Goal: Task Accomplishment & Management: Use online tool/utility

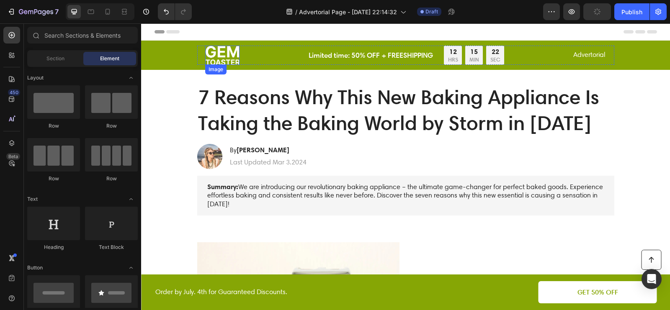
click at [226, 51] on img at bounding box center [222, 55] width 34 height 19
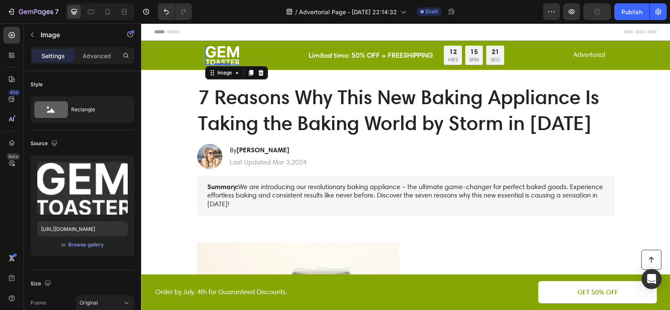
click at [237, 55] on img at bounding box center [222, 55] width 34 height 19
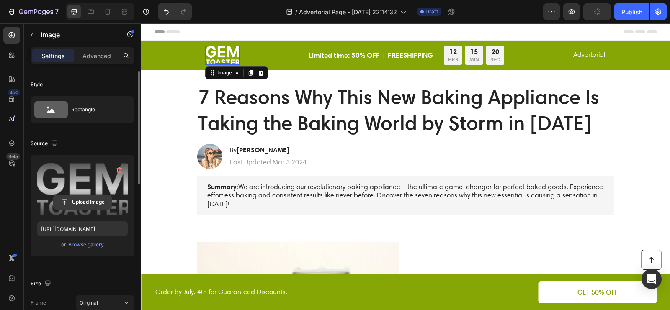
click at [87, 203] on input "file" at bounding box center [83, 202] width 58 height 14
click at [119, 169] on icon "button" at bounding box center [119, 170] width 8 height 8
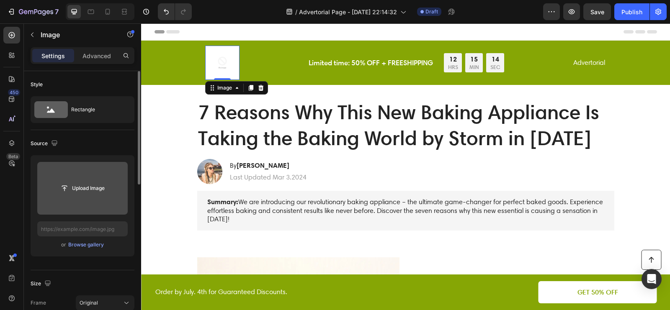
click at [221, 61] on img at bounding box center [222, 63] width 34 height 34
click at [260, 89] on icon at bounding box center [260, 88] width 5 height 6
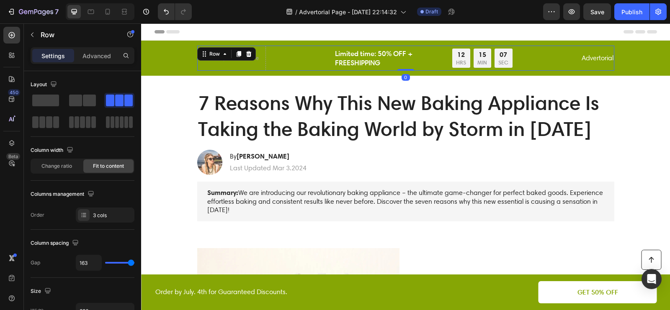
click at [591, 64] on div "Advertorial Text Block" at bounding box center [597, 58] width 33 height 25
click at [248, 51] on icon at bounding box center [248, 54] width 7 height 7
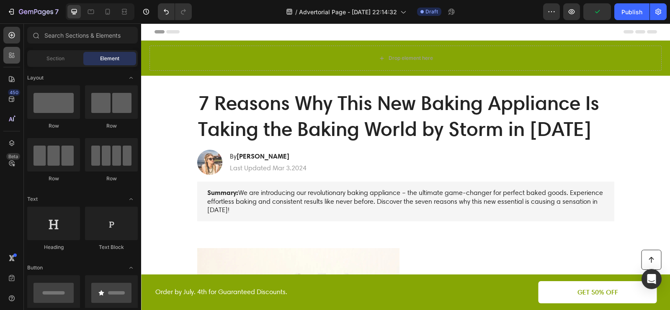
click at [11, 59] on div at bounding box center [11, 55] width 17 height 17
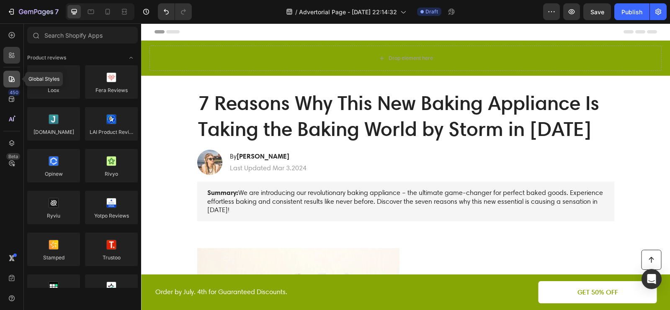
click at [10, 77] on icon at bounding box center [12, 79] width 8 height 8
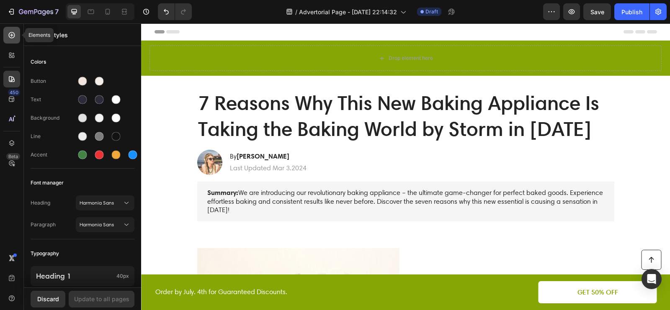
click at [13, 32] on icon at bounding box center [12, 35] width 6 height 6
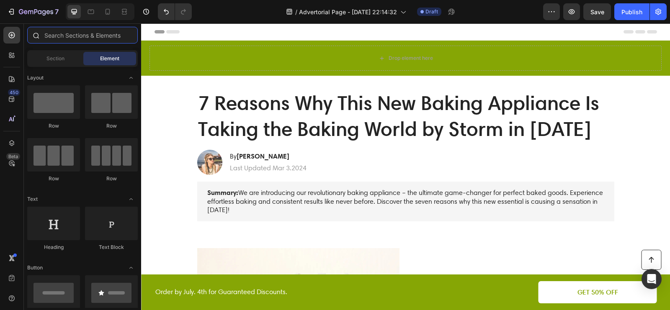
click at [102, 39] on input "text" at bounding box center [82, 35] width 111 height 17
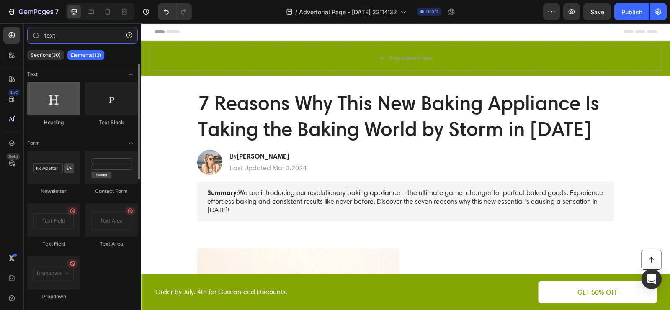
type input "text"
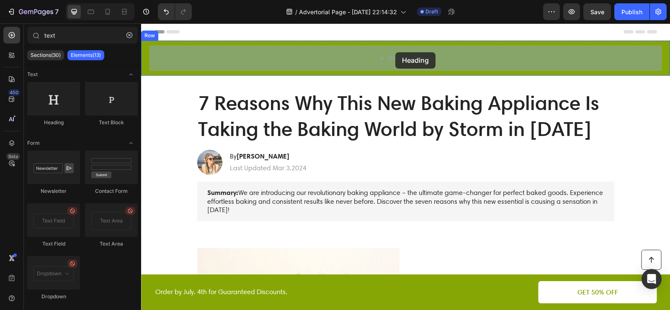
drag, startPoint x: 194, startPoint y: 133, endPoint x: 394, endPoint y: 51, distance: 215.6
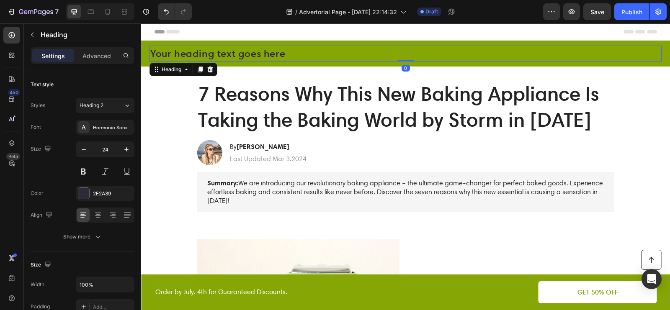
click at [310, 46] on h2 "Your heading text goes here" at bounding box center [405, 54] width 512 height 16
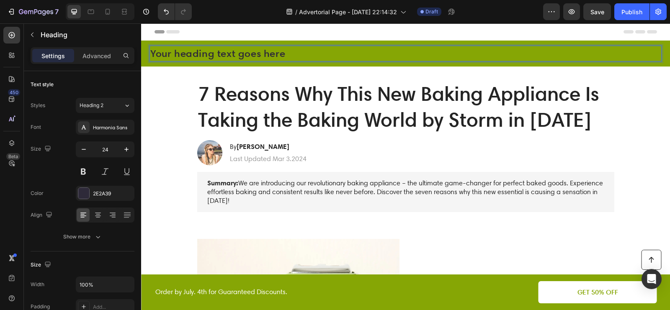
click at [310, 46] on p "Your heading text goes here" at bounding box center [405, 53] width 510 height 14
click at [305, 53] on p "Your heading text goes here" at bounding box center [405, 53] width 510 height 14
click at [243, 49] on p "Beauty Magazine" at bounding box center [405, 53] width 510 height 14
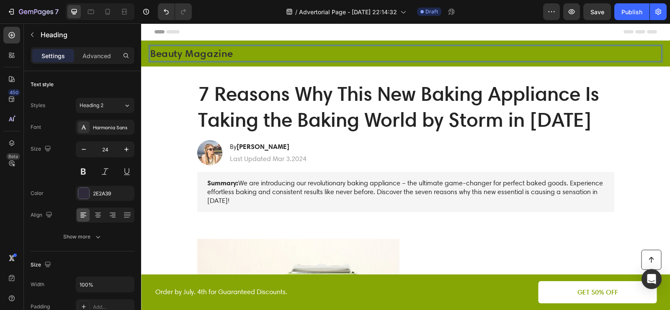
click at [243, 49] on p "Beauty Magazine" at bounding box center [405, 53] width 510 height 14
click at [219, 54] on p "Magazine de Beauté" at bounding box center [405, 53] width 510 height 14
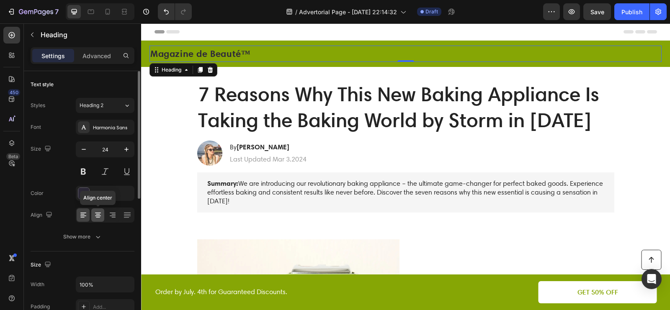
click at [98, 213] on icon at bounding box center [98, 213] width 6 height 1
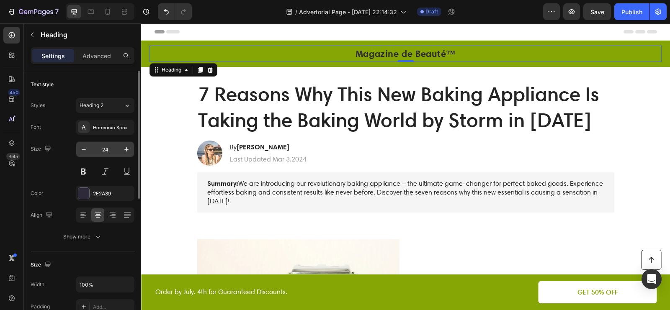
click at [76, 149] on button "button" at bounding box center [83, 149] width 15 height 15
click at [76, 149] on div "23" at bounding box center [105, 149] width 59 height 16
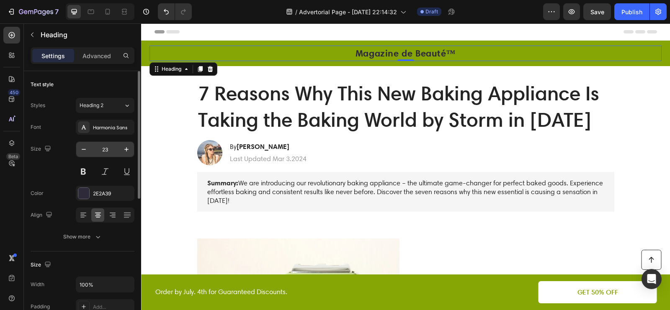
click at [76, 149] on div "23" at bounding box center [105, 149] width 59 height 16
click at [78, 149] on button "button" at bounding box center [83, 149] width 15 height 15
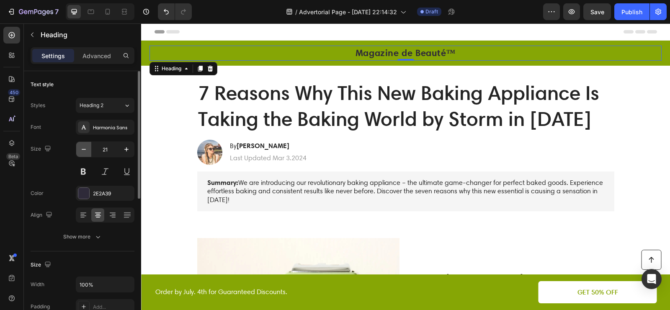
click at [78, 149] on button "button" at bounding box center [83, 149] width 15 height 15
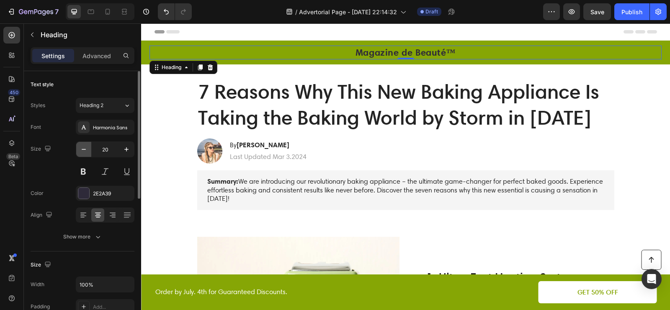
click at [78, 149] on button "button" at bounding box center [83, 149] width 15 height 15
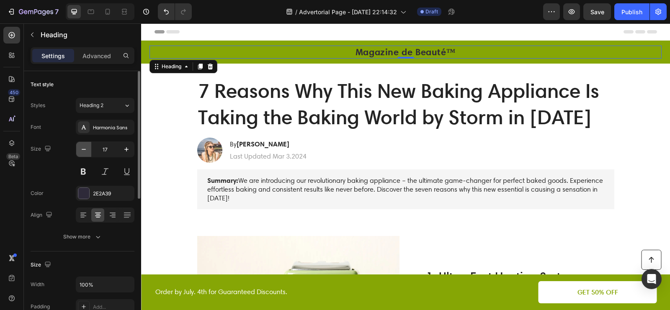
click at [78, 149] on button "button" at bounding box center [83, 149] width 15 height 15
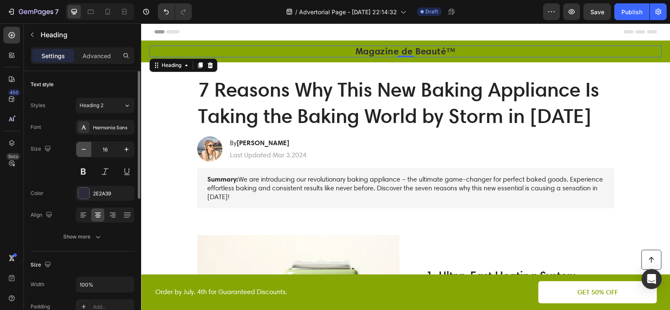
click at [78, 149] on button "button" at bounding box center [83, 149] width 15 height 15
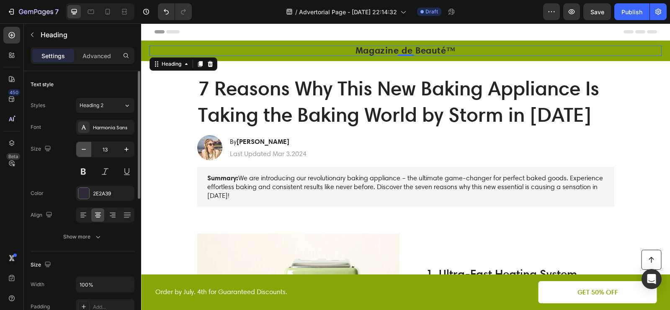
click at [78, 149] on button "button" at bounding box center [83, 149] width 15 height 15
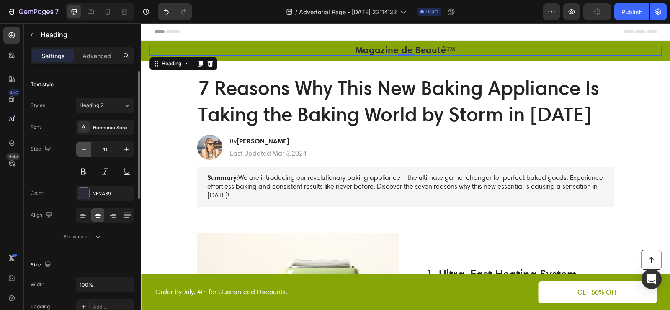
type input "10"
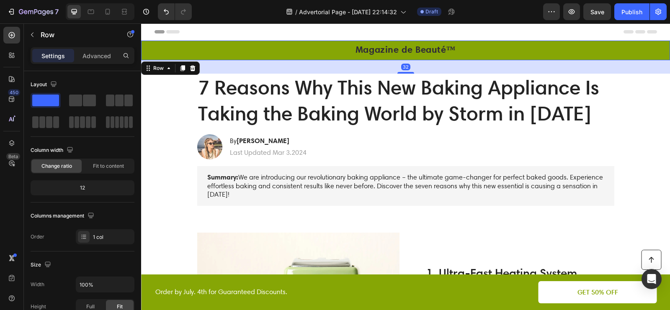
click at [221, 42] on div "⁠⁠⁠⁠⁠⁠⁠ Magazine de Beauté™ Heading Row 32" at bounding box center [405, 51] width 529 height 20
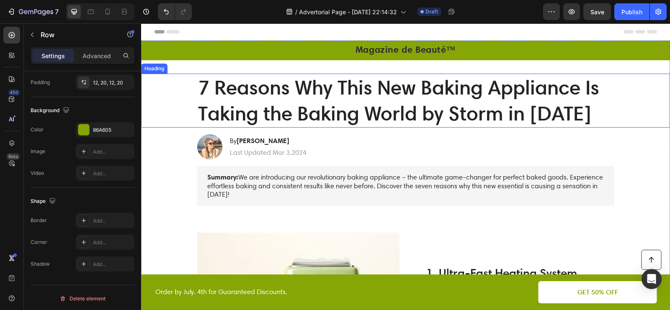
click at [313, 93] on h1 "7 Reasons Why This New Baking Appliance Is Taking the Baking World by Storm in …" at bounding box center [405, 101] width 417 height 54
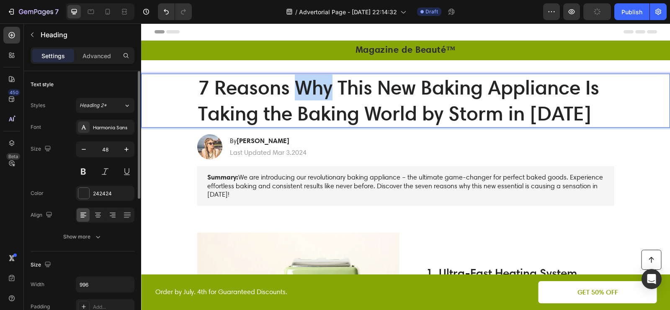
click at [313, 93] on h1 "7 Reasons Why This New Baking Appliance Is Taking the Baking World by Storm in …" at bounding box center [405, 101] width 417 height 54
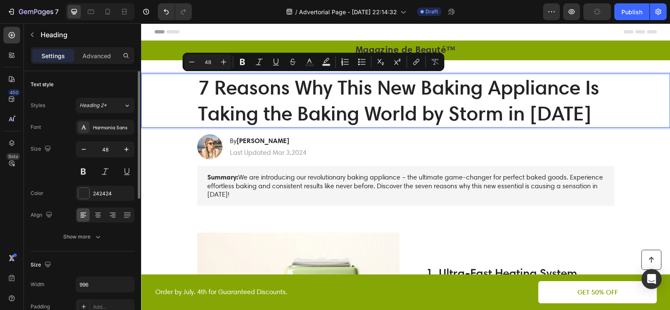
click at [212, 91] on p "7 Reasons Why This New Baking Appliance Is Taking the Baking World by Storm in …" at bounding box center [405, 101] width 415 height 52
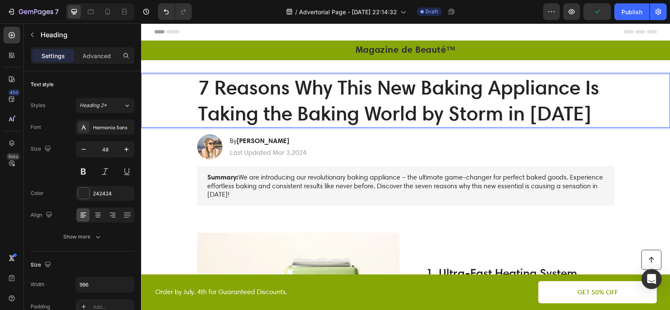
click at [205, 89] on p "7 Reasons Why This New Baking Appliance Is Taking the Baking World by Storm in …" at bounding box center [405, 101] width 415 height 52
click at [277, 103] on p "7 Reasons Why This New Baking Appliance Is Taking the Baking World by Storm in …" at bounding box center [405, 101] width 415 height 52
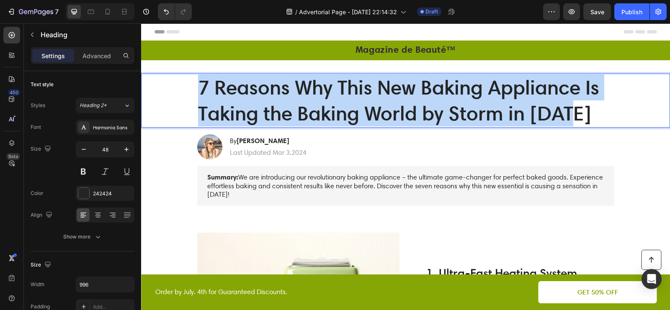
click at [277, 103] on p "7 Reasons Why This New Baking Appliance Is Taking the Baking World by Storm in …" at bounding box center [405, 101] width 415 height 52
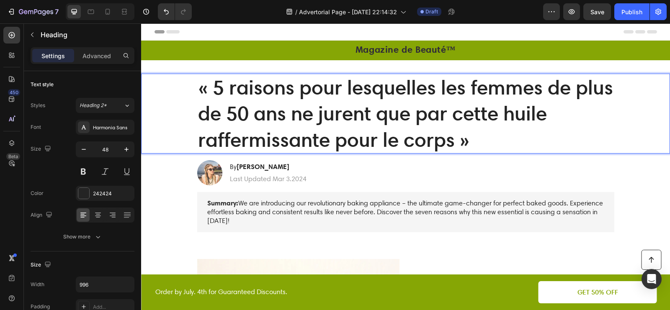
click at [215, 89] on p "« 5 raisons pour lesquelles les femmes de plus de 50 ans ne jurent que par cett…" at bounding box center [405, 114] width 415 height 78
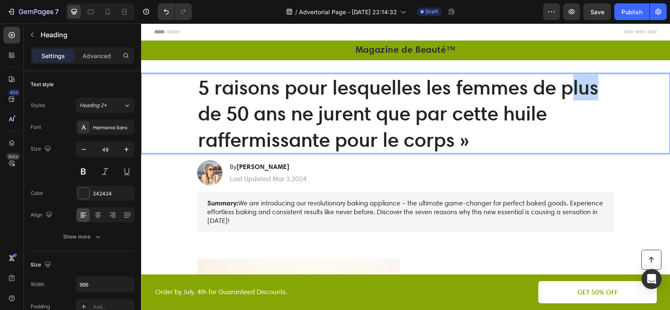
drag, startPoint x: 600, startPoint y: 92, endPoint x: 567, endPoint y: 98, distance: 33.6
click at [573, 97] on p "5 raisons pour lesquelles les femmes de plus de 50 ans ne jurent que par cette …" at bounding box center [405, 114] width 415 height 78
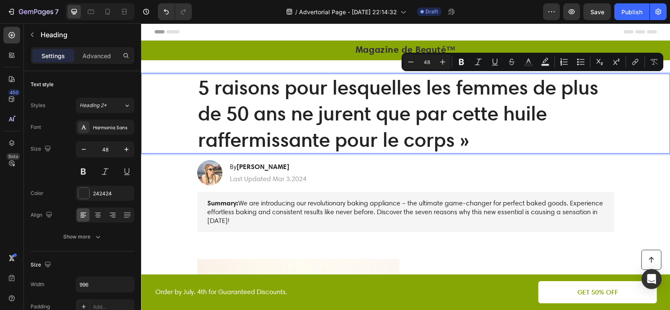
click at [226, 113] on p "5 raisons pour lesquelles les femmes de plus de 50 ans ne jurent que par cette …" at bounding box center [405, 114] width 415 height 78
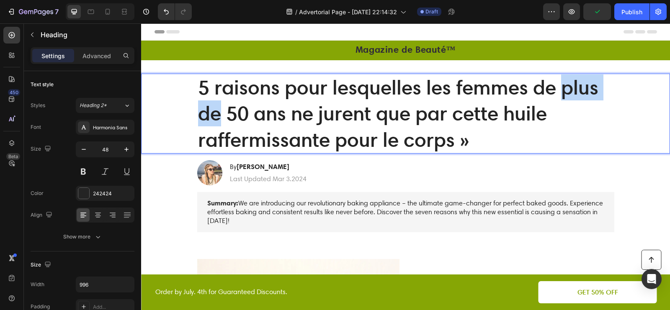
drag, startPoint x: 216, startPoint y: 113, endPoint x: 563, endPoint y: 95, distance: 346.7
click at [563, 95] on p "5 raisons pour lesquelles les femmes de plus de 50 ans ne jurent que par cette …" at bounding box center [405, 114] width 415 height 78
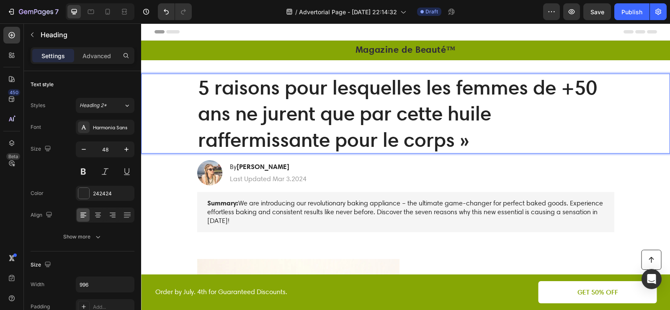
click at [488, 142] on p "5 raisons pour lesquelles les femmes de +50 ans ne jurent que par cette huile r…" at bounding box center [405, 114] width 415 height 78
click at [461, 112] on p "5 raisons pour lesquelles les femmes de +50 ans ne jurent que par cette huile r…" at bounding box center [405, 114] width 415 height 78
click at [202, 135] on p "5 raisons pour lesquelles les femmes de +50 ans ne jurent que par cette Huile r…" at bounding box center [405, 114] width 415 height 78
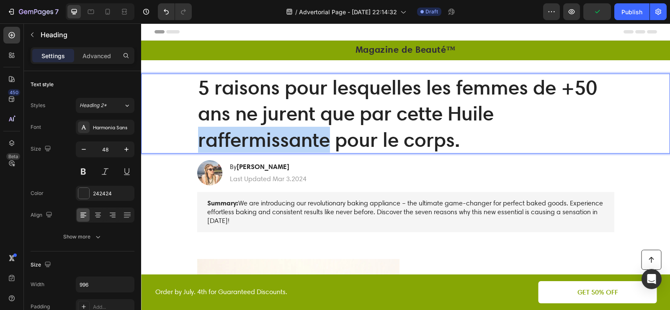
click at [202, 135] on p "5 raisons pour lesquelles les femmes de +50 ans ne jurent que par cette Huile r…" at bounding box center [405, 114] width 415 height 78
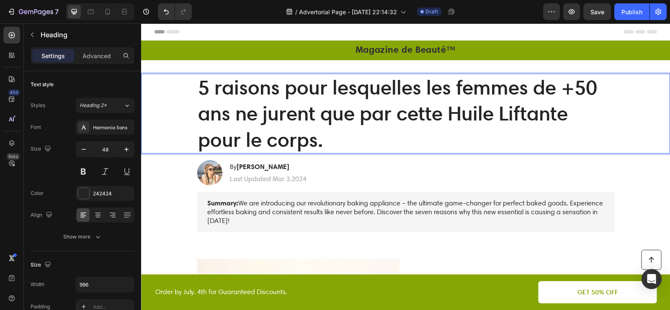
click at [337, 141] on p "5 raisons pour lesquelles les femmes de +50 ans ne jurent que par cette Huile L…" at bounding box center [405, 114] width 415 height 78
click at [210, 178] on img at bounding box center [209, 172] width 25 height 25
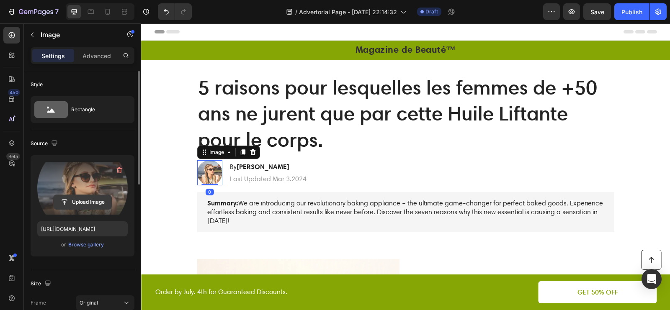
click at [81, 202] on input "file" at bounding box center [83, 202] width 58 height 14
click at [83, 195] on input "file" at bounding box center [83, 202] width 58 height 14
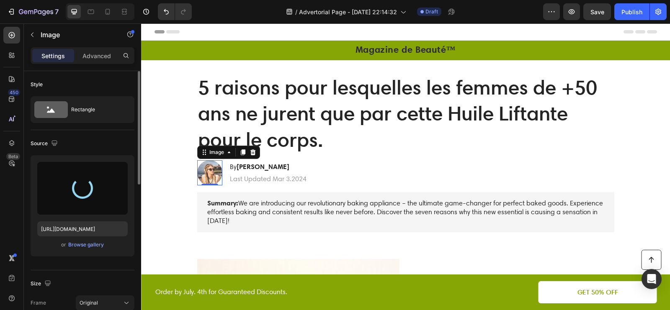
type input "[URL][DOMAIN_NAME]"
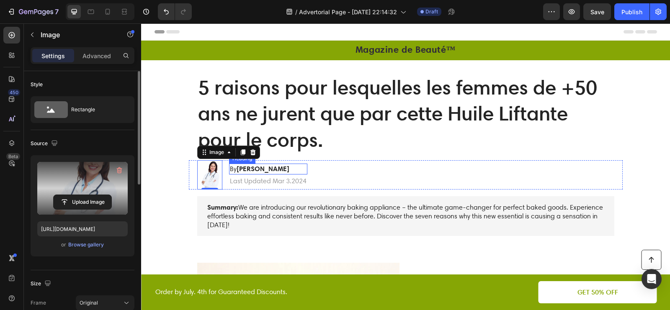
click at [266, 169] on strong "[PERSON_NAME]" at bounding box center [263, 169] width 53 height 8
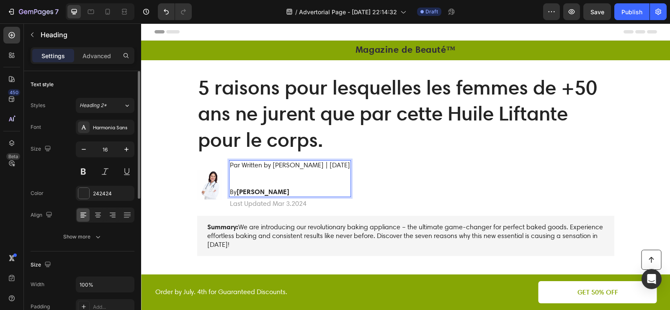
click at [346, 166] on p "Par Written by [PERSON_NAME] | [DATE]" at bounding box center [290, 165] width 120 height 9
drag, startPoint x: 290, startPoint y: 190, endPoint x: 249, endPoint y: 177, distance: 42.4
click at [248, 177] on h2 "Par Written by [PERSON_NAME] | [DATE] By [PERSON_NAME]" at bounding box center [290, 178] width 122 height 37
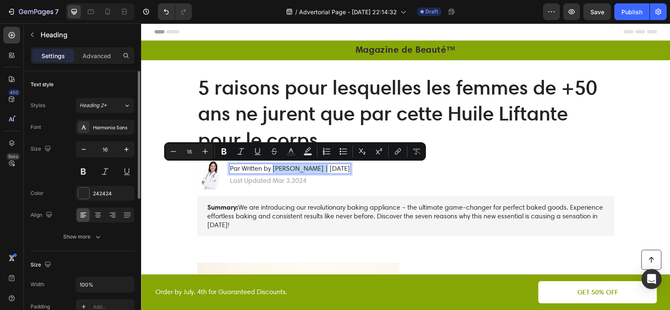
drag, startPoint x: 317, startPoint y: 169, endPoint x: 272, endPoint y: 170, distance: 45.2
click at [272, 170] on p "Par Written by [PERSON_NAME] | [DATE]" at bounding box center [290, 169] width 120 height 9
click at [267, 171] on p "Par Written by [PERSON_NAME] | [DATE]" at bounding box center [289, 169] width 118 height 9
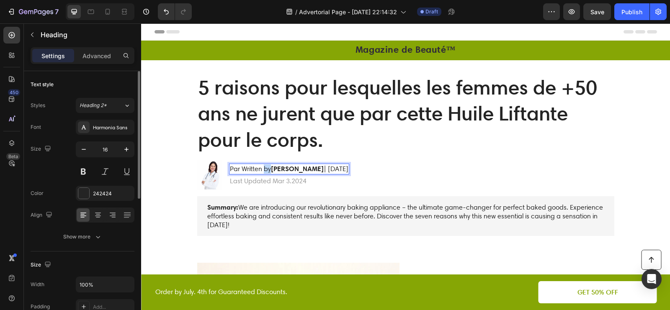
click at [267, 171] on p "Par Written by [PERSON_NAME] | [DATE]" at bounding box center [289, 169] width 118 height 9
click at [268, 178] on p "Last Updated Mar 3.2024" at bounding box center [273, 181] width 87 height 9
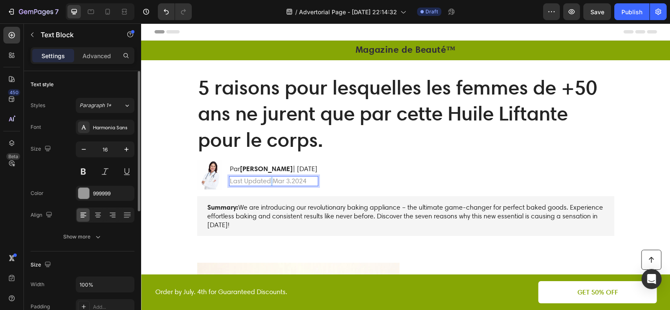
click at [268, 178] on p "Last Updated Mar 3.2024" at bounding box center [273, 181] width 87 height 9
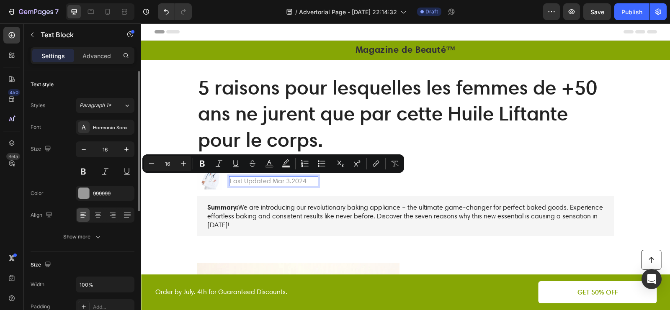
click at [264, 181] on p "Last Updated Mar 3.2024" at bounding box center [273, 181] width 87 height 9
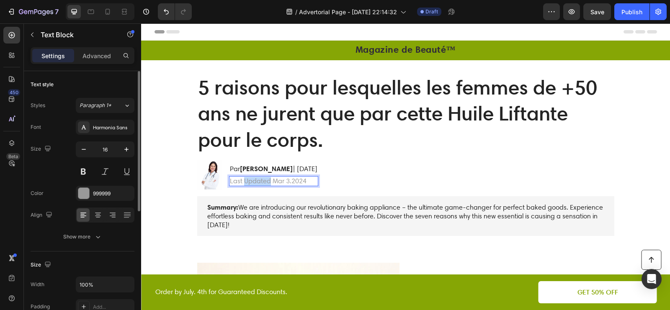
click at [264, 181] on p "Last Updated Mar 3.2024" at bounding box center [273, 181] width 87 height 9
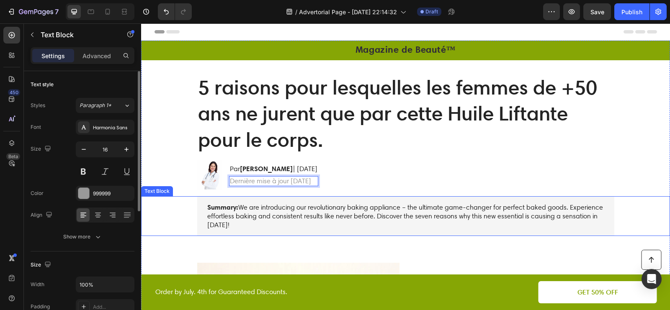
click at [277, 223] on p "Summary: We are introducing our revolutionary baking appliance – the ultimate g…" at bounding box center [405, 216] width 397 height 26
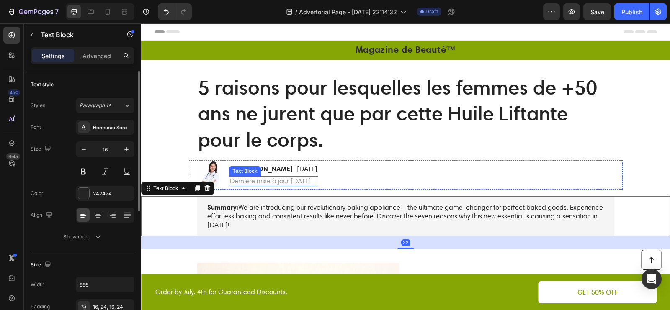
click at [261, 182] on p "Dernière mise à jour [DATE]" at bounding box center [273, 181] width 87 height 9
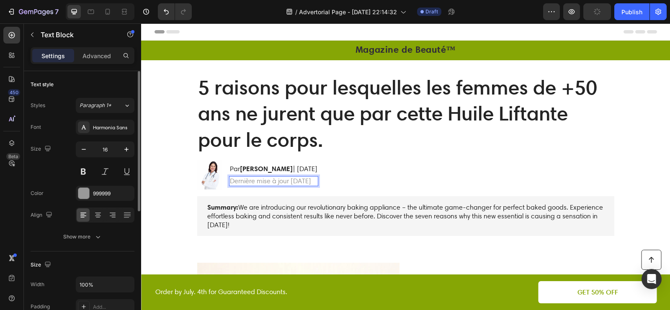
click at [260, 182] on p "Dernière mise à jour [DATE]" at bounding box center [273, 181] width 87 height 9
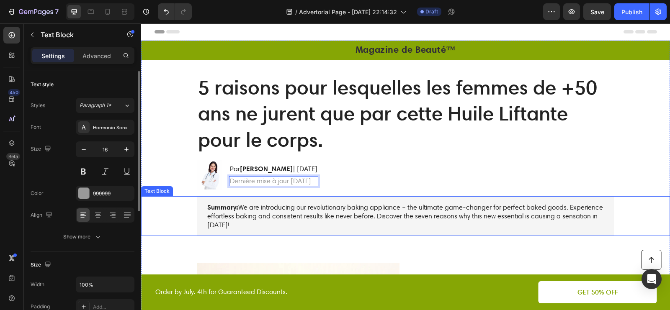
click at [290, 210] on p "Summary: We are introducing our revolutionary baking appliance – the ultimate g…" at bounding box center [405, 216] width 397 height 26
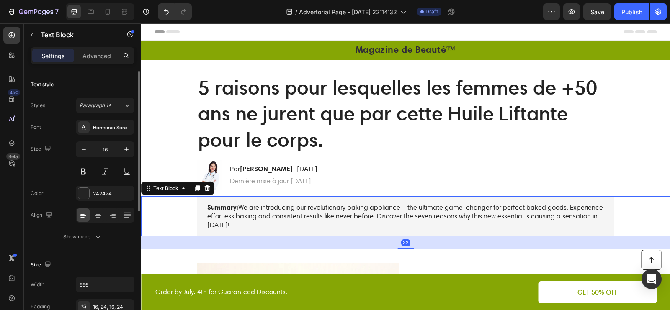
click at [290, 209] on p "Summary: We are introducing our revolutionary baking appliance – the ultimate g…" at bounding box center [405, 216] width 397 height 26
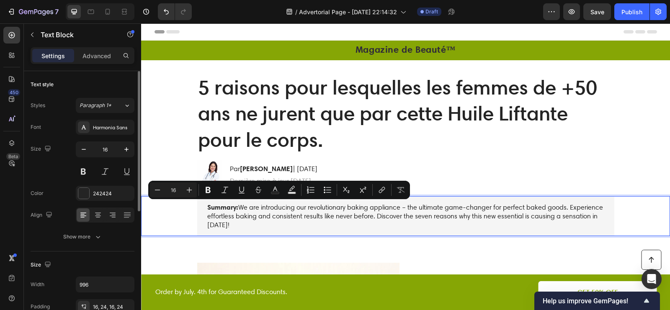
click at [283, 215] on p "Summary: We are introducing our revolutionary baking appliance – the ultimate g…" at bounding box center [405, 216] width 397 height 26
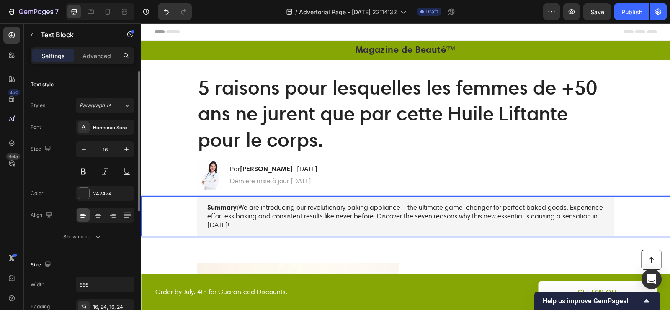
click at [186, 208] on div "Summary: We are introducing our revolutionary baking appliance – the ultimate g…" at bounding box center [405, 216] width 512 height 40
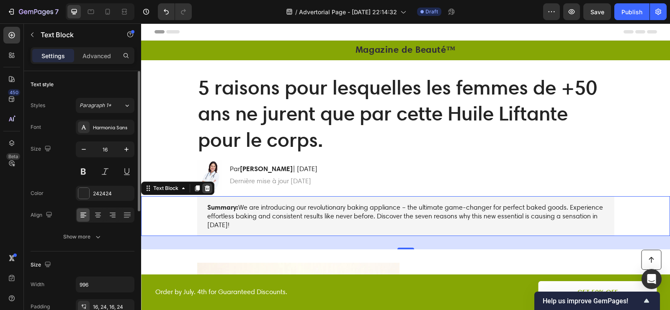
click at [206, 189] on icon at bounding box center [207, 188] width 7 height 7
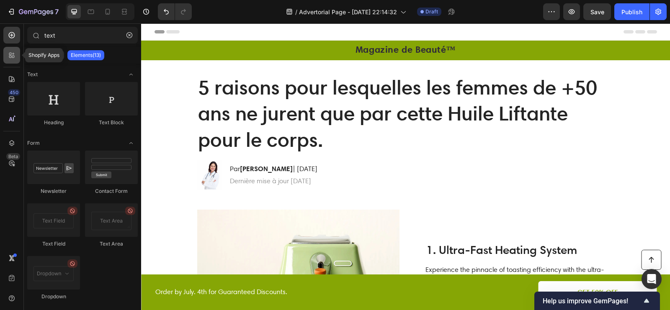
click at [14, 56] on icon at bounding box center [13, 57] width 3 height 3
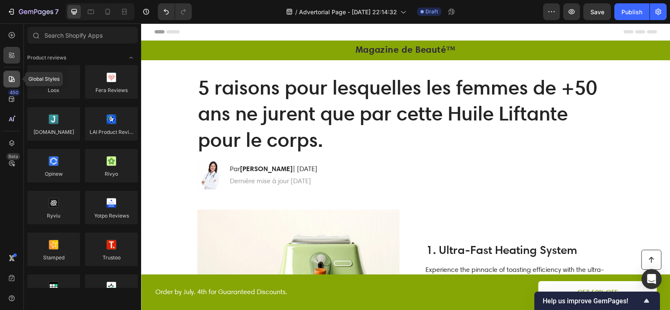
click at [14, 74] on div at bounding box center [11, 79] width 17 height 17
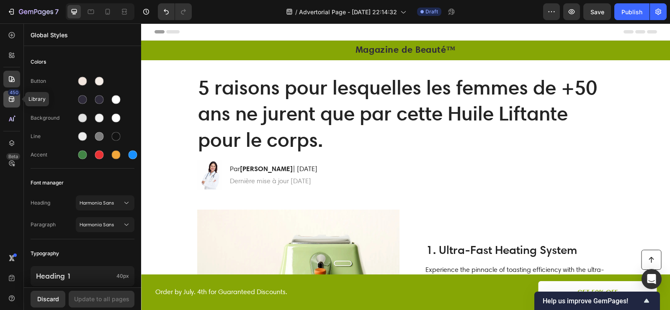
click at [14, 101] on icon at bounding box center [11, 99] width 5 height 5
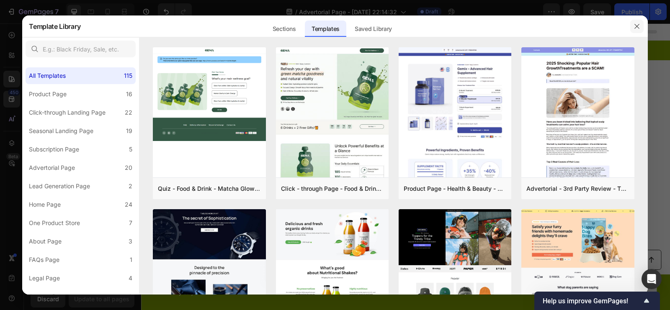
click at [634, 27] on icon "button" at bounding box center [636, 26] width 7 height 7
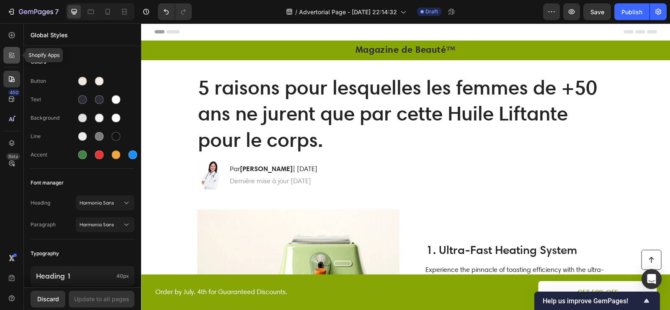
click at [16, 57] on div at bounding box center [11, 55] width 17 height 17
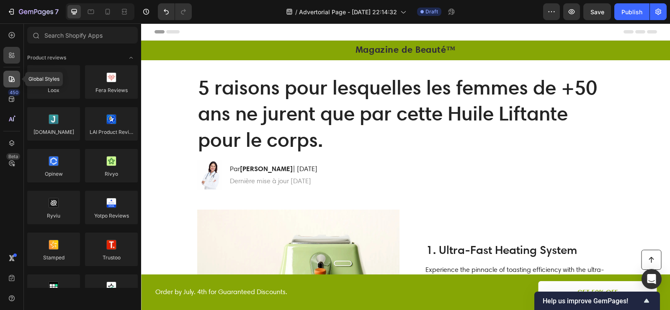
click at [13, 74] on div at bounding box center [11, 79] width 17 height 17
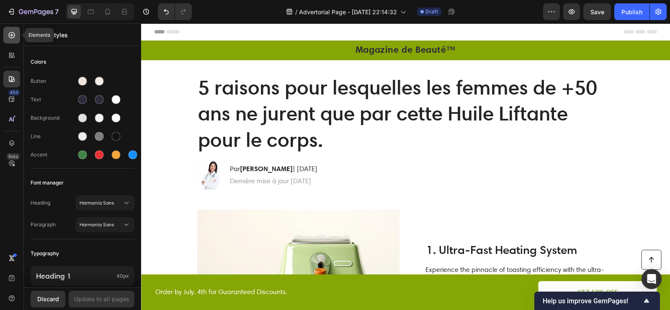
click at [13, 38] on icon at bounding box center [12, 35] width 8 height 8
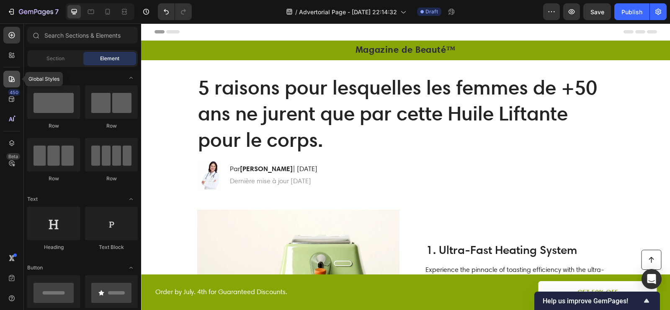
click at [11, 80] on icon at bounding box center [12, 79] width 6 height 6
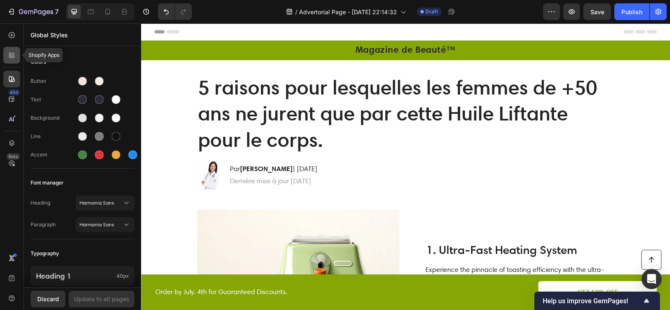
click at [11, 56] on icon at bounding box center [12, 55] width 8 height 8
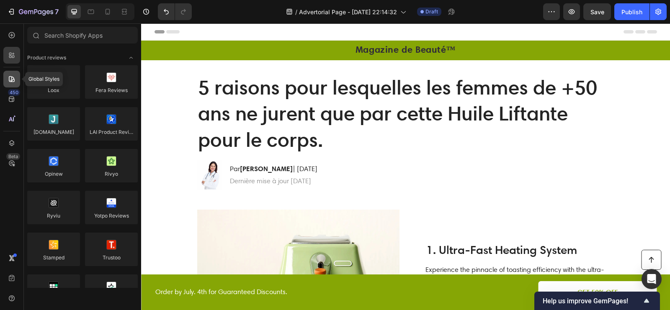
click at [15, 79] on icon at bounding box center [12, 79] width 8 height 8
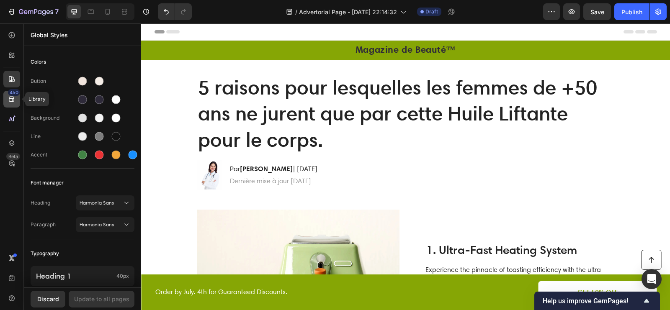
click at [15, 100] on icon at bounding box center [12, 99] width 8 height 8
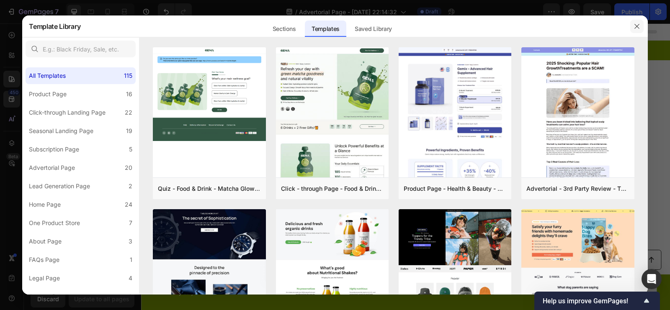
click at [635, 26] on icon "button" at bounding box center [636, 26] width 7 height 7
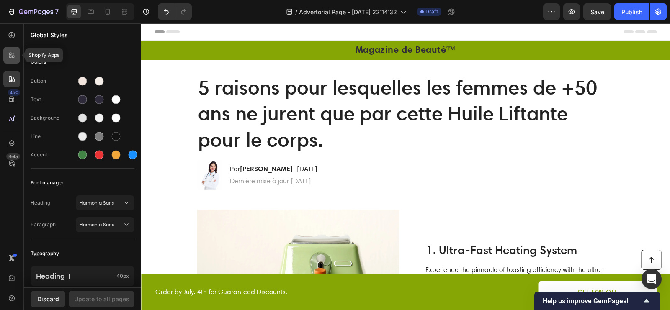
click at [13, 59] on icon at bounding box center [12, 55] width 8 height 8
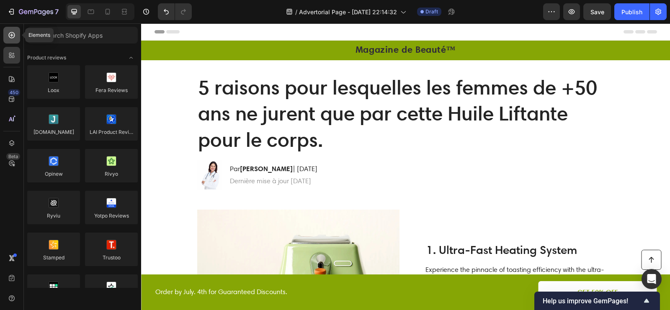
click at [17, 36] on div at bounding box center [11, 35] width 17 height 17
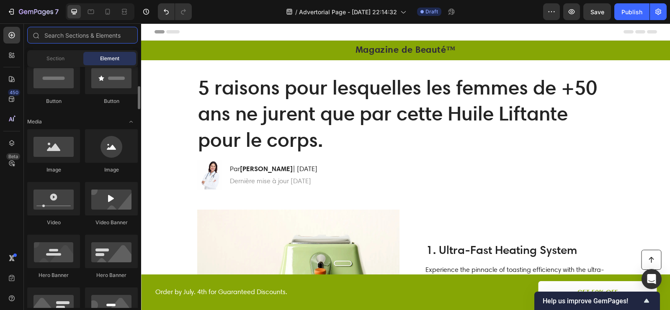
scroll to position [217, 0]
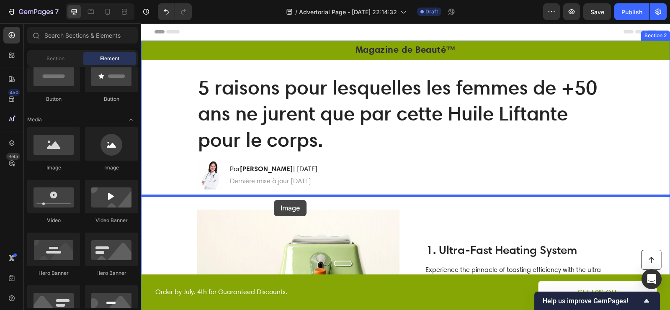
drag, startPoint x: 197, startPoint y: 173, endPoint x: 273, endPoint y: 200, distance: 80.6
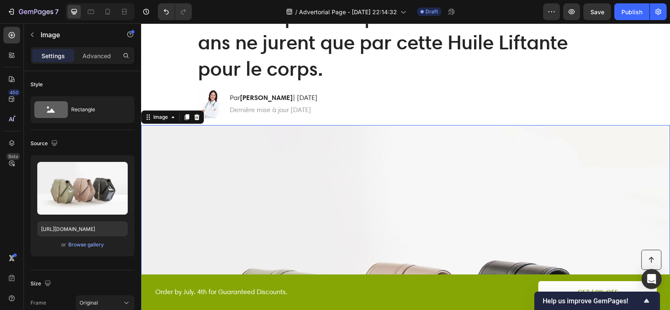
scroll to position [111, 0]
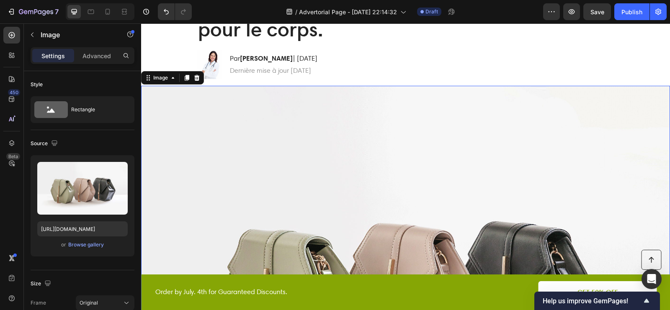
click at [283, 158] on img at bounding box center [405, 284] width 529 height 396
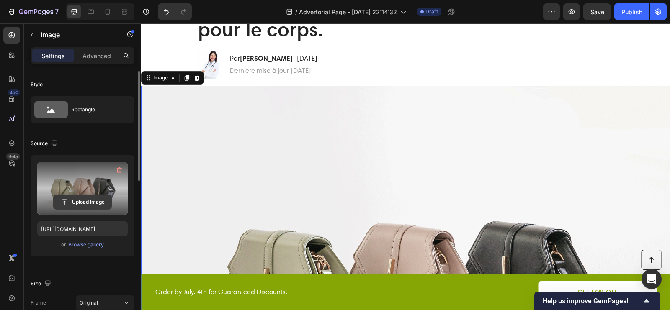
click at [78, 197] on input "file" at bounding box center [83, 202] width 58 height 14
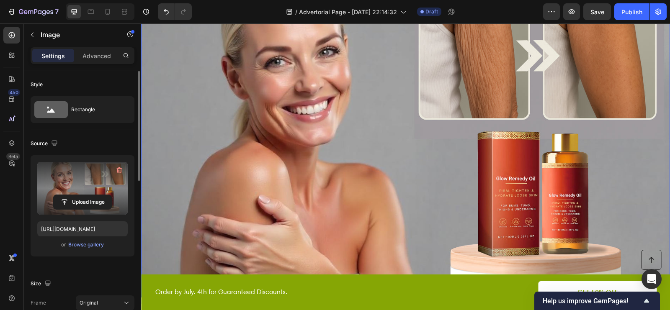
scroll to position [211, 0]
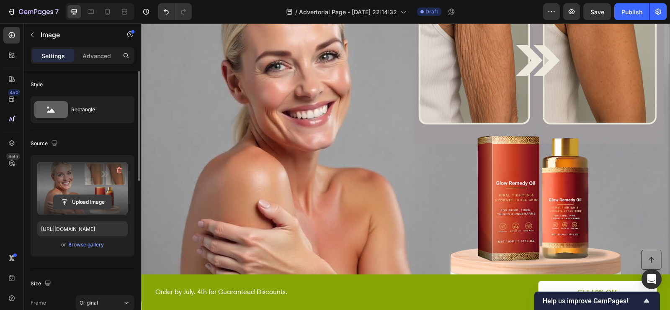
click at [75, 203] on input "file" at bounding box center [83, 202] width 58 height 14
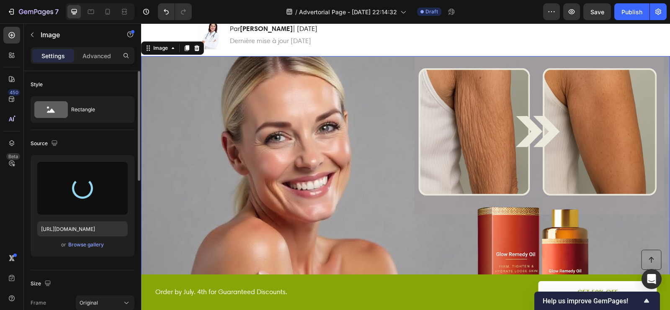
scroll to position [140, 0]
type input "[URL][DOMAIN_NAME]"
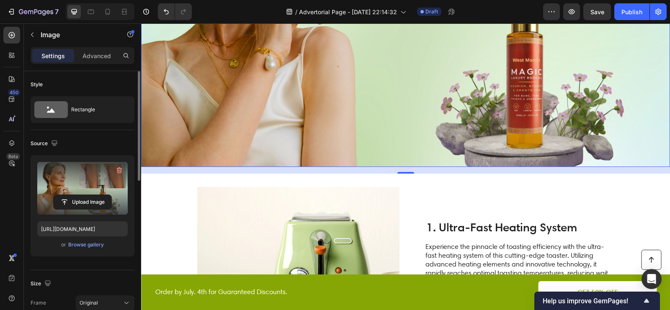
scroll to position [347, 0]
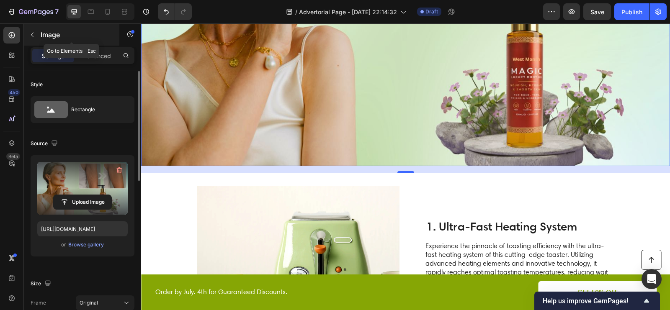
click at [33, 33] on icon "button" at bounding box center [32, 34] width 7 height 7
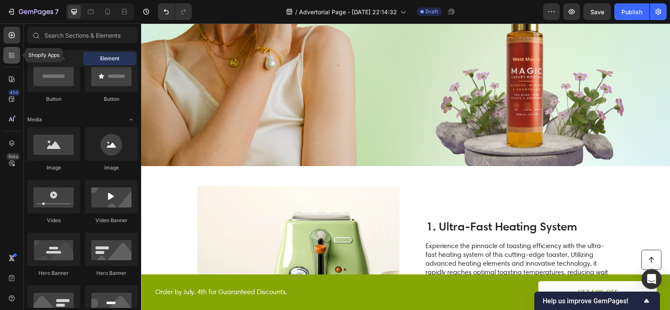
click at [15, 58] on icon at bounding box center [12, 55] width 8 height 8
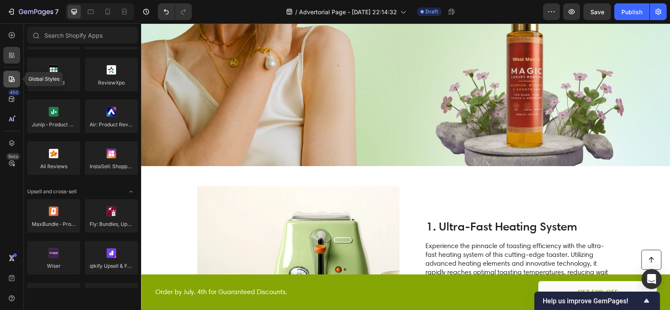
click at [12, 83] on div at bounding box center [11, 79] width 17 height 17
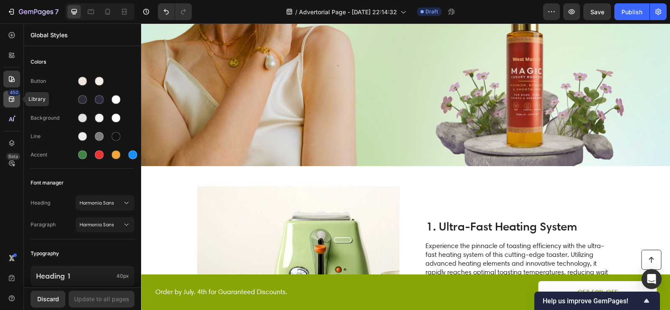
click at [16, 101] on div "450" at bounding box center [11, 99] width 17 height 17
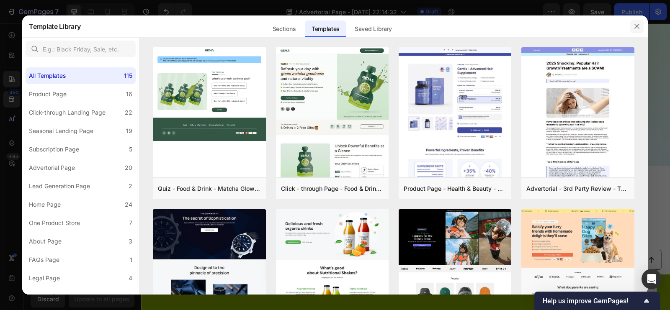
click at [639, 23] on icon "button" at bounding box center [636, 26] width 7 height 7
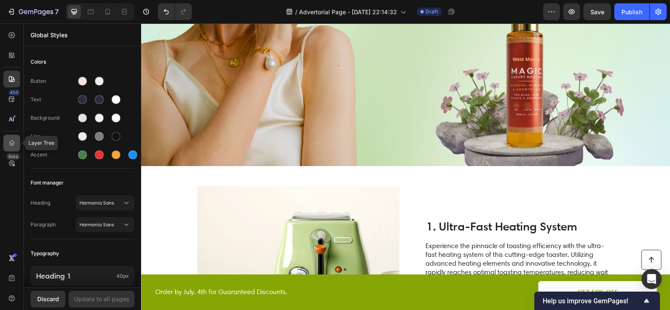
click at [13, 141] on icon at bounding box center [12, 143] width 8 height 8
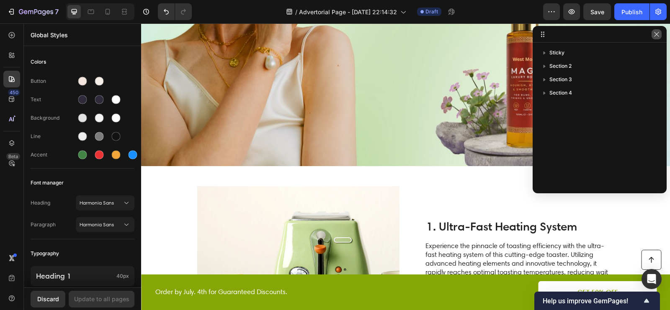
drag, startPoint x: 658, startPoint y: 34, endPoint x: 512, endPoint y: 13, distance: 146.8
click at [658, 34] on icon "button" at bounding box center [656, 34] width 7 height 7
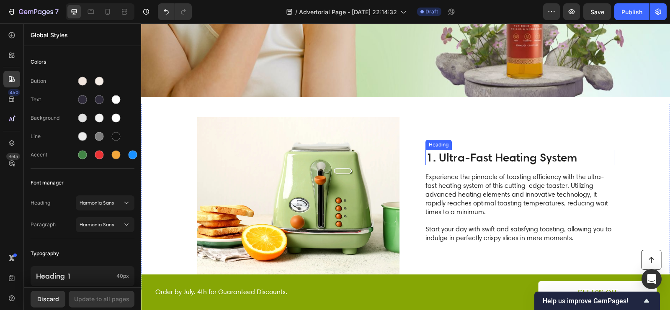
scroll to position [415, 0]
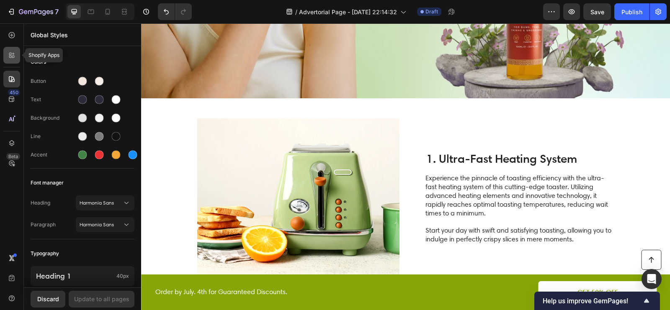
click at [9, 58] on icon at bounding box center [12, 55] width 8 height 8
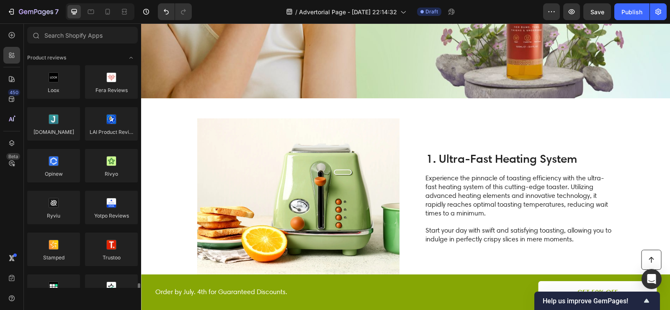
scroll to position [217, 0]
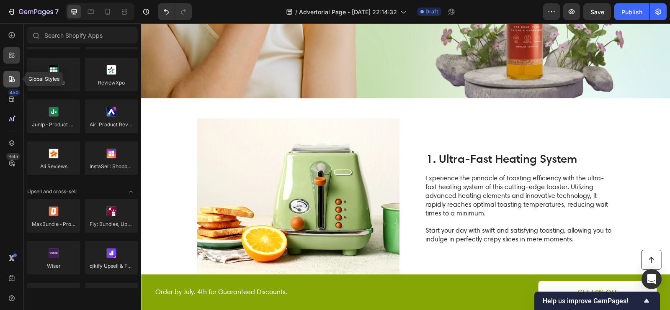
click at [14, 75] on icon at bounding box center [12, 79] width 8 height 8
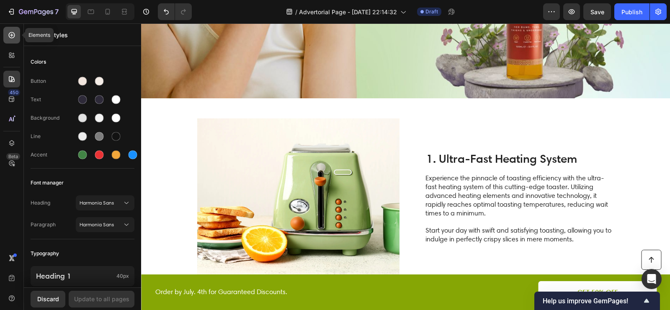
click at [16, 37] on div at bounding box center [11, 35] width 17 height 17
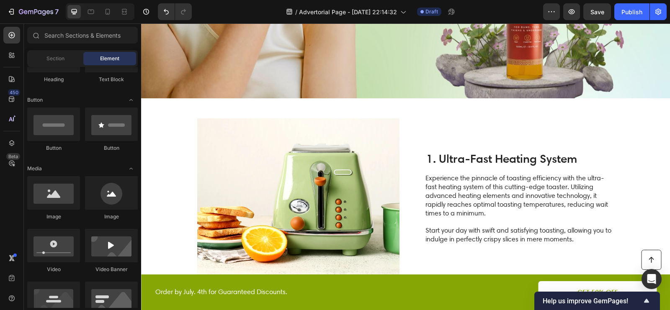
scroll to position [80, 0]
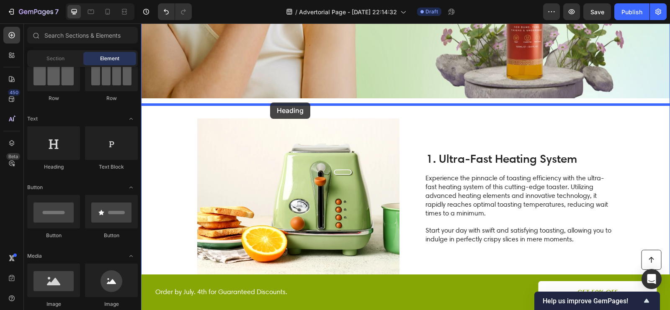
drag, startPoint x: 200, startPoint y: 163, endPoint x: 270, endPoint y: 103, distance: 92.4
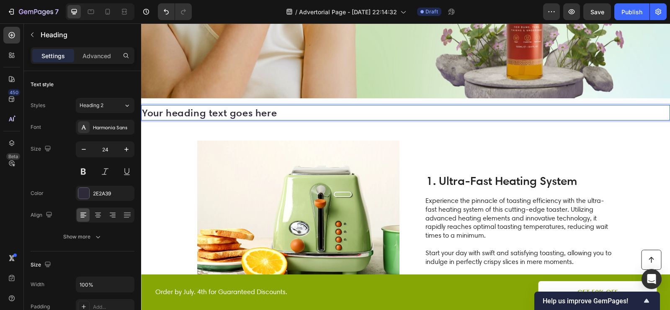
click at [292, 108] on h2 "Your heading text goes here" at bounding box center [405, 113] width 529 height 16
click at [292, 108] on p "Your heading text goes here" at bounding box center [405, 113] width 527 height 14
click at [280, 112] on p "Your heading text goes here" at bounding box center [405, 113] width 527 height 14
click at [279, 112] on p "Your heading text goes here" at bounding box center [405, 113] width 527 height 14
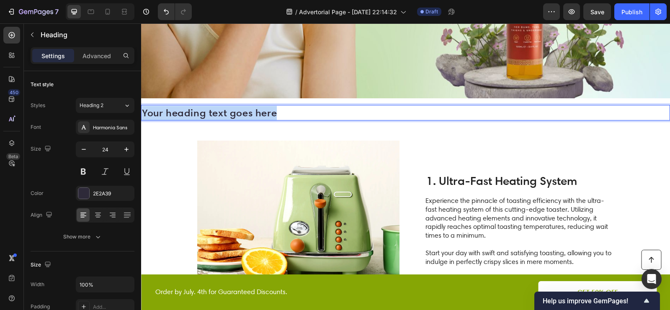
click at [279, 112] on p "Your heading text goes here" at bounding box center [405, 113] width 527 height 14
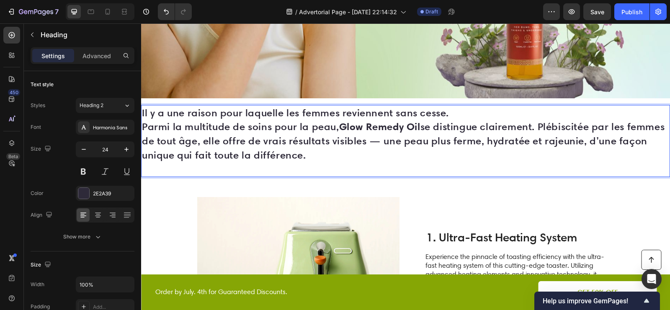
click at [450, 115] on p "Il y a une raison pour laquelle les femmes reviennent sans cesse." at bounding box center [405, 113] width 527 height 14
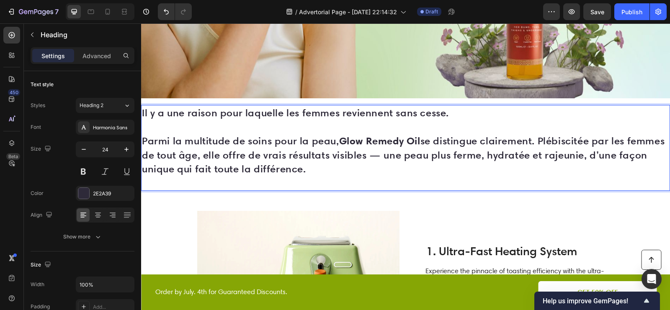
click at [341, 155] on p "Parmi la multitude de soins pour la peau, Glow Remedy Oil se distingue claireme…" at bounding box center [405, 155] width 527 height 42
click at [350, 173] on p "Parmi la multitude de soins pour la peau, Glow Remedy Oil se distingue claireme…" at bounding box center [405, 155] width 527 height 42
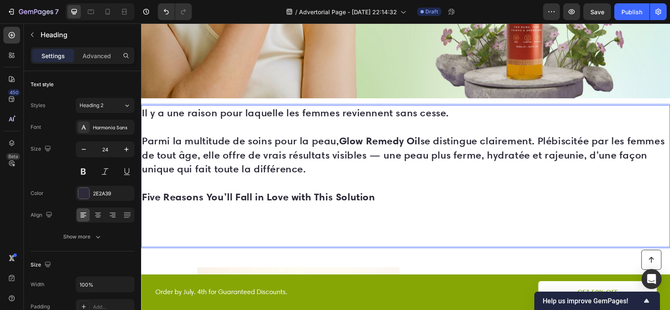
click at [283, 200] on strong "Five Reasons You’ll Fall in Love with This Solution" at bounding box center [258, 196] width 233 height 13
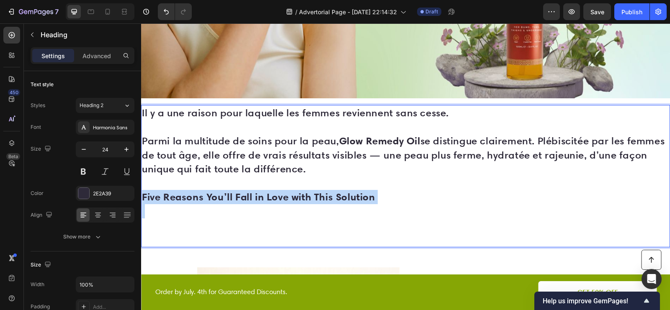
click at [283, 200] on strong "Five Reasons You’ll Fall in Love with This Solution" at bounding box center [258, 196] width 233 height 13
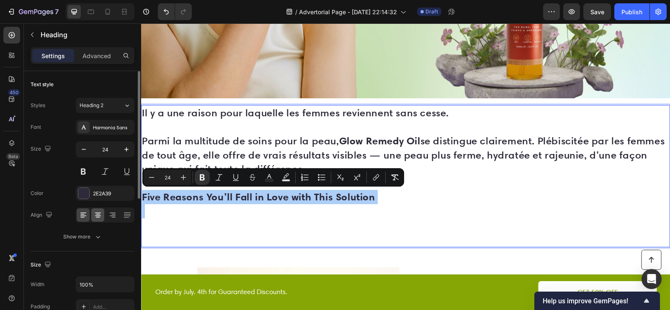
click at [99, 216] on icon at bounding box center [98, 215] width 8 height 8
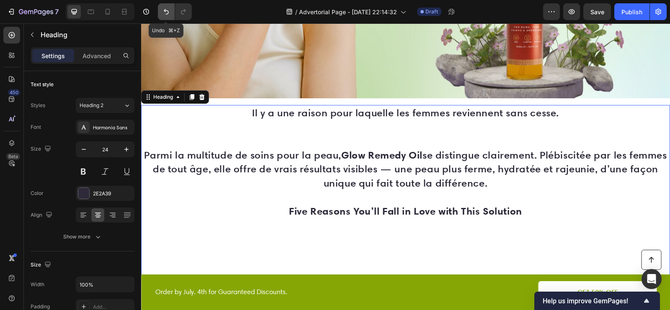
click at [166, 11] on icon "Undo/Redo" at bounding box center [166, 12] width 8 height 8
click at [163, 15] on icon "Undo/Redo" at bounding box center [166, 12] width 8 height 8
click at [240, 179] on h2 "Il y a une raison pour laquelle les femmes reviennent sans cesse. Parmi la mult…" at bounding box center [405, 190] width 529 height 170
click at [165, 18] on button "Undo/Redo" at bounding box center [166, 11] width 17 height 17
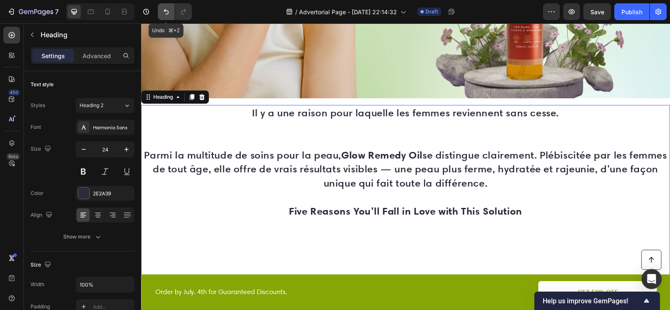
click at [165, 18] on button "Undo/Redo" at bounding box center [166, 11] width 17 height 17
click at [164, 16] on button "Undo/Redo" at bounding box center [166, 11] width 17 height 17
click at [221, 10] on div "/ Advertorial Page - [DATE] 22:14:32 Draft" at bounding box center [370, 11] width 345 height 17
click at [166, 10] on icon "Undo/Redo" at bounding box center [166, 12] width 8 height 8
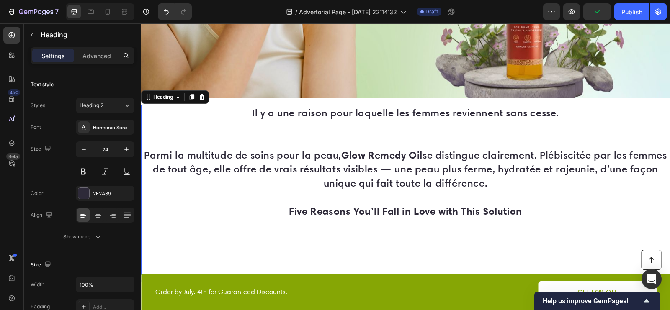
click at [381, 217] on h2 "Il y a une raison pour laquelle les femmes reviennent sans cesse. Parmi la mult…" at bounding box center [405, 190] width 529 height 170
click at [381, 218] on p "Il y a une raison pour laquelle les femmes reviennent sans cesse. Parmi la mult…" at bounding box center [405, 190] width 527 height 169
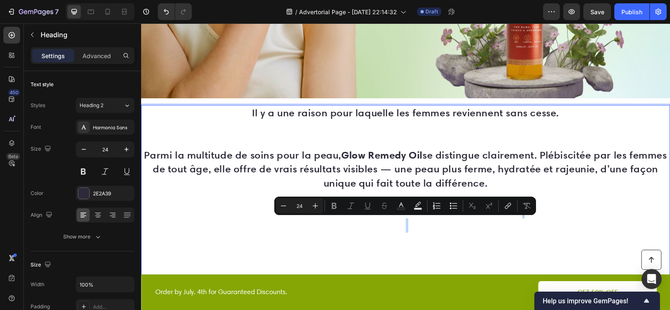
click at [419, 225] on p "Il y a une raison pour laquelle les femmes reviennent sans cesse. Parmi la mult…" at bounding box center [405, 190] width 527 height 169
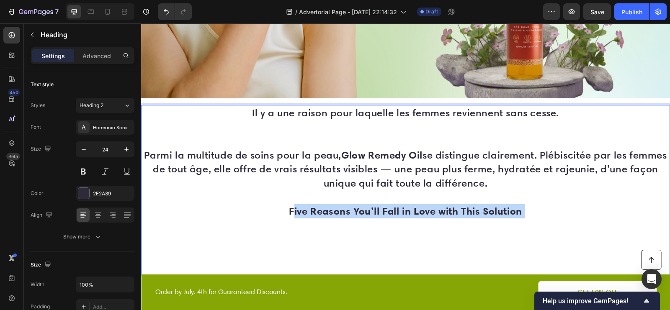
drag, startPoint x: 419, startPoint y: 226, endPoint x: 291, endPoint y: 206, distance: 130.1
click at [291, 206] on p "Il y a une raison pour laquelle les femmes reviennent sans cesse. Parmi la mult…" at bounding box center [405, 190] width 527 height 169
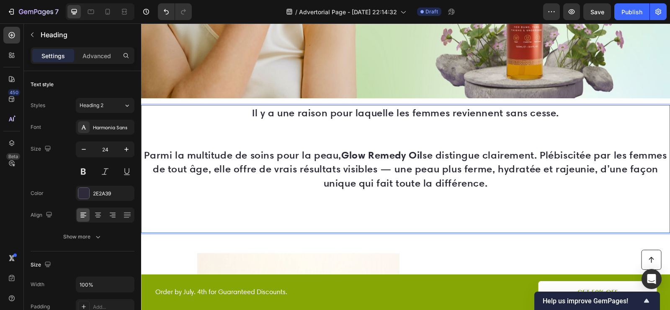
click at [351, 207] on p "Il y a une raison pour laquelle les femmes reviennent sans cesse. Parmi la mult…" at bounding box center [405, 169] width 527 height 126
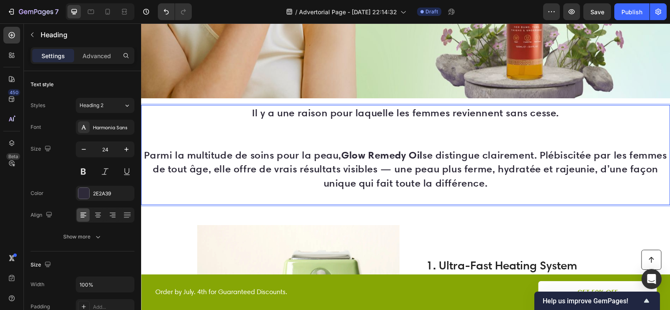
click at [321, 147] on p "Il y a une raison pour laquelle les femmes reviennent sans cesse. Parmi la mult…" at bounding box center [405, 155] width 527 height 98
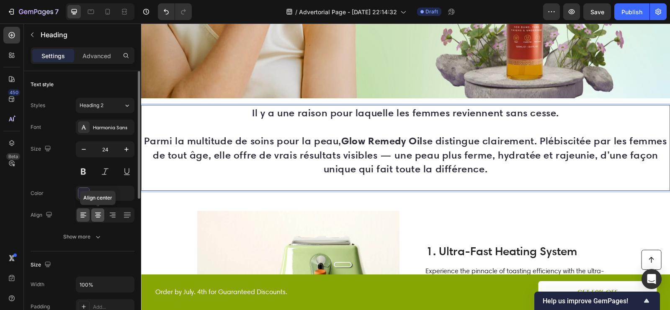
click at [99, 216] on icon at bounding box center [98, 216] width 6 height 1
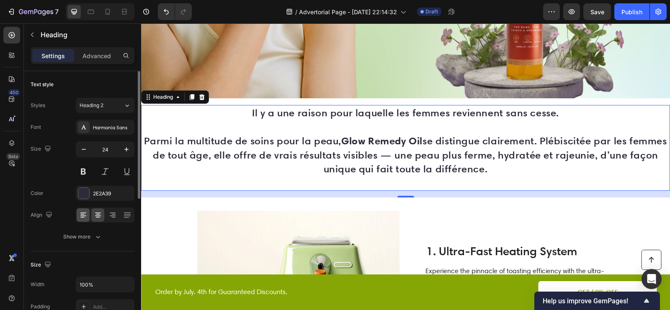
click at [85, 216] on icon at bounding box center [83, 216] width 6 height 1
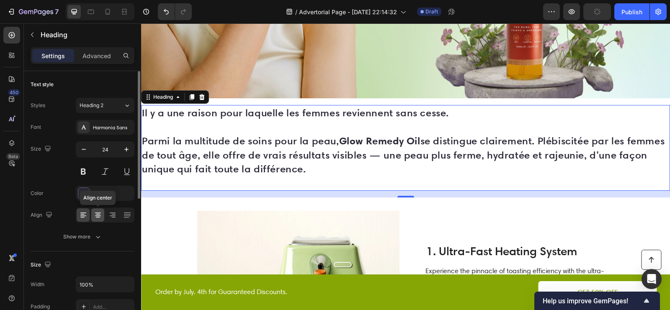
click at [95, 215] on icon at bounding box center [98, 215] width 8 height 8
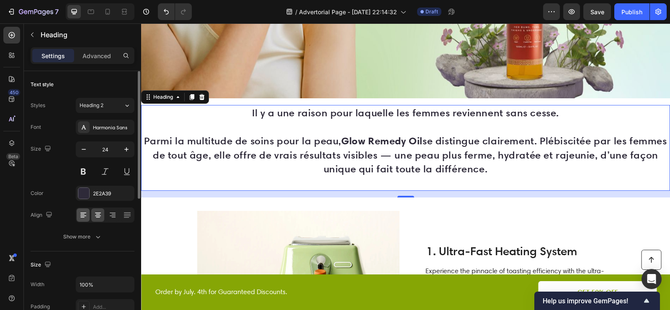
click at [86, 212] on icon at bounding box center [83, 215] width 8 height 8
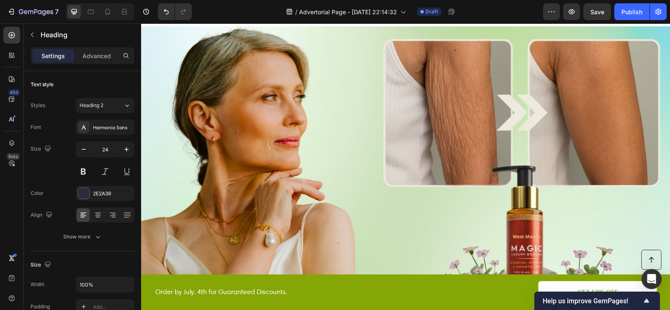
scroll to position [128, 0]
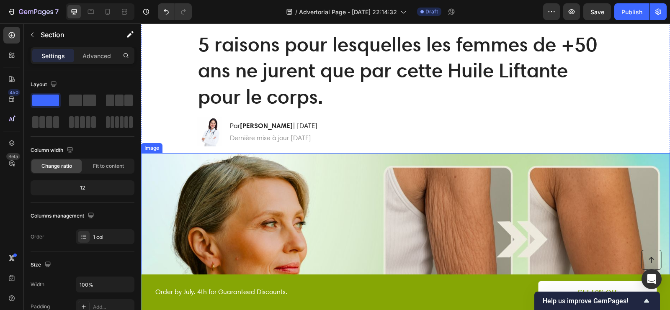
scroll to position [0, 0]
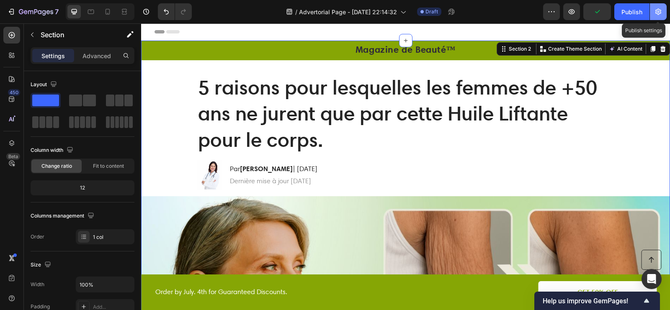
click at [661, 14] on icon "button" at bounding box center [658, 12] width 8 height 8
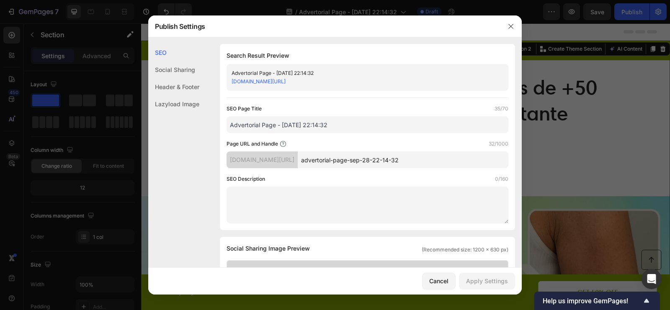
click at [504, 30] on div at bounding box center [511, 26] width 22 height 22
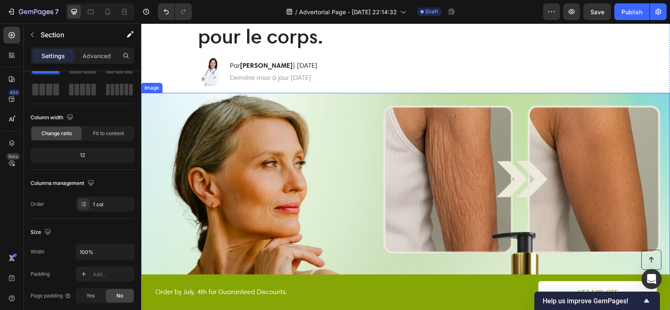
scroll to position [114, 0]
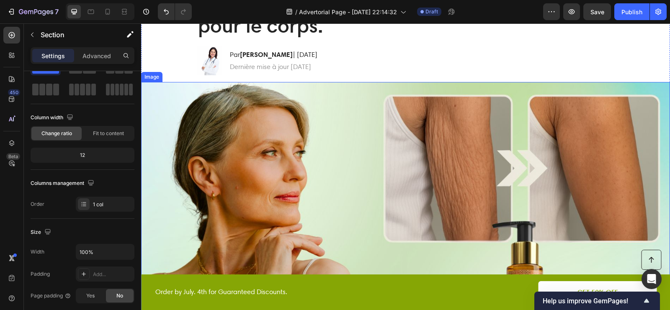
click at [223, 155] on img at bounding box center [405, 240] width 529 height 317
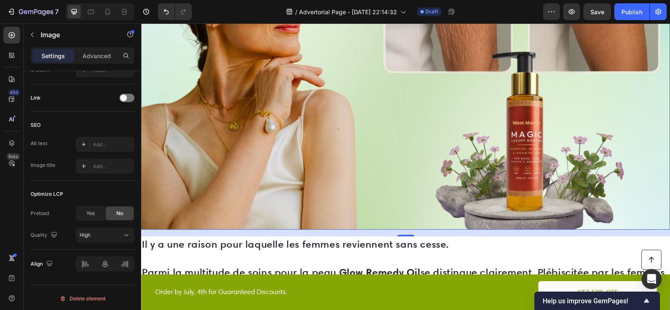
scroll to position [229, 0]
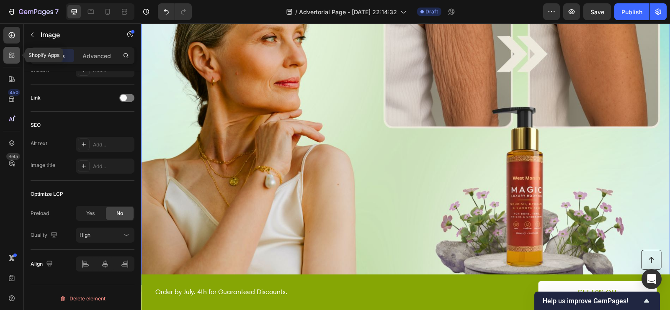
click at [10, 63] on div at bounding box center [11, 55] width 17 height 17
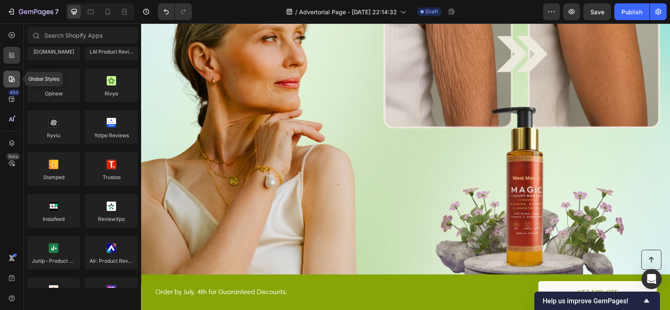
click at [14, 77] on icon at bounding box center [12, 79] width 8 height 8
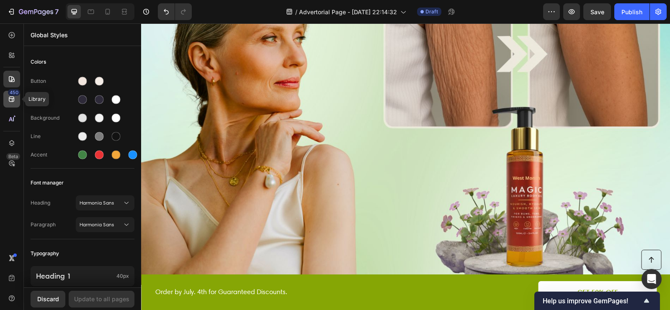
click at [17, 104] on div "450" at bounding box center [11, 99] width 17 height 17
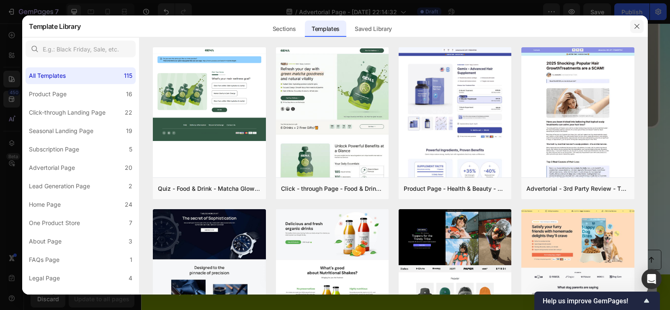
click at [639, 25] on icon "button" at bounding box center [636, 26] width 7 height 7
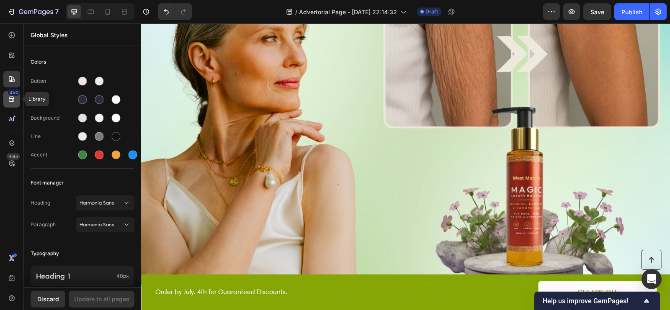
click at [16, 102] on div "450" at bounding box center [11, 99] width 17 height 17
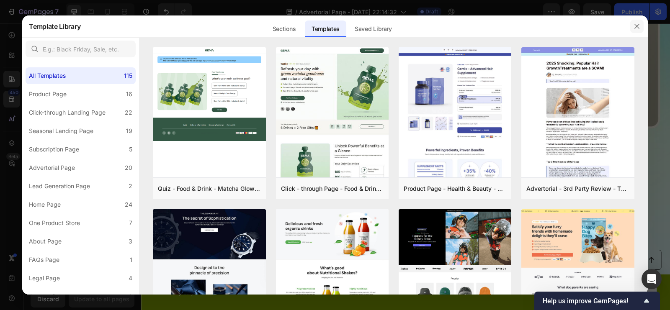
click at [634, 20] on button "button" at bounding box center [636, 26] width 13 height 13
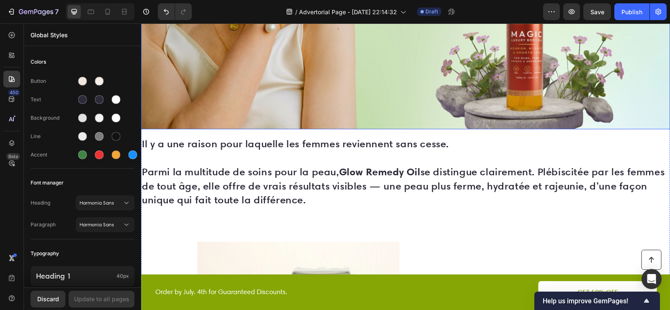
scroll to position [381, 0]
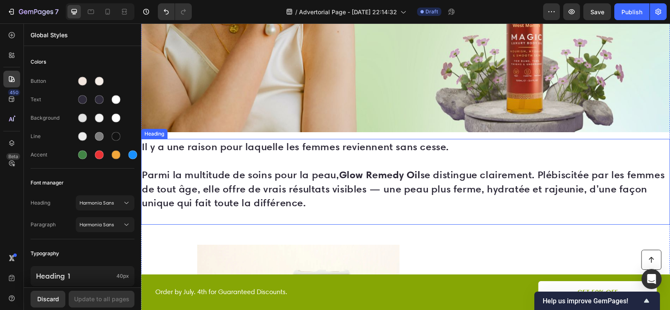
click at [352, 173] on strong "Glow Remedy Oil" at bounding box center [379, 174] width 81 height 13
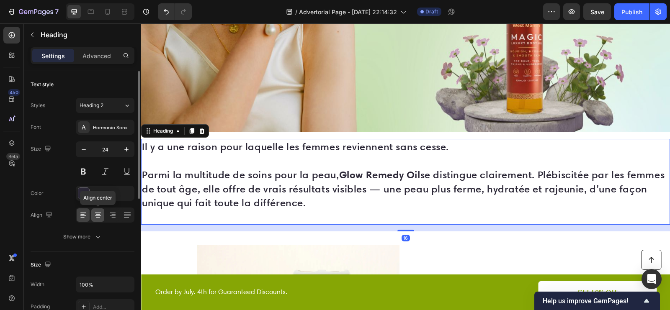
click at [102, 214] on div at bounding box center [97, 214] width 13 height 13
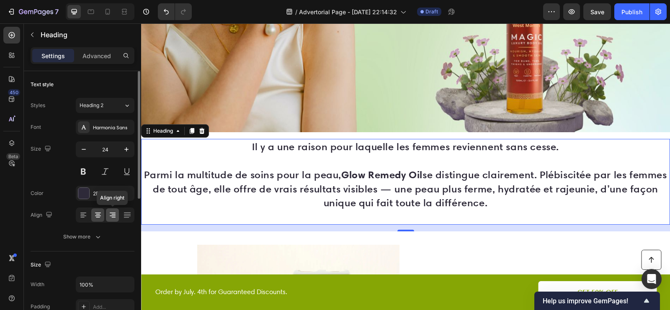
click at [112, 214] on icon at bounding box center [112, 215] width 8 height 8
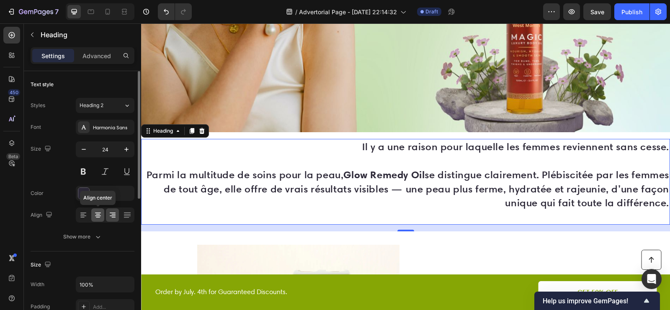
click at [96, 217] on icon at bounding box center [98, 217] width 4 height 1
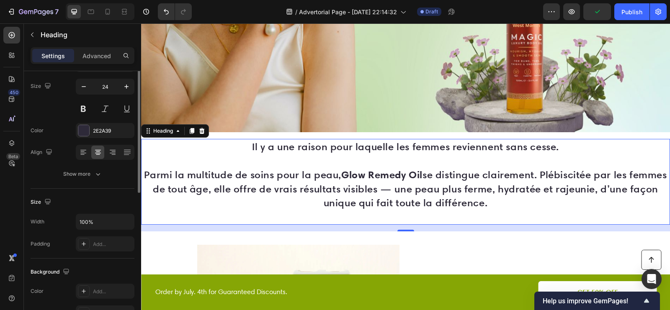
scroll to position [20, 0]
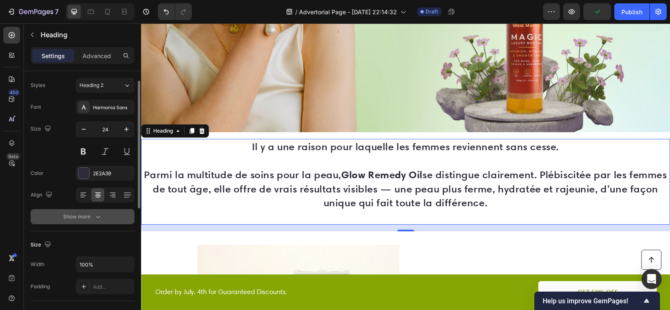
click at [97, 213] on icon "button" at bounding box center [98, 217] width 8 height 8
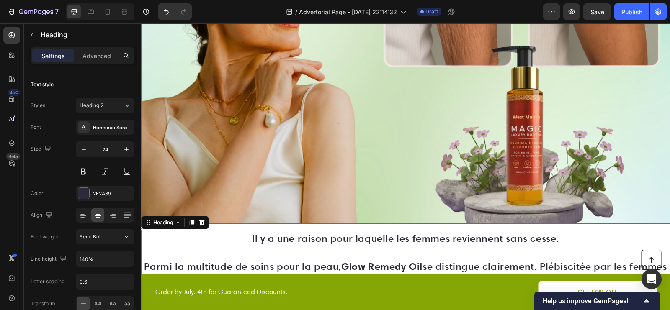
scroll to position [396, 0]
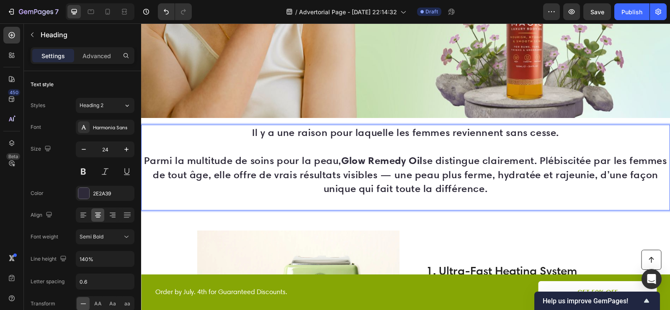
click at [168, 150] on p "Il y a une raison pour laquelle les femmes reviennent sans cesse. Parmi la mult…" at bounding box center [405, 168] width 527 height 85
click at [88, 59] on p "Advanced" at bounding box center [96, 55] width 28 height 9
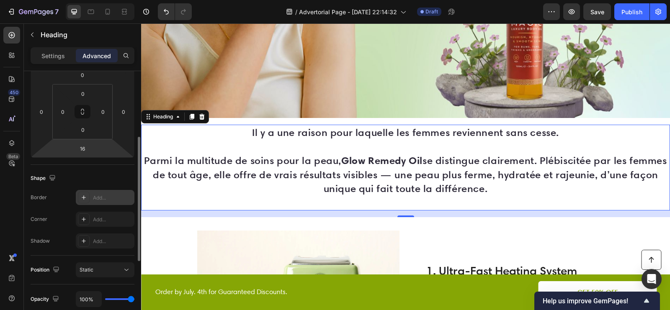
scroll to position [147, 0]
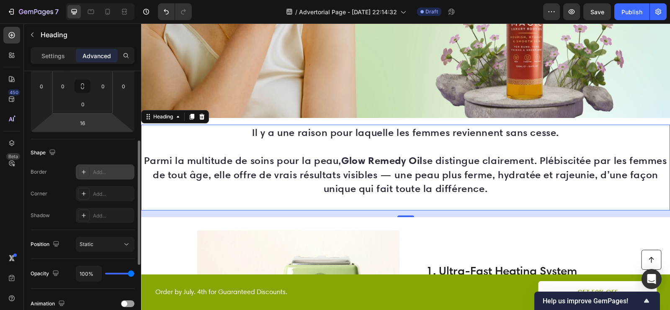
click at [107, 172] on div "Add..." at bounding box center [112, 173] width 39 height 8
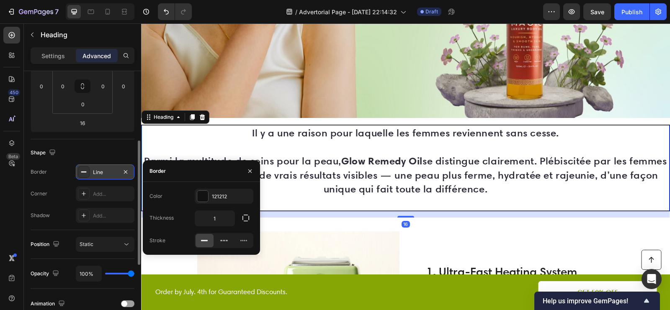
click at [107, 173] on div "Line" at bounding box center [105, 173] width 24 height 8
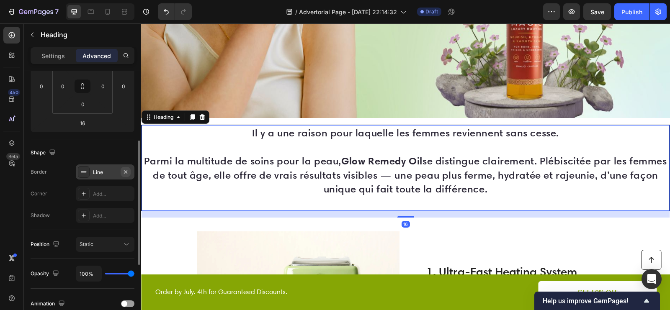
click at [126, 170] on icon "button" at bounding box center [125, 172] width 7 height 7
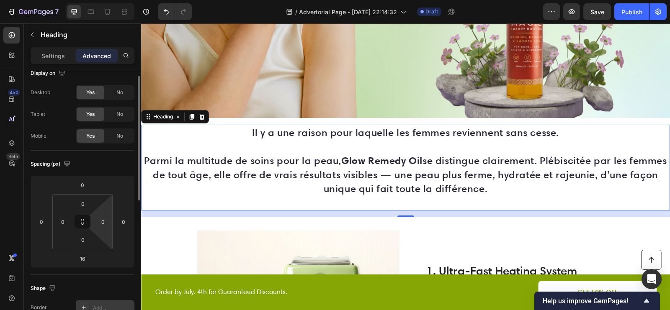
scroll to position [0, 0]
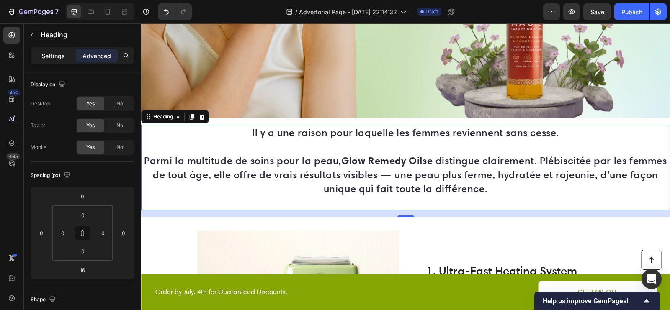
click at [59, 59] on p "Settings" at bounding box center [52, 55] width 23 height 9
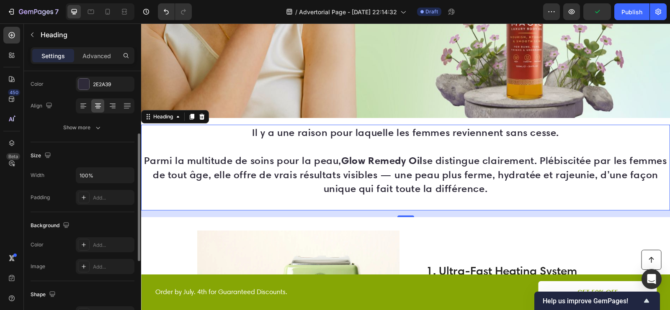
scroll to position [116, 0]
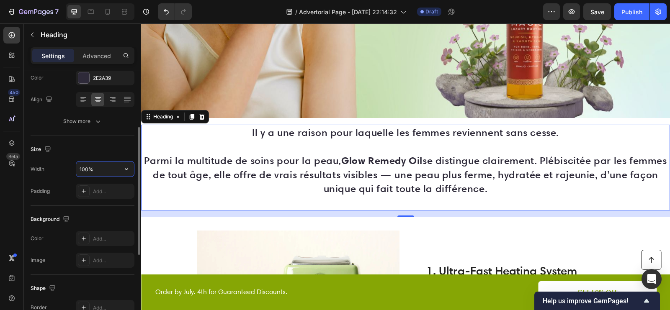
click at [104, 170] on input "100%" at bounding box center [105, 169] width 58 height 15
click at [101, 191] on div "Add..." at bounding box center [112, 192] width 39 height 8
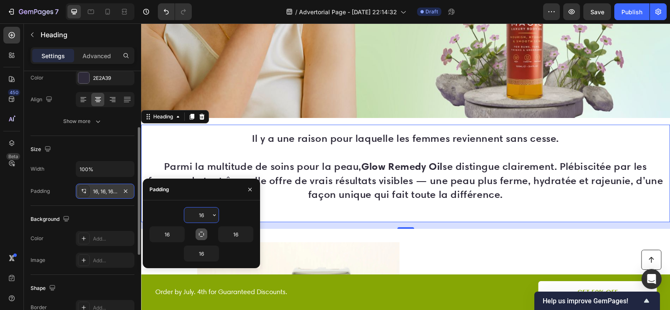
click at [198, 233] on icon "button" at bounding box center [201, 234] width 7 height 7
click at [207, 216] on input "16" at bounding box center [201, 215] width 34 height 15
click at [206, 241] on div "16" at bounding box center [227, 234] width 52 height 16
click at [213, 215] on icon "button" at bounding box center [214, 216] width 3 height 2
click at [214, 234] on div "16" at bounding box center [227, 234] width 52 height 16
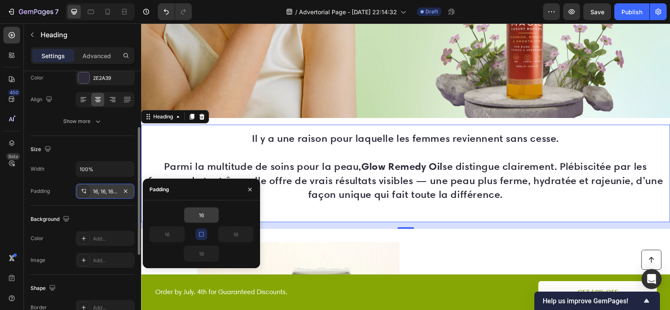
click at [204, 234] on icon "button" at bounding box center [201, 234] width 7 height 7
click at [174, 235] on input "16" at bounding box center [167, 234] width 34 height 15
click at [180, 235] on icon "button" at bounding box center [180, 234] width 7 height 7
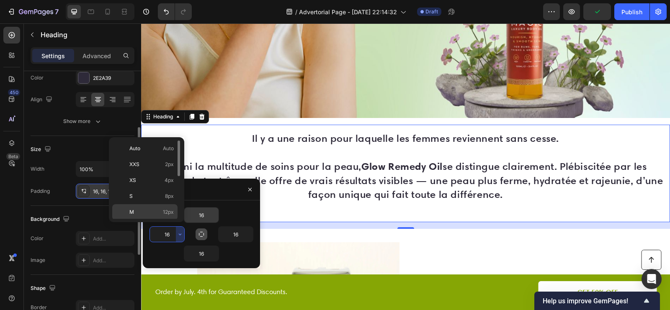
click at [155, 211] on p "M 12px" at bounding box center [151, 212] width 44 height 8
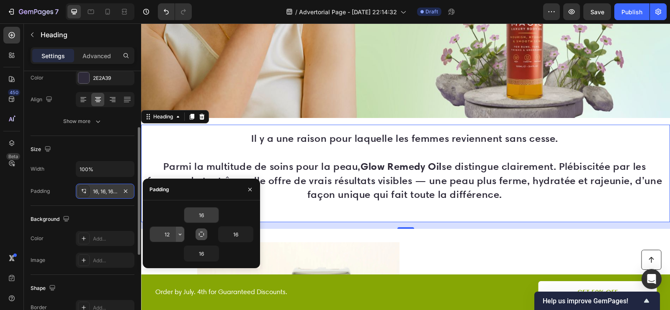
click at [179, 234] on icon "button" at bounding box center [180, 235] width 3 height 2
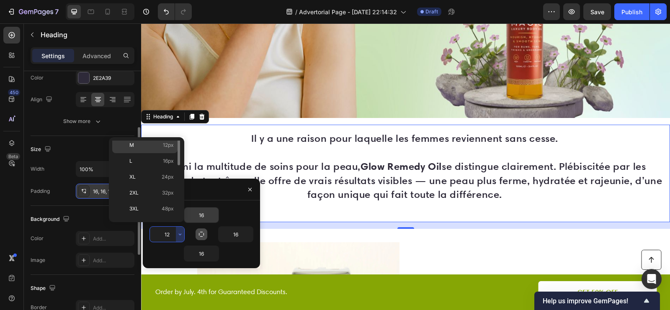
scroll to position [93, 0]
click at [153, 180] on p "3XL 48px" at bounding box center [151, 184] width 44 height 8
type input "48"
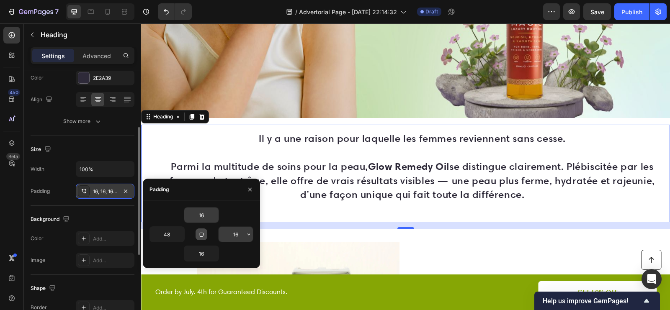
click at [239, 236] on input "16" at bounding box center [236, 234] width 34 height 15
click at [245, 233] on button "button" at bounding box center [248, 234] width 8 height 15
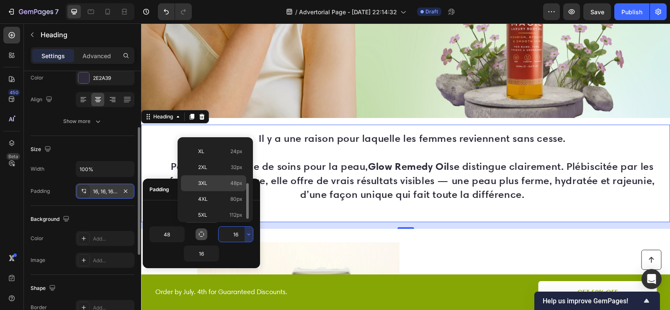
click at [221, 180] on p "3XL 48px" at bounding box center [220, 184] width 44 height 8
type input "48"
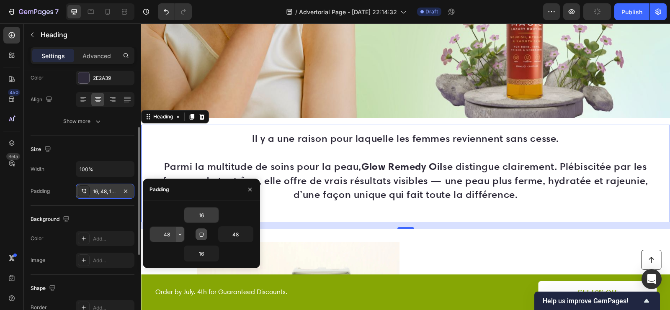
click at [176, 236] on button "button" at bounding box center [180, 234] width 8 height 15
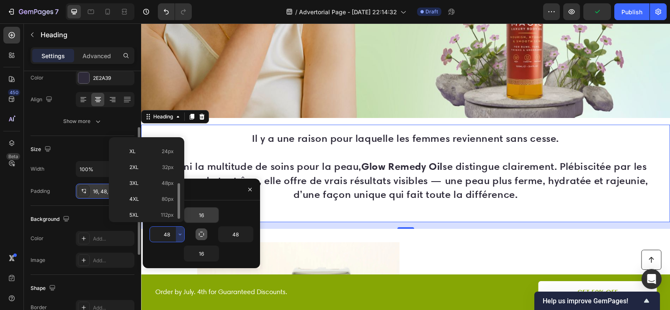
click at [158, 211] on p "5XL 112px" at bounding box center [151, 215] width 44 height 8
type input "112"
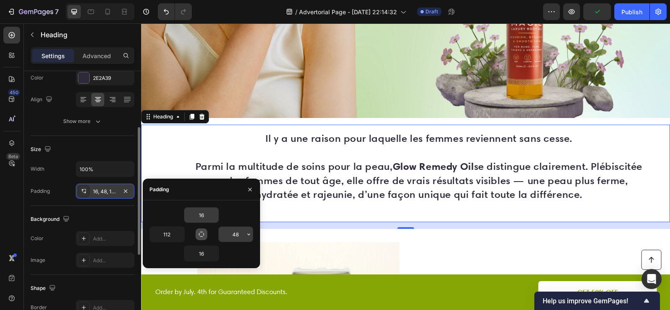
click at [241, 230] on input "48" at bounding box center [236, 234] width 34 height 15
click at [244, 235] on button "button" at bounding box center [248, 234] width 8 height 15
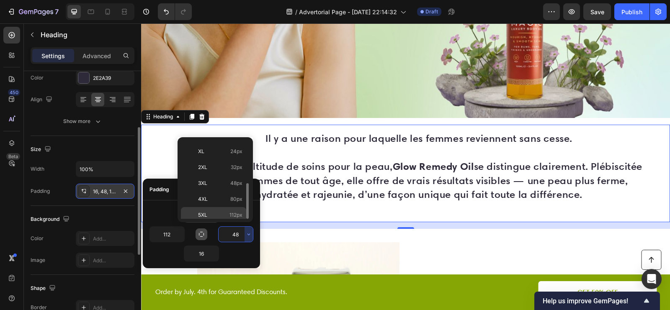
click at [224, 211] on p "5XL 112px" at bounding box center [220, 215] width 44 height 8
type input "112"
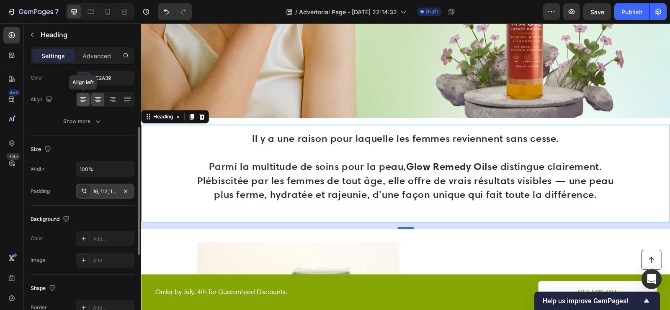
click at [87, 99] on icon at bounding box center [83, 99] width 8 height 8
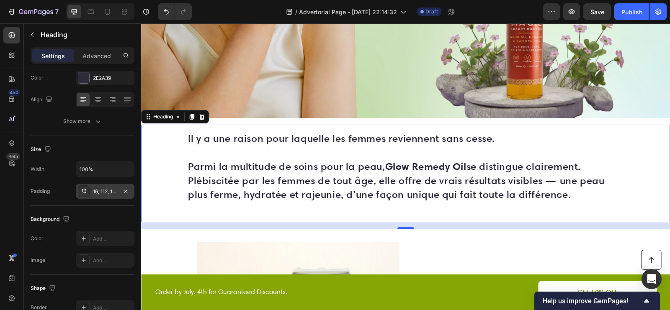
scroll to position [321, 0]
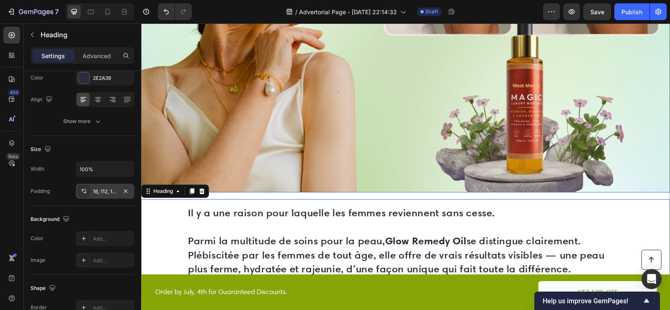
click at [290, 137] on img at bounding box center [405, 33] width 529 height 317
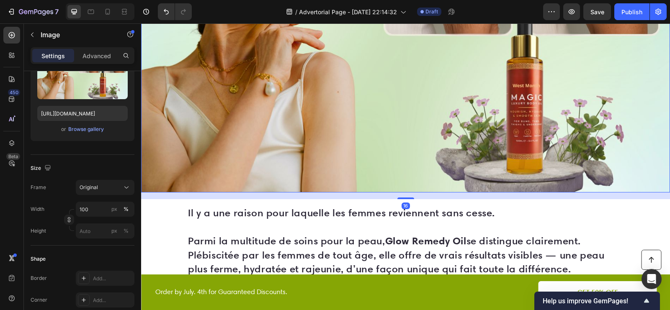
scroll to position [0, 0]
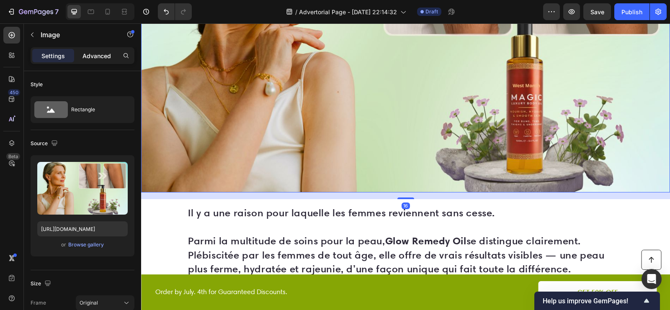
click at [103, 56] on p "Advanced" at bounding box center [96, 55] width 28 height 9
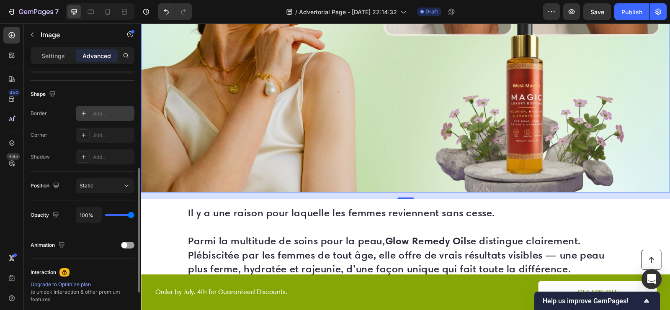
scroll to position [215, 0]
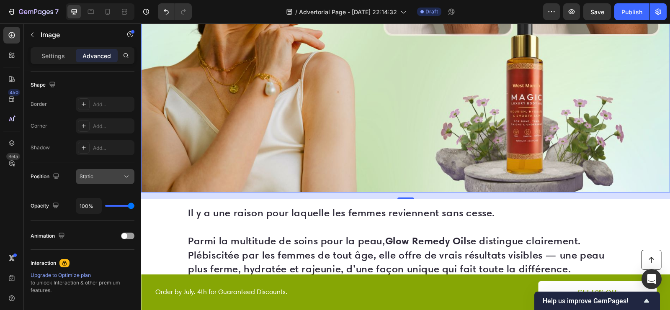
click at [116, 177] on div "Static" at bounding box center [101, 177] width 43 height 8
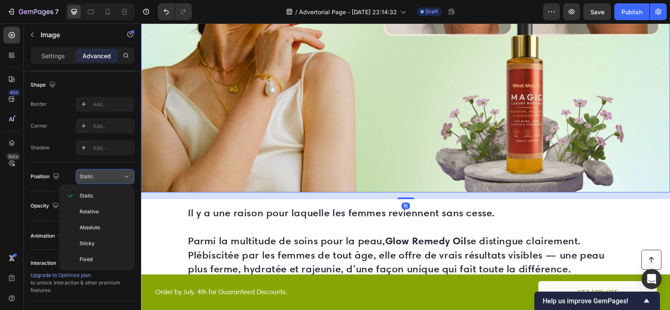
click at [116, 177] on div "Static" at bounding box center [101, 177] width 43 height 8
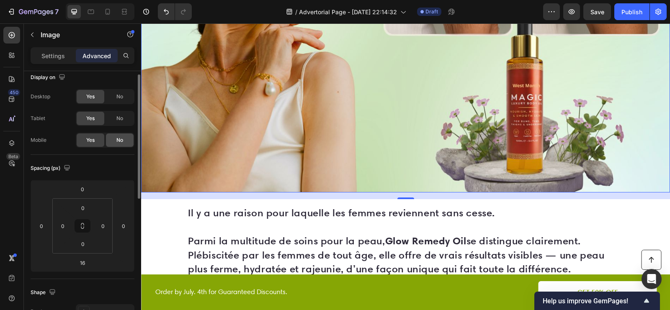
scroll to position [0, 0]
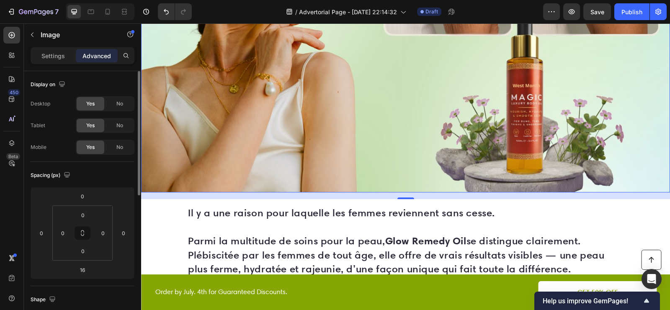
click at [62, 63] on div "Settings Advanced" at bounding box center [83, 55] width 104 height 17
click at [62, 60] on div "Settings" at bounding box center [53, 55] width 42 height 13
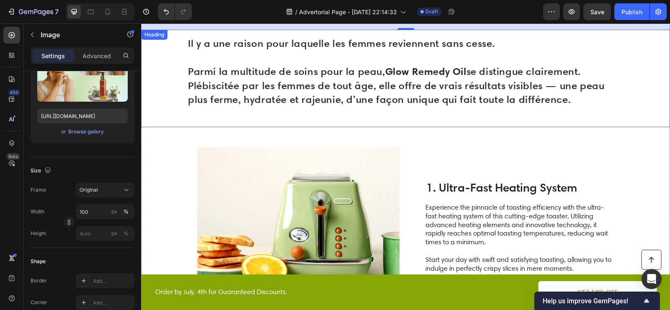
scroll to position [461, 0]
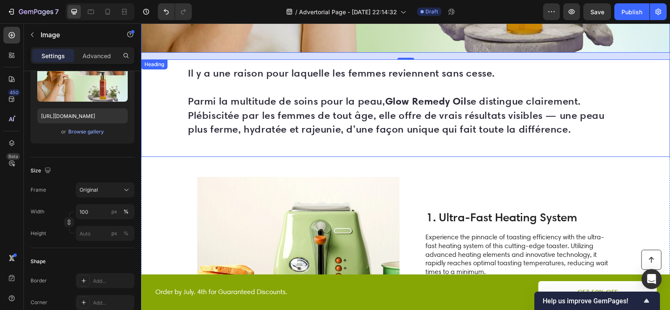
click at [254, 119] on p "Il y a une raison pour laquelle les femmes reviennent sans cesse. Parmi la mult…" at bounding box center [405, 108] width 435 height 85
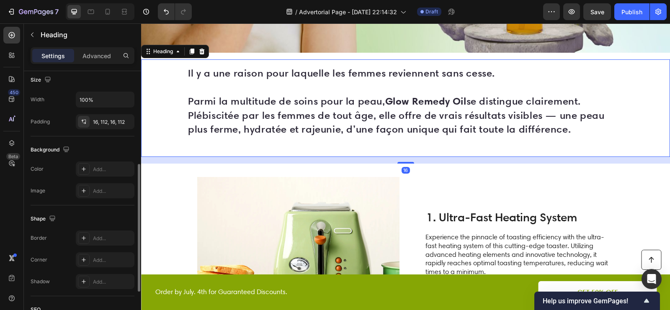
scroll to position [187, 0]
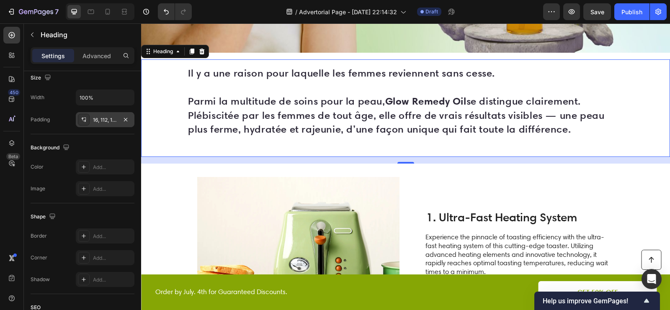
click at [105, 120] on div "16, 112, 16, 112" at bounding box center [105, 120] width 24 height 8
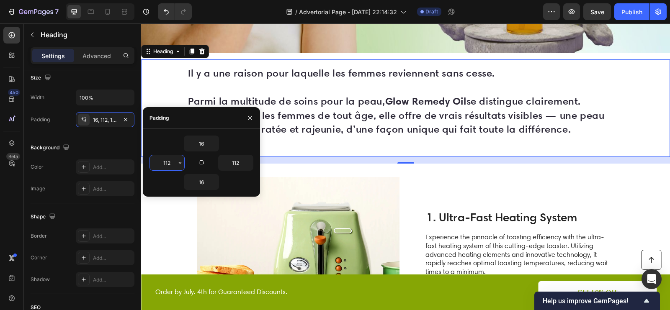
click at [168, 167] on input "112" at bounding box center [167, 162] width 34 height 15
click at [176, 165] on button "button" at bounding box center [180, 162] width 8 height 15
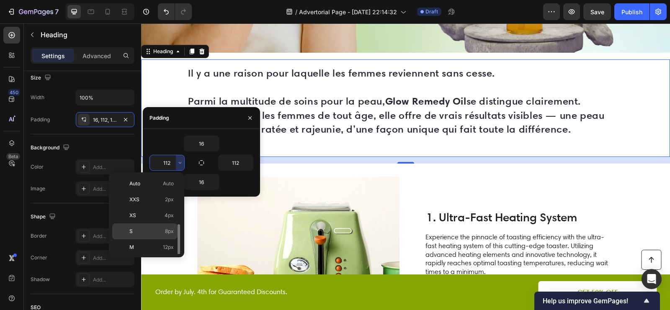
scroll to position [93, 0]
click at [172, 161] on input "112" at bounding box center [167, 162] width 34 height 15
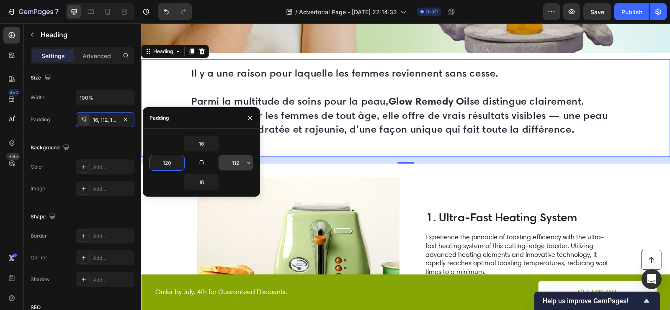
type input "120"
click at [241, 161] on input "112" at bounding box center [236, 162] width 34 height 15
click at [240, 161] on input "112" at bounding box center [236, 162] width 34 height 15
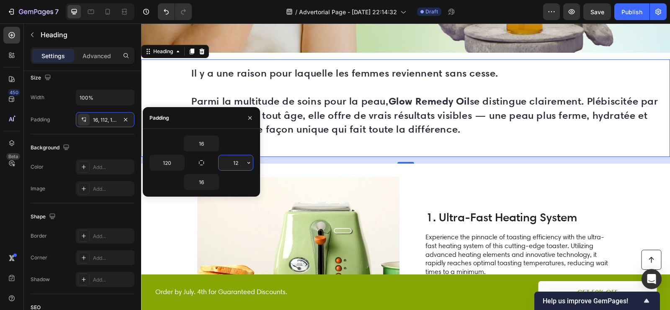
type input "120"
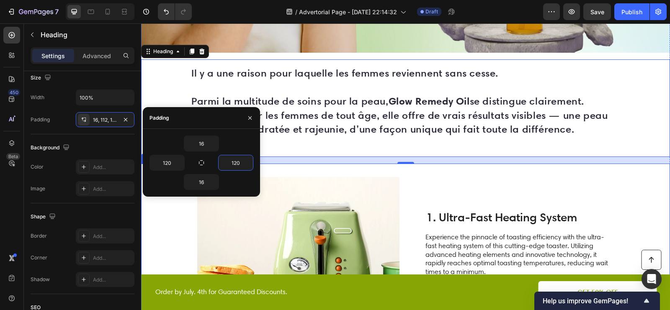
click at [454, 170] on div "Image 1. Ultra-Fast Heating System Heading Experience the pinnacle of toasting …" at bounding box center [405, 257] width 529 height 186
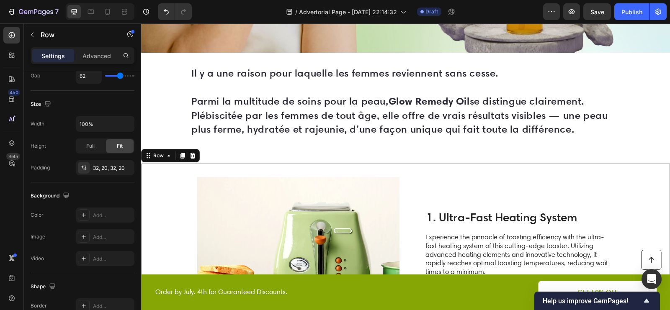
scroll to position [0, 0]
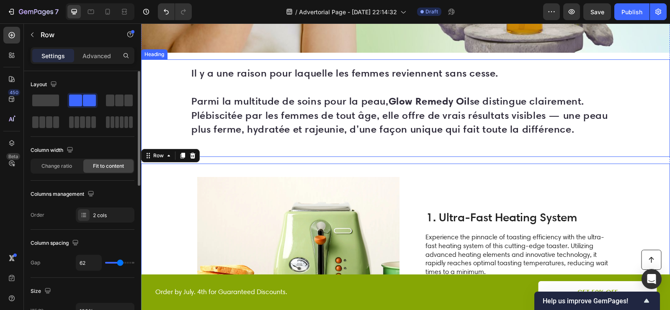
click at [389, 119] on p "Il y a une raison pour laquelle les femmes reviennent sans cesse. Parmi la mult…" at bounding box center [405, 108] width 428 height 85
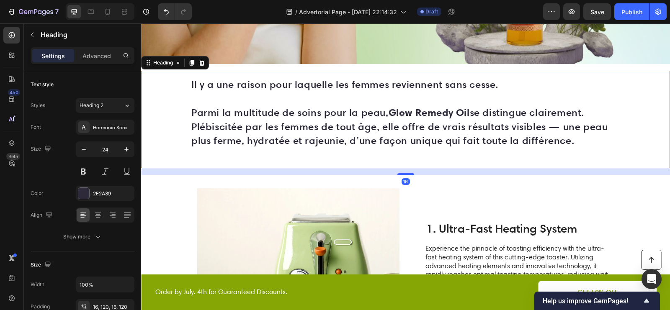
scroll to position [463, 0]
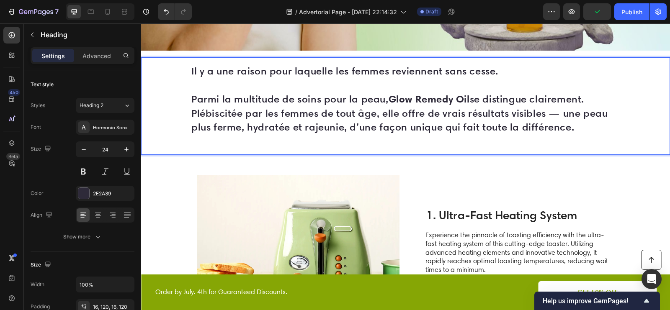
click at [182, 119] on h2 "Il y a une raison pour laquelle les femmes reviennent sans cesse. Parmi la mult…" at bounding box center [405, 106] width 529 height 98
click at [406, 98] on strong "Glow Remedy Oil" at bounding box center [428, 99] width 81 height 13
click at [437, 99] on strong "Remedy Oil" at bounding box center [447, 99] width 54 height 13
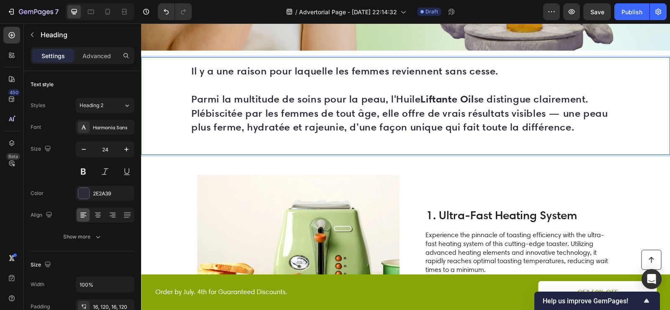
click at [465, 100] on strong "Liftante Oil" at bounding box center [446, 99] width 53 height 13
click at [406, 96] on p "Il y a une raison pour laquelle les femmes reviennent sans cesse. Parmi la mult…" at bounding box center [405, 106] width 428 height 85
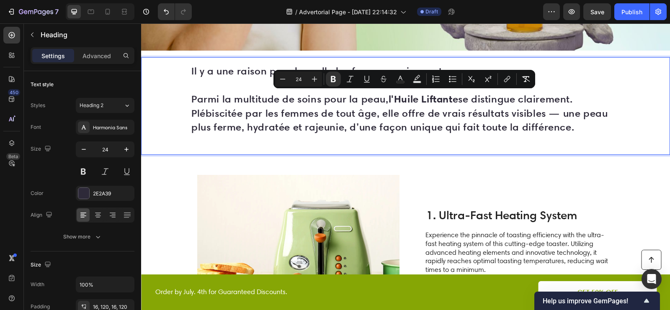
click at [463, 100] on p "Il y a une raison pour laquelle les femmes reviennent sans cesse. Parmi la mult…" at bounding box center [405, 106] width 428 height 85
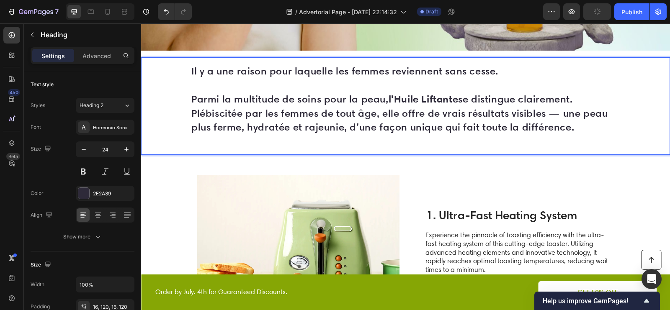
click at [189, 135] on h2 "Il y a une raison pour laquelle les femmes reviennent sans cesse. Parmi la mult…" at bounding box center [405, 106] width 529 height 98
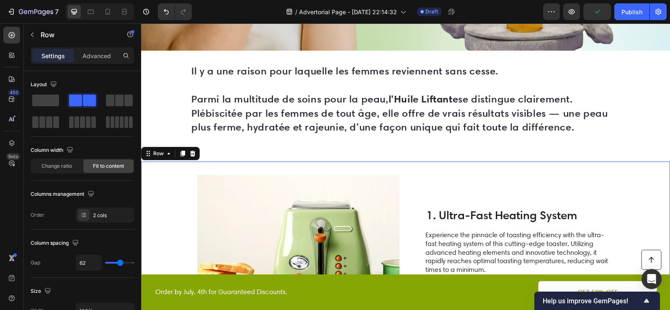
click at [165, 183] on div "Image 1. Ultra-Fast Heating System Heading Experience the pinnacle of toasting …" at bounding box center [405, 255] width 529 height 186
click at [236, 108] on p "Il y a une raison pour laquelle les femmes reviennent sans cesse. Parmi la mult…" at bounding box center [405, 106] width 428 height 85
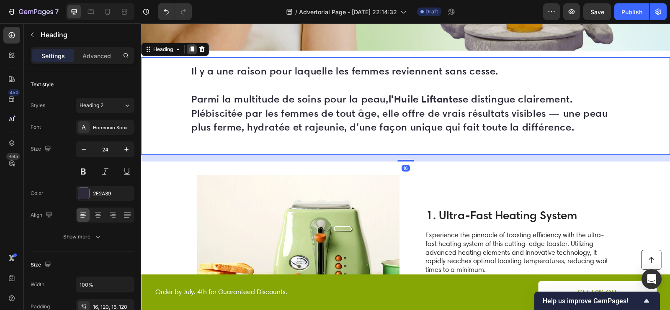
click at [193, 51] on icon at bounding box center [191, 49] width 7 height 7
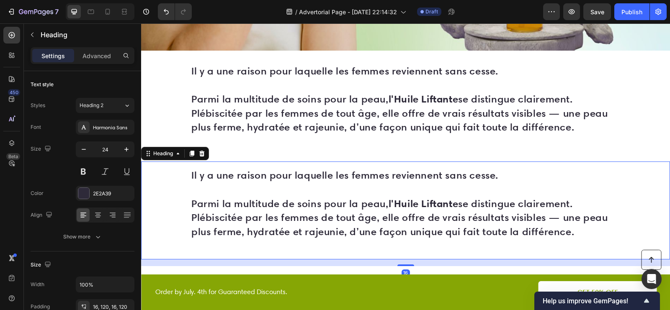
click at [330, 189] on h2 "Il y a une raison pour laquelle les femmes reviennent sans cesse. Parmi la mult…" at bounding box center [405, 211] width 529 height 98
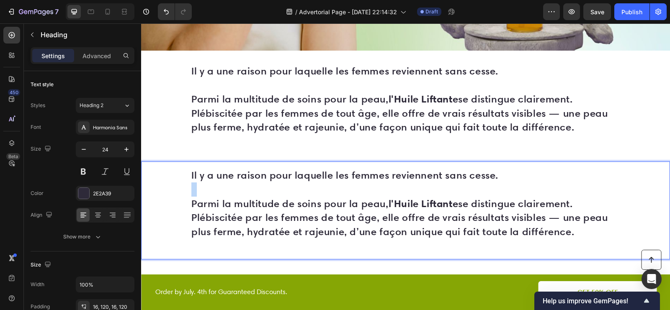
click at [329, 190] on p "Il y a une raison pour laquelle les femmes reviennent sans cesse. Parmi la mult…" at bounding box center [405, 210] width 428 height 85
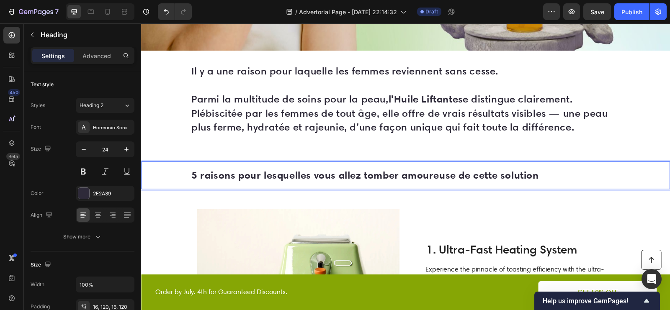
click at [329, 174] on strong "5 raisons pour lesquelles vous allez tomber amoureuse de cette solution" at bounding box center [364, 175] width 347 height 13
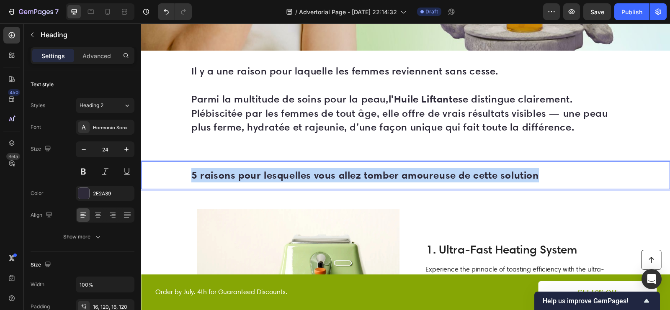
click at [329, 174] on strong "5 raisons pour lesquelles vous allez tomber amoureuse de cette solution" at bounding box center [364, 175] width 347 height 13
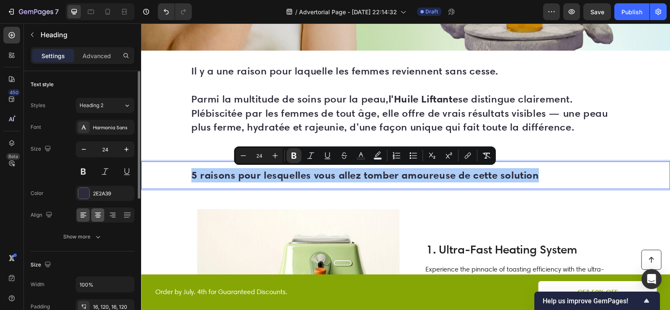
click at [101, 212] on icon at bounding box center [98, 215] width 8 height 8
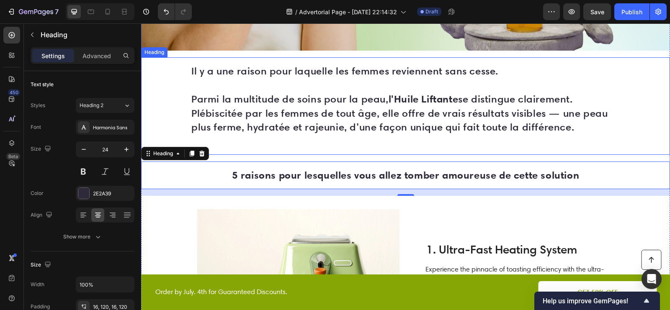
click at [354, 124] on p "Il y a une raison pour laquelle les femmes reviennent sans cesse. Parmi la mult…" at bounding box center [405, 106] width 428 height 85
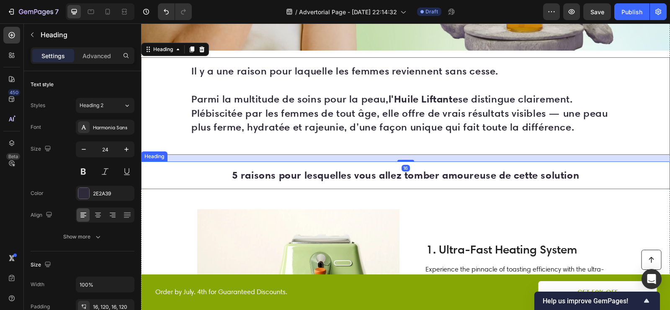
click at [306, 174] on strong "5 raisons pour lesquelles vous allez tomber amoureuse de cette solution" at bounding box center [405, 175] width 347 height 13
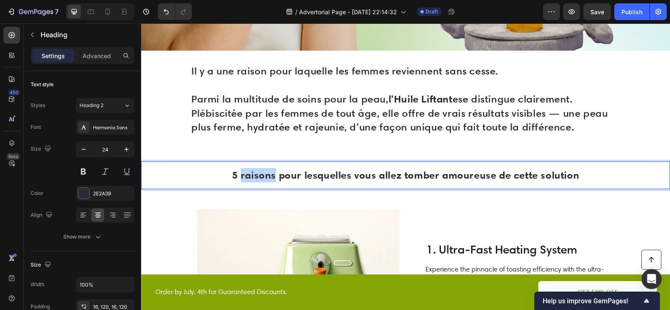
click at [265, 173] on strong "5 raisons pour lesquelles vous allez tomber amoureuse de cette solution" at bounding box center [405, 175] width 347 height 13
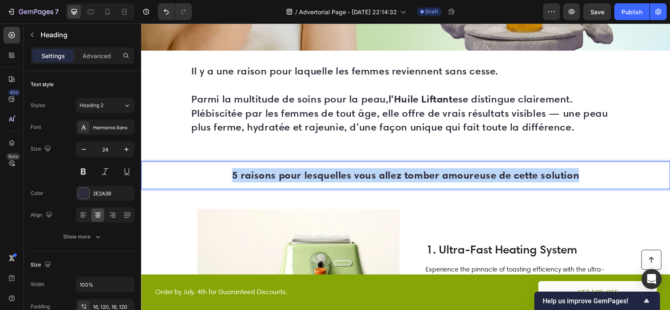
click at [265, 173] on strong "5 raisons pour lesquelles vous allez tomber amoureuse de cette solution" at bounding box center [405, 175] width 347 height 13
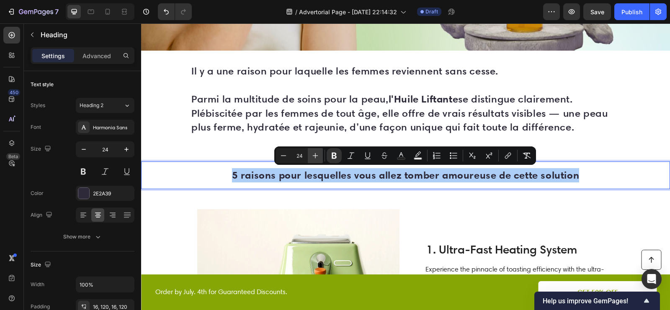
click at [316, 156] on icon "Editor contextual toolbar" at bounding box center [315, 156] width 8 height 8
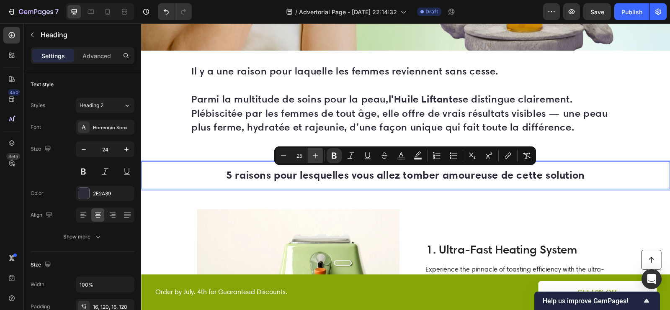
click at [316, 156] on icon "Editor contextual toolbar" at bounding box center [315, 156] width 8 height 8
type input "27"
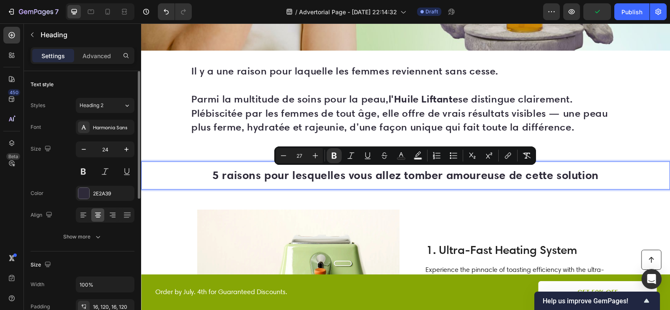
click at [116, 96] on div "Styles Heading 2 Font Harmonia Sans Size 24 Color 2E2A39 Align Show more" at bounding box center [83, 170] width 104 height 148
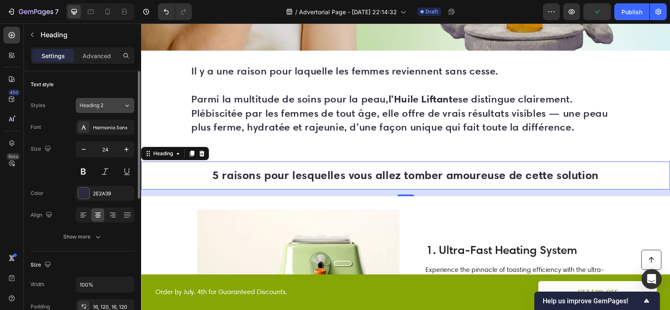
click at [116, 102] on div "Heading 2" at bounding box center [102, 106] width 44 height 8
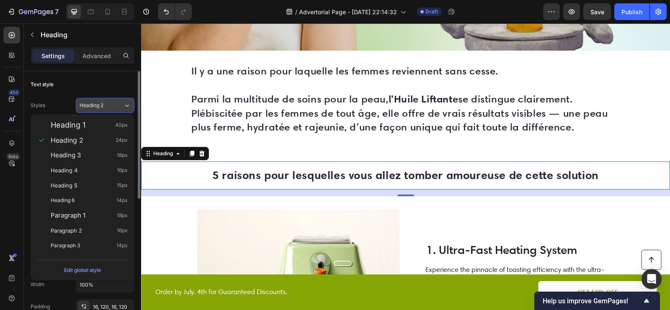
click at [118, 103] on div "Heading 2" at bounding box center [102, 106] width 44 height 8
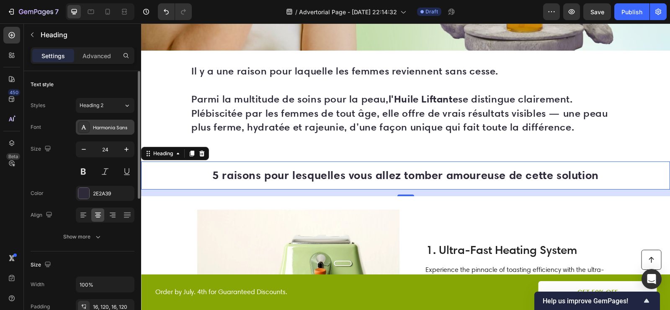
click at [114, 121] on div "Harmonia Sans" at bounding box center [105, 127] width 59 height 15
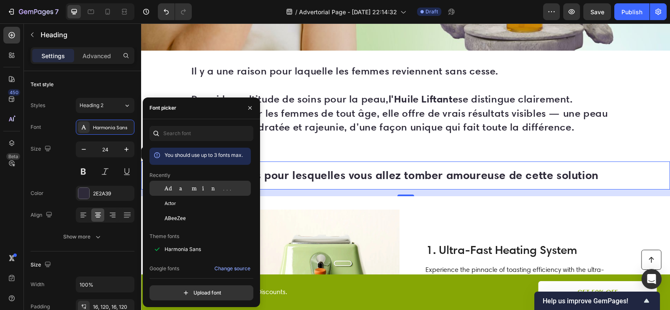
click at [170, 189] on span "Adamina" at bounding box center [199, 189] width 69 height 8
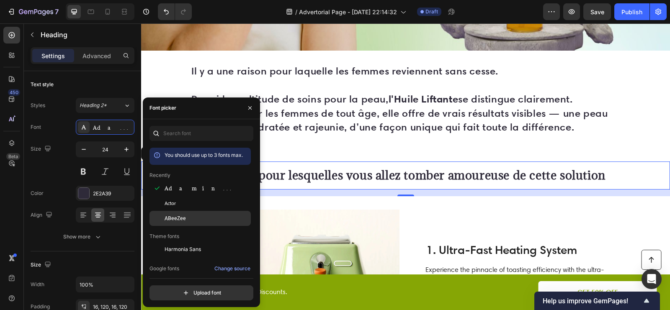
click at [177, 212] on div "ABeeZee" at bounding box center [199, 218] width 101 height 15
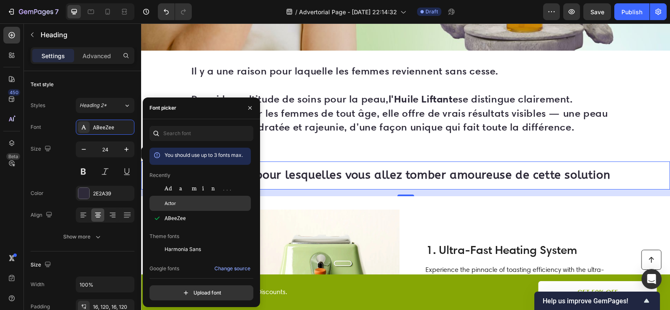
click at [177, 202] on div "Actor" at bounding box center [207, 204] width 85 height 8
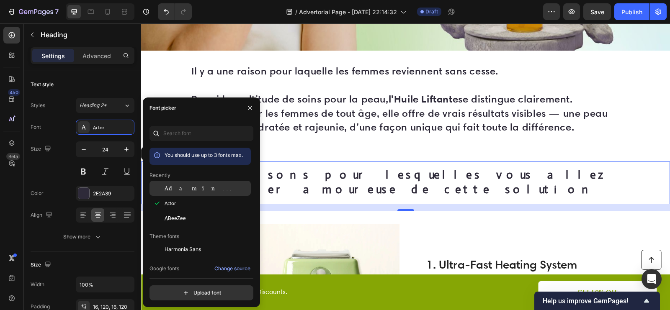
click at [185, 186] on span "Adamina" at bounding box center [199, 189] width 69 height 8
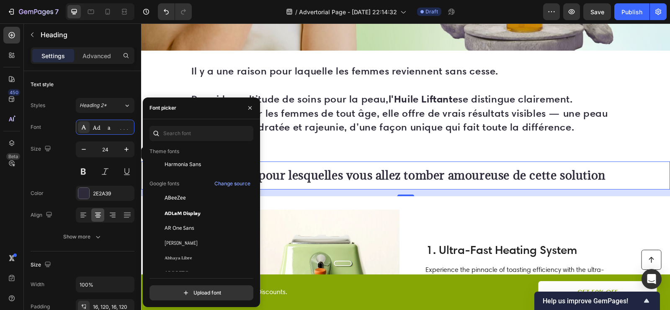
scroll to position [98, 0]
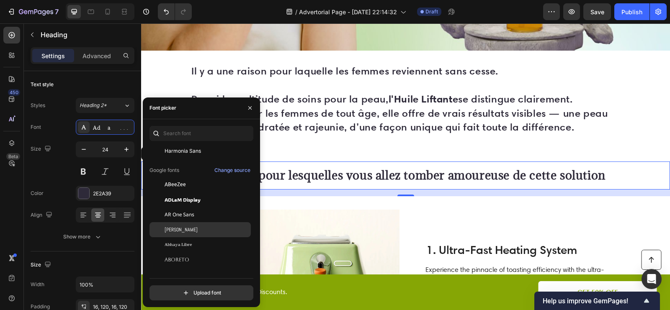
click at [183, 225] on div "[PERSON_NAME]" at bounding box center [199, 229] width 101 height 15
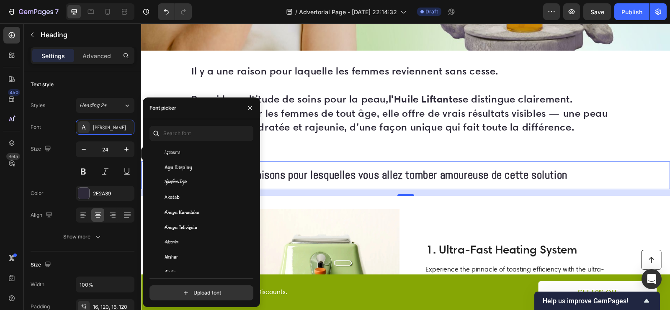
scroll to position [401, 0]
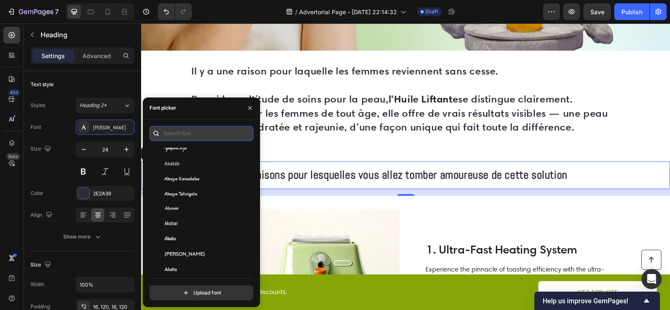
click at [195, 131] on input "text" at bounding box center [201, 133] width 104 height 15
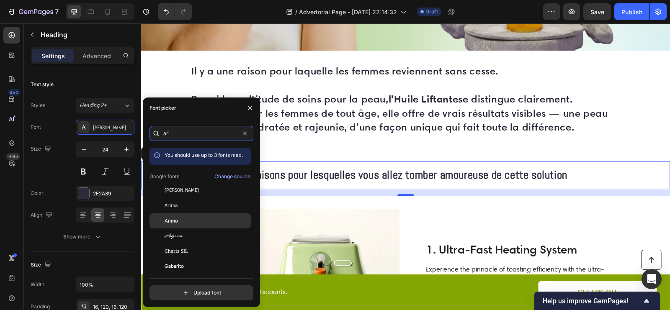
type input "ari"
click at [189, 221] on div "Arimo" at bounding box center [207, 221] width 85 height 8
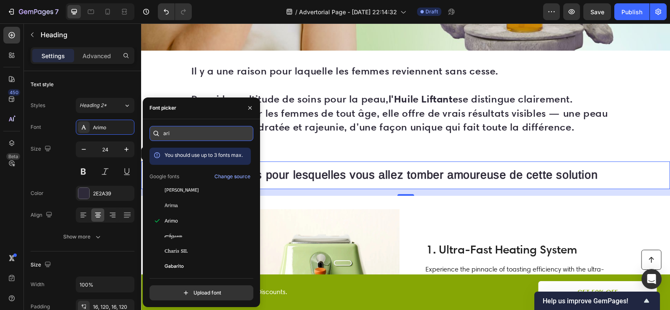
click at [210, 141] on input "ari" at bounding box center [201, 133] width 104 height 15
click at [193, 135] on input "ari" at bounding box center [201, 133] width 104 height 15
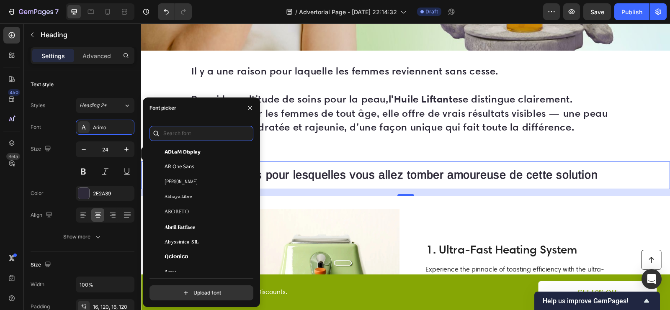
scroll to position [146, 0]
click at [192, 179] on div "[PERSON_NAME]" at bounding box center [207, 183] width 85 height 8
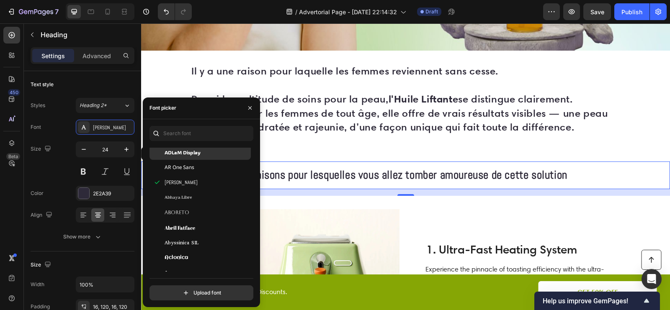
click at [198, 151] on span "ADLaM Display" at bounding box center [183, 153] width 36 height 8
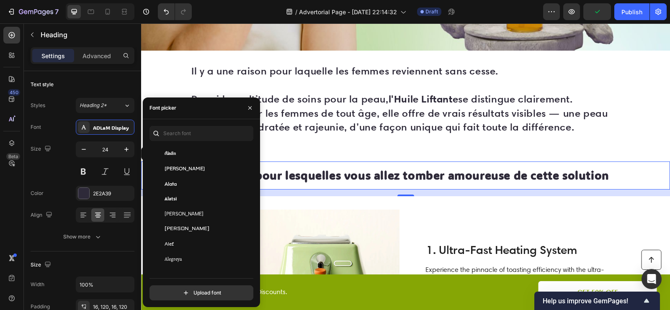
scroll to position [504, 0]
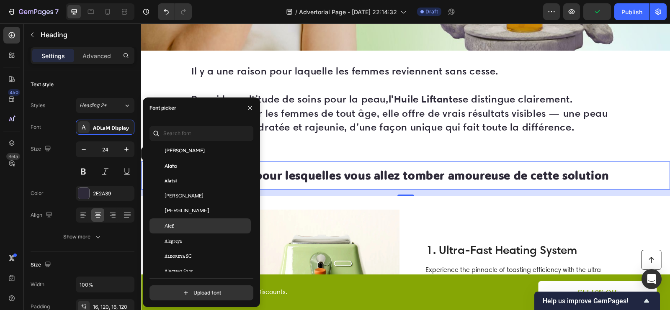
click at [206, 220] on div "Alef" at bounding box center [199, 226] width 101 height 15
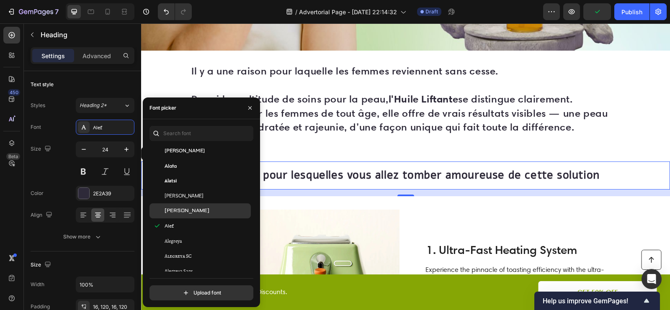
click at [205, 212] on div "[PERSON_NAME]" at bounding box center [207, 211] width 85 height 8
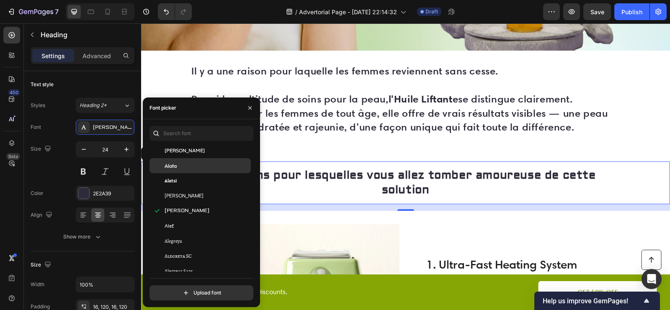
click at [200, 170] on div "Alata" at bounding box center [199, 165] width 101 height 15
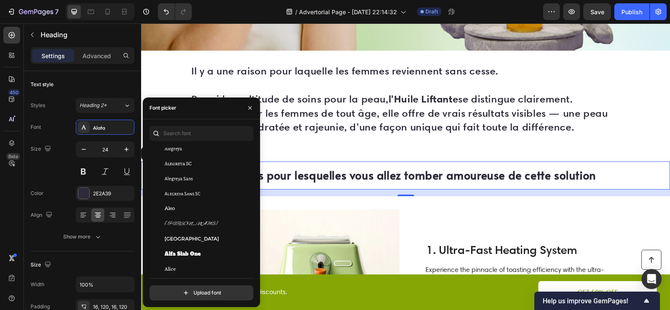
scroll to position [613, 0]
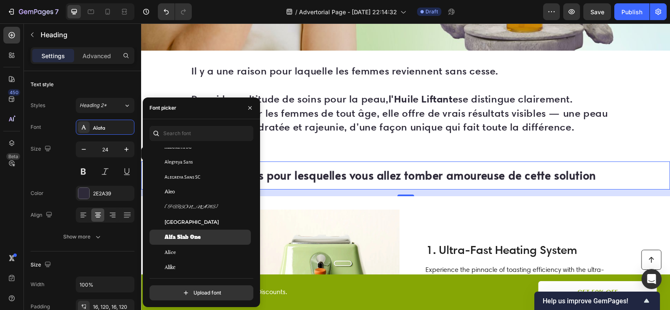
click at [204, 235] on div "Alfa Slab One" at bounding box center [207, 238] width 85 height 8
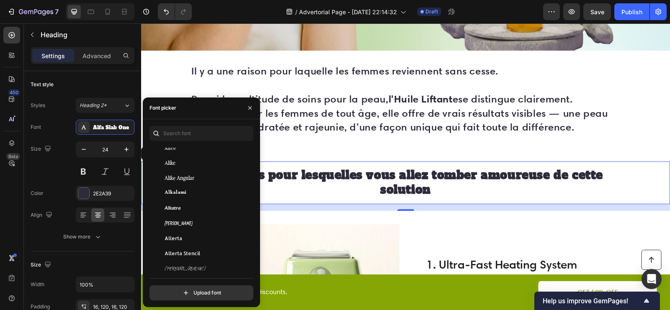
scroll to position [726, 0]
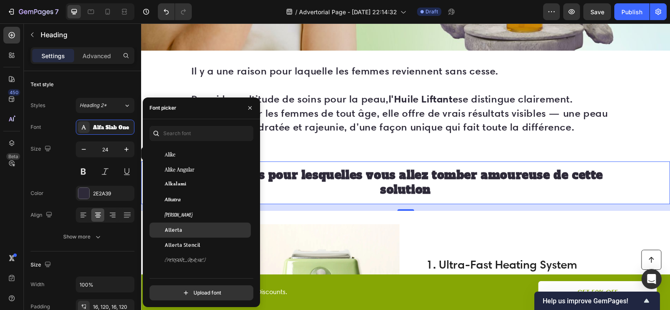
click at [202, 230] on div "Allerta" at bounding box center [207, 230] width 85 height 8
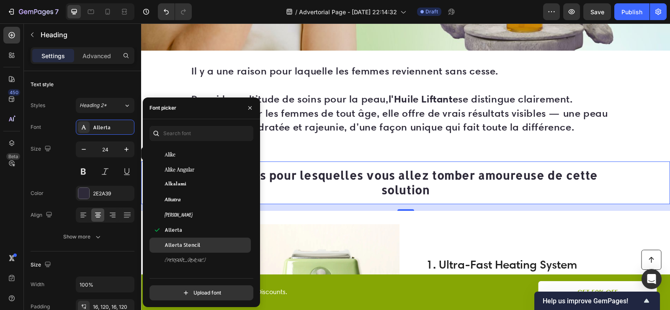
click at [202, 248] on div "Allerta Stencil" at bounding box center [207, 246] width 85 height 8
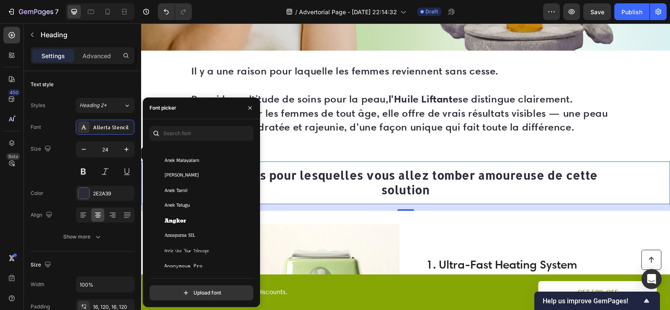
scroll to position [1278, 0]
click at [196, 221] on div "Angkor" at bounding box center [207, 220] width 85 height 8
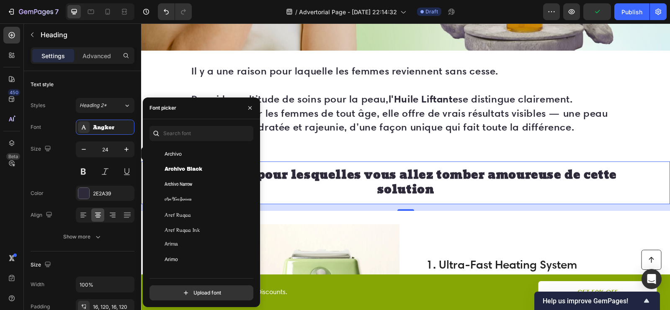
scroll to position [1615, 0]
click at [196, 163] on div "Archivo Black" at bounding box center [199, 170] width 101 height 15
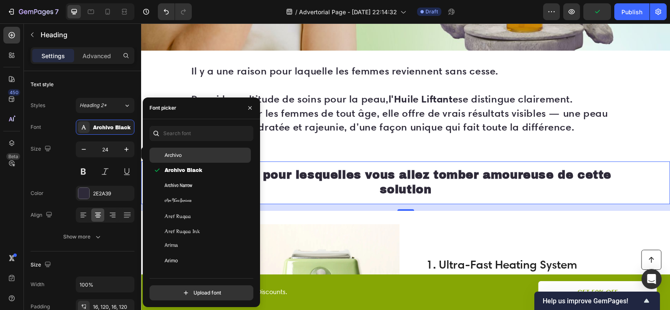
click at [191, 157] on div "Archivo" at bounding box center [207, 156] width 85 height 8
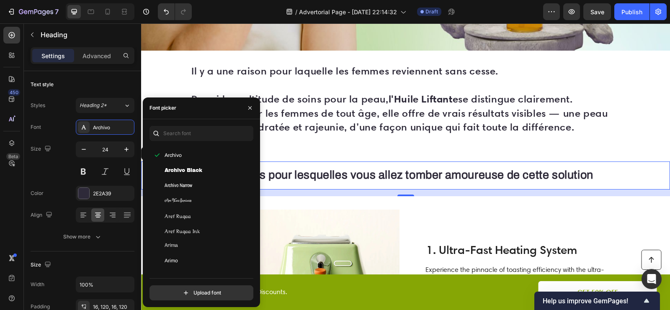
click at [341, 164] on h2 "⁠⁠⁠⁠⁠⁠⁠ 5 raisons pour lesquelles vous allez tomber amoureuse de cette solution" at bounding box center [405, 176] width 529 height 28
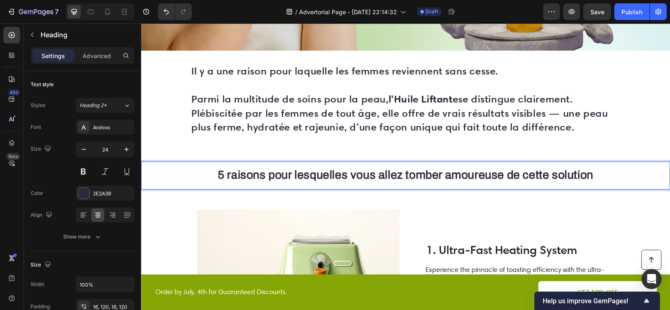
click at [321, 177] on strong "5 raisons pour lesquelles vous allez tomber amoureuse de cette solution" at bounding box center [405, 175] width 375 height 13
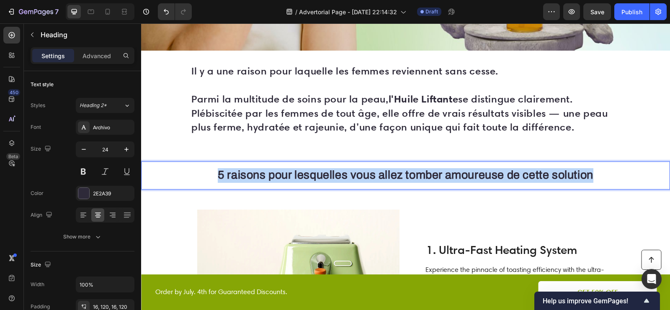
click at [321, 177] on strong "5 raisons pour lesquelles vous allez tomber amoureuse de cette solution" at bounding box center [405, 175] width 375 height 13
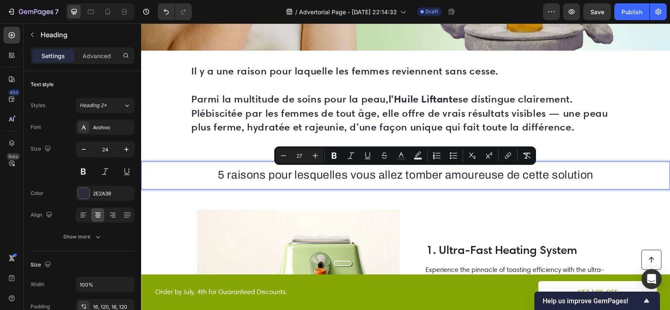
click at [321, 177] on span "5 raisons pour lesquelles vous allez tomber amoureuse de cette solution" at bounding box center [405, 175] width 375 height 13
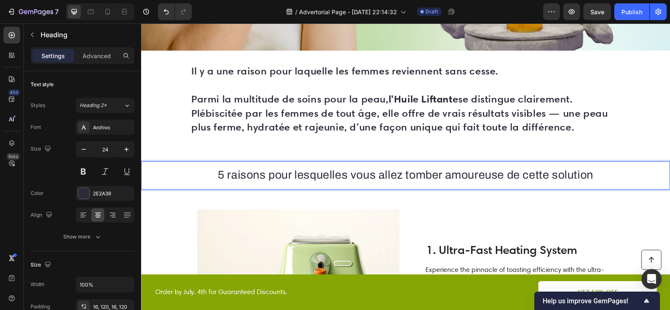
click at [321, 176] on span "5 raisons pour lesqu ⁠⁠⁠⁠⁠⁠⁠ elles vous allez tomber amoureuse de cette solution" at bounding box center [405, 175] width 375 height 13
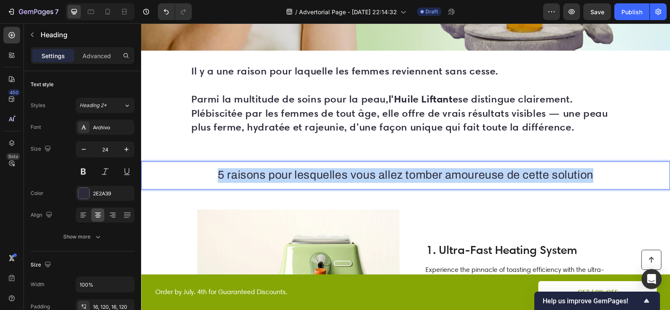
click at [321, 176] on span "5 raisons pour lesquelles vous allez tomber amoureuse de cette solution" at bounding box center [405, 175] width 375 height 13
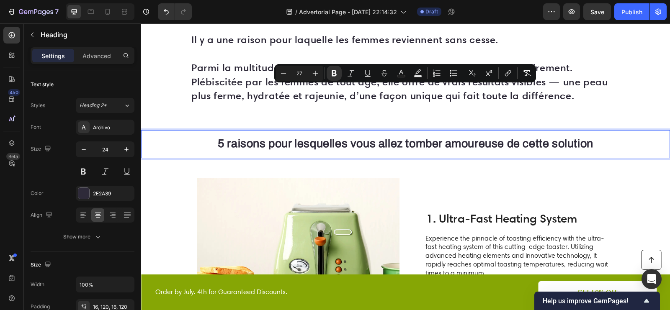
scroll to position [555, 0]
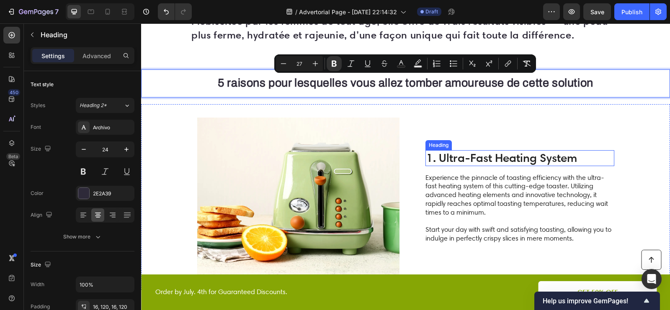
click at [450, 157] on h2 "1. Ultra-Fast Heating System" at bounding box center [519, 158] width 189 height 16
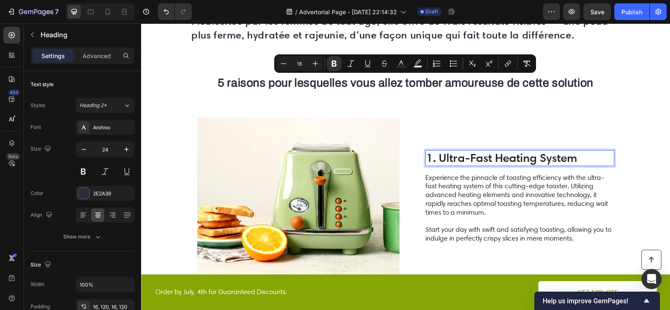
click at [450, 157] on h2 "1. Ultra-Fast Heating System" at bounding box center [519, 158] width 189 height 16
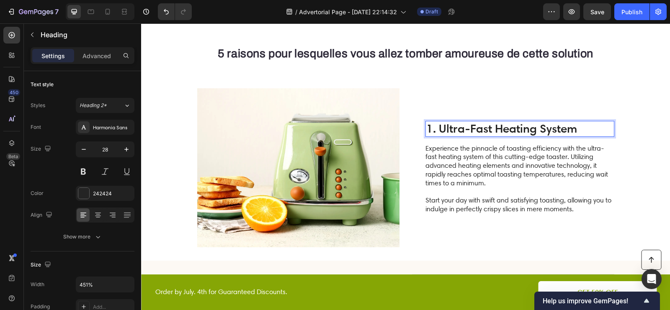
scroll to position [617, 0]
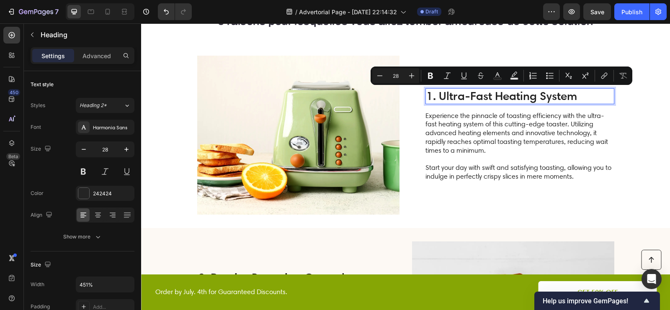
click at [438, 100] on p "1. Ultra-Fast Heating System" at bounding box center [519, 96] width 187 height 14
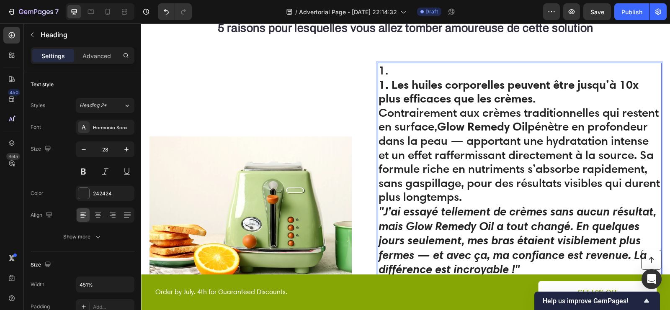
scroll to position [597, 0]
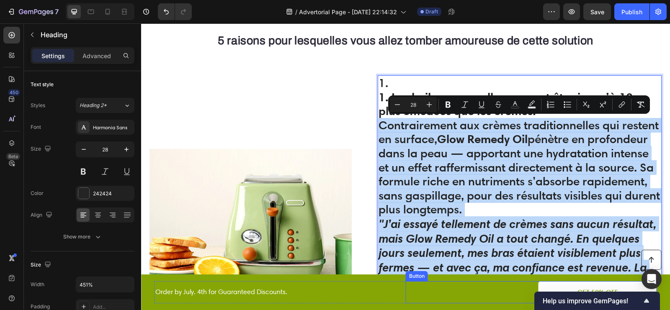
drag, startPoint x: 380, startPoint y: 124, endPoint x: 484, endPoint y: 285, distance: 191.6
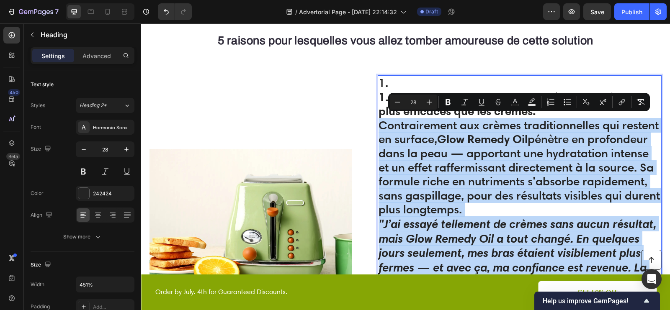
scroll to position [651, 0]
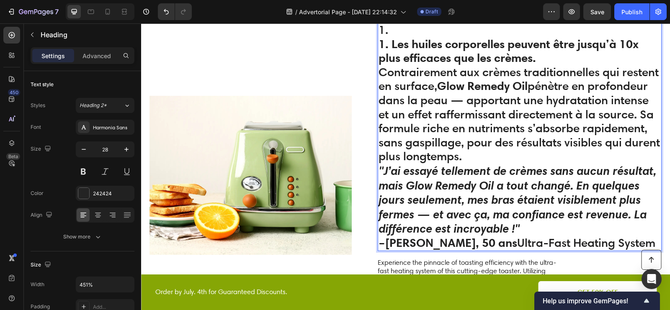
click at [559, 237] on p "– [PERSON_NAME], 50 ans Ultra-Fast Heating System" at bounding box center [519, 243] width 282 height 14
drag, startPoint x: 618, startPoint y: 241, endPoint x: 589, endPoint y: 244, distance: 29.1
click at [590, 244] on p "– [PERSON_NAME], 50 ans Ultra-Fast Heating System" at bounding box center [519, 243] width 282 height 14
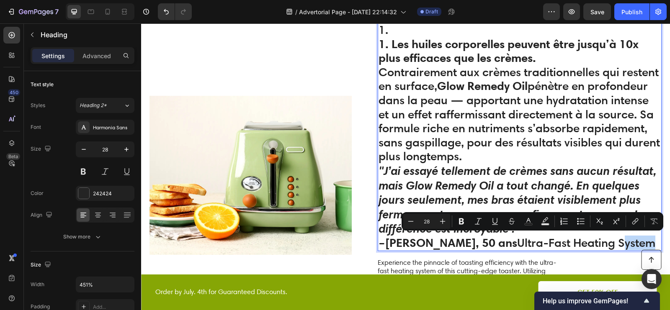
click at [600, 241] on p "– [PERSON_NAME], 50 ans Ultra-Fast Heating System" at bounding box center [519, 243] width 282 height 14
drag, startPoint x: 624, startPoint y: 244, endPoint x: 481, endPoint y: 247, distance: 142.3
click at [481, 246] on p "– [PERSON_NAME], 50 ans Ultra-Fast Heating System" at bounding box center [519, 243] width 282 height 14
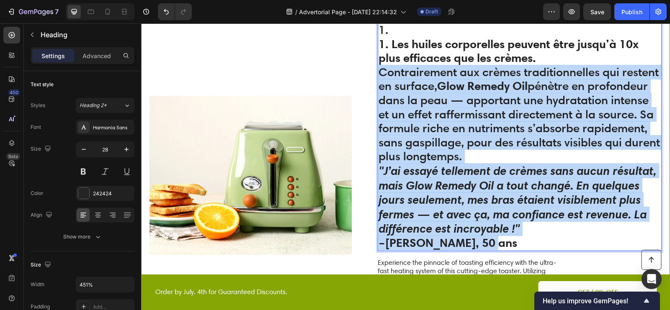
drag, startPoint x: 491, startPoint y: 243, endPoint x: 376, endPoint y: 77, distance: 201.9
click at [376, 77] on div "Image 1. 1. Les huiles corporelles peuvent être jusqu’à 10x plus efficaces que …" at bounding box center [405, 176] width 529 height 334
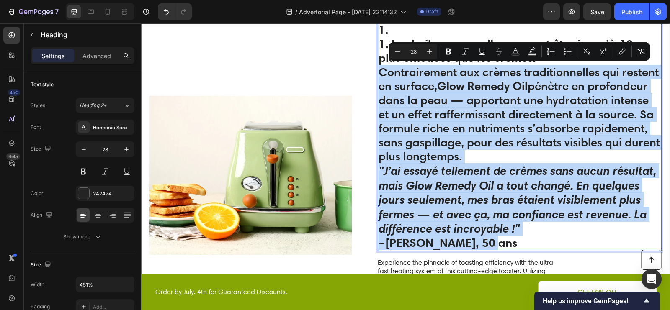
copy h2 "Contrairement aux crèmes traditionnelles qui restent en surface, Glow Remedy Oi…"
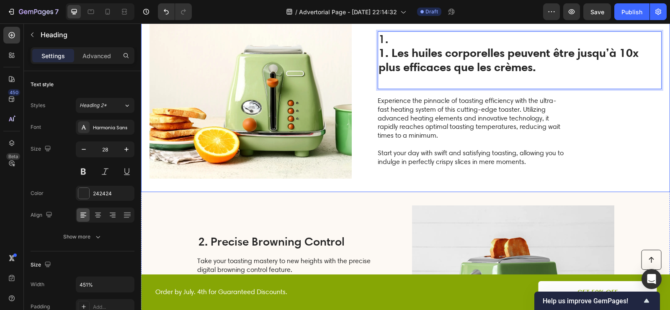
scroll to position [653, 0]
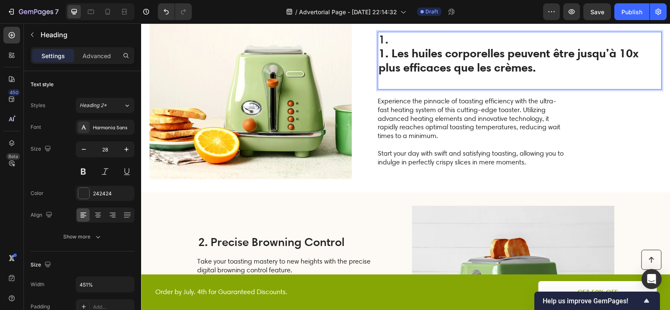
click at [392, 54] on strong "1. Les huiles corporelles peuvent être jusqu’à 10x plus efficaces que les crème…" at bounding box center [508, 60] width 260 height 29
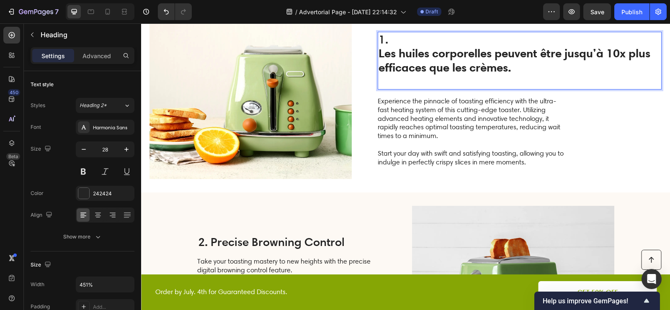
drag, startPoint x: 391, startPoint y: 38, endPoint x: 378, endPoint y: 38, distance: 12.6
click at [378, 38] on p "1. ⁠⁠⁠⁠⁠⁠⁠ Les huiles corporelles peuvent être jusqu’à 10x plus efficaces que l…" at bounding box center [519, 61] width 282 height 56
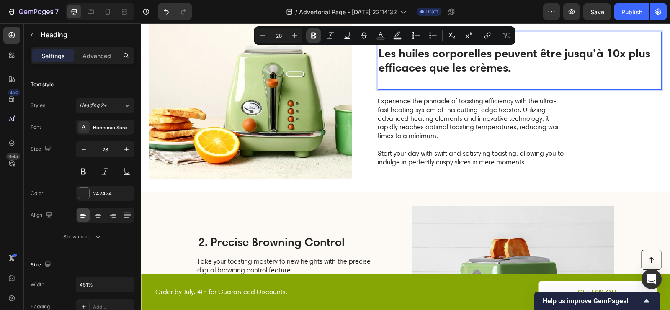
click at [309, 35] on icon "Editor contextual toolbar" at bounding box center [313, 35] width 8 height 8
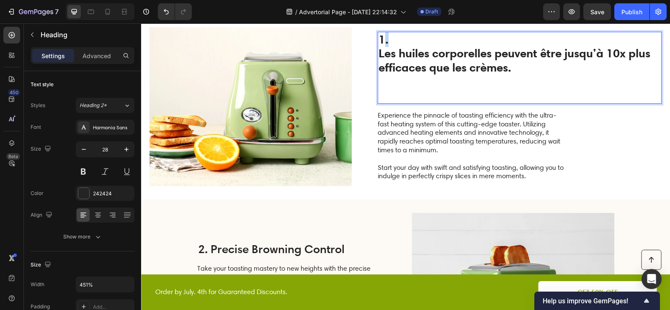
drag, startPoint x: 389, startPoint y: 43, endPoint x: 381, endPoint y: 43, distance: 8.0
click at [381, 43] on strong "1." at bounding box center [383, 39] width 10 height 15
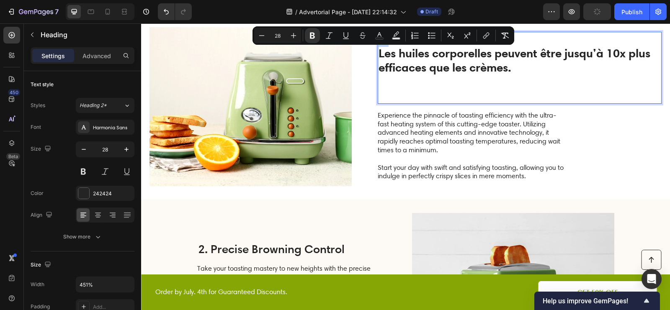
click at [382, 44] on div "Minus 28 Plus Bold Italic Underline Strikethrough Text Color Text Background Co…" at bounding box center [383, 35] width 262 height 18
click at [391, 46] on strong "Les huiles corporelles peuvent être jusqu’à 10x plus efficaces que les crèmes." at bounding box center [514, 60] width 272 height 29
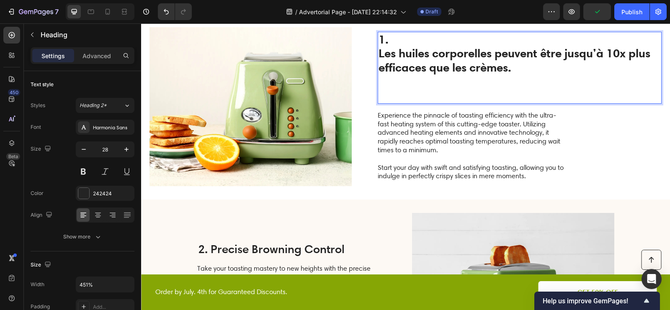
drag, startPoint x: 391, startPoint y: 44, endPoint x: 380, endPoint y: 43, distance: 10.9
click at [380, 43] on strong "1." at bounding box center [383, 39] width 10 height 15
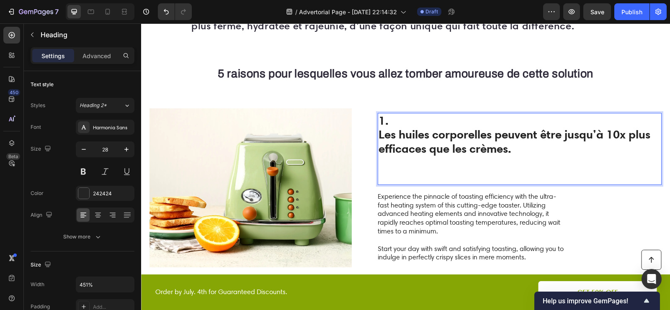
click at [380, 122] on strong "1." at bounding box center [383, 120] width 10 height 15
click at [121, 148] on button "button" at bounding box center [126, 149] width 15 height 15
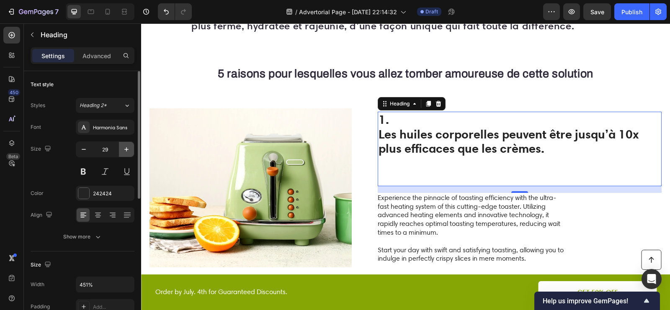
click at [122, 148] on button "button" at bounding box center [126, 149] width 15 height 15
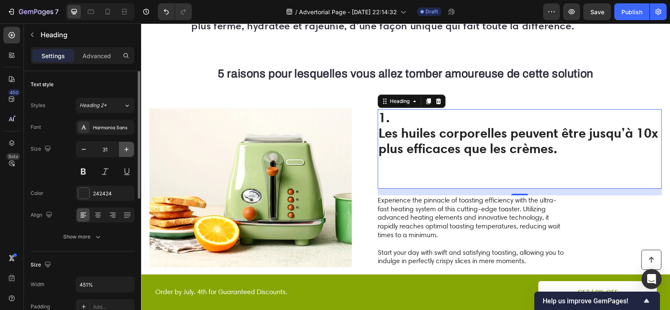
click at [122, 148] on button "button" at bounding box center [126, 149] width 15 height 15
type input "32"
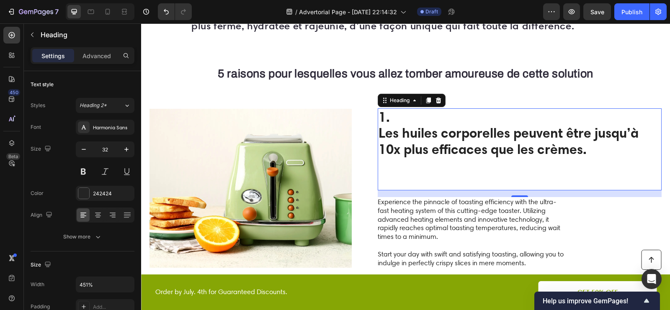
click at [412, 134] on strong "Les huiles corporelles peuvent être jusqu’à 10x plus efficaces que les crèmes." at bounding box center [508, 141] width 260 height 32
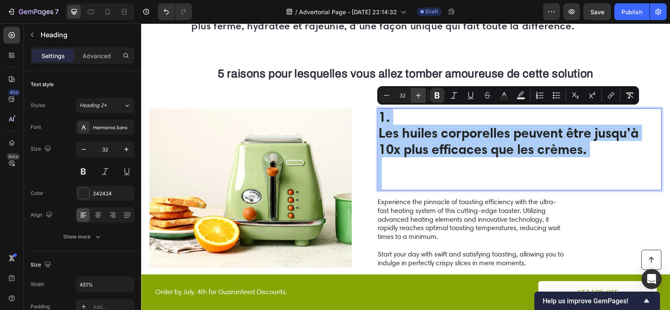
click at [416, 92] on icon "Editor contextual toolbar" at bounding box center [418, 95] width 8 height 8
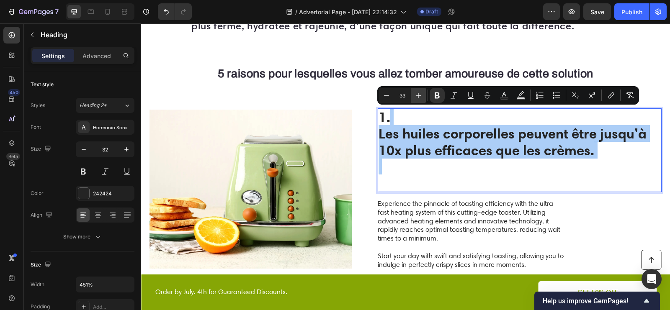
click at [416, 92] on icon "Editor contextual toolbar" at bounding box center [418, 95] width 8 height 8
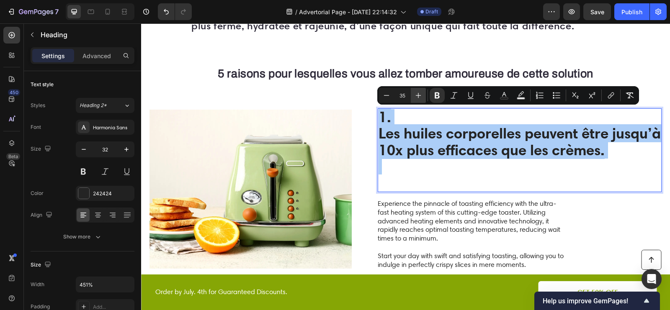
click at [416, 92] on icon "Editor contextual toolbar" at bounding box center [418, 95] width 8 height 8
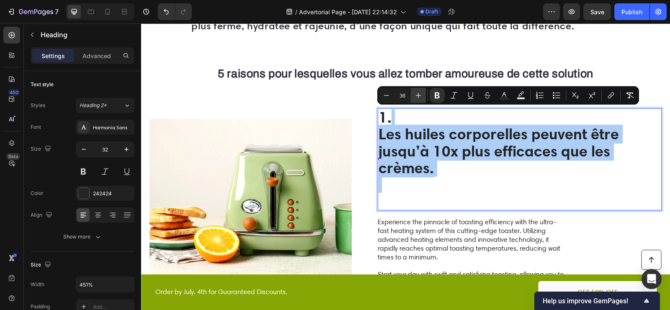
click at [416, 92] on icon "Editor contextual toolbar" at bounding box center [418, 95] width 8 height 8
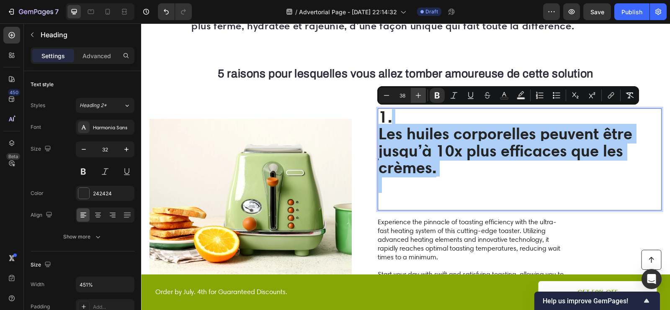
click at [416, 92] on icon "Editor contextual toolbar" at bounding box center [418, 95] width 8 height 8
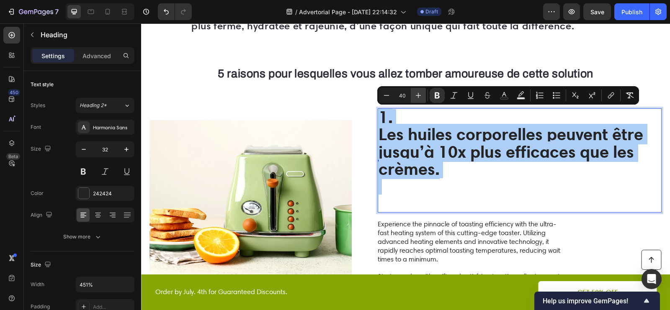
click at [416, 92] on icon "Editor contextual toolbar" at bounding box center [418, 95] width 8 height 8
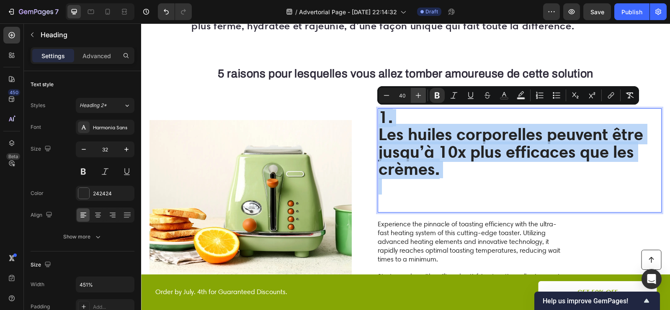
type input "41"
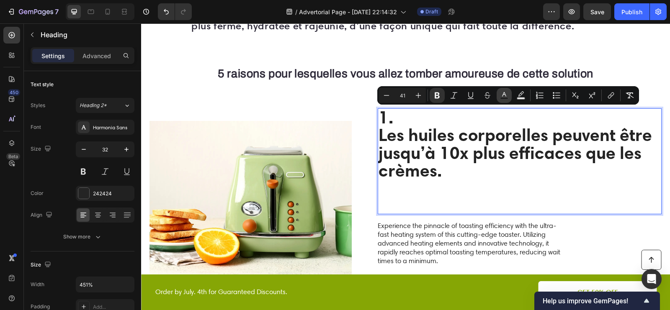
click at [500, 98] on rect "Editor contextual toolbar" at bounding box center [504, 99] width 8 height 2
type input "242424"
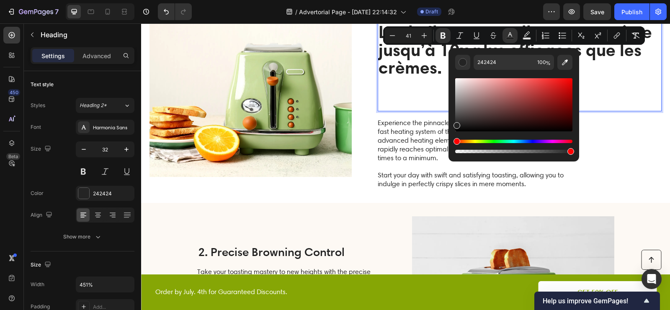
scroll to position [664, 0]
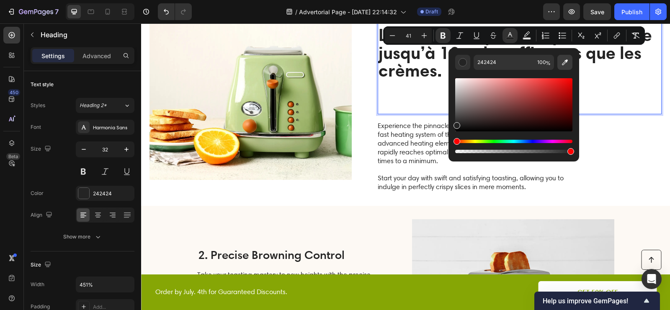
click at [565, 63] on icon "Editor contextual toolbar" at bounding box center [565, 62] width 6 height 6
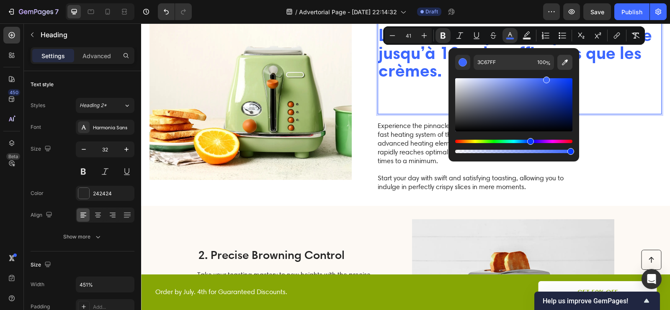
click at [567, 57] on button "Editor contextual toolbar" at bounding box center [564, 62] width 15 height 15
type input "81A006"
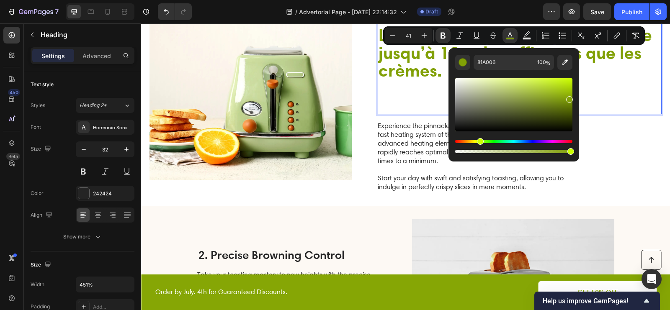
click at [410, 89] on p "1. Les huiles corporelles peuvent être jusqu’à 10x plus efficaces que les crème…" at bounding box center [519, 61] width 282 height 104
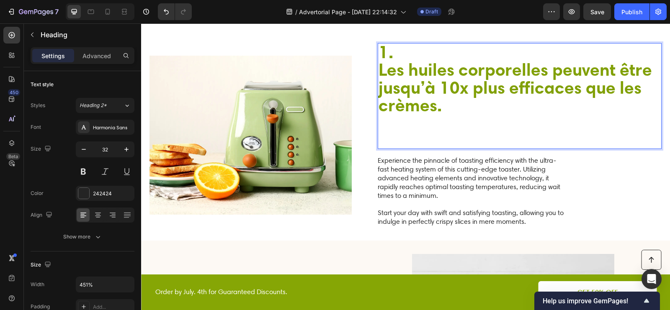
scroll to position [562, 0]
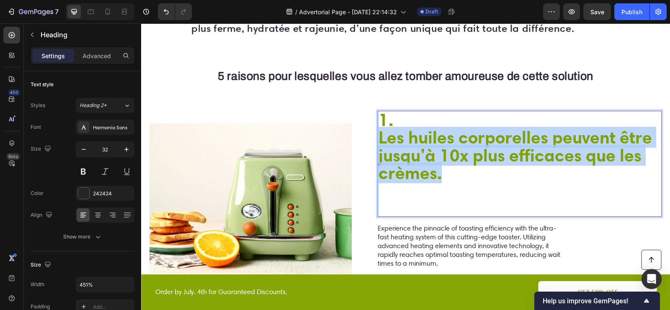
drag, startPoint x: 448, startPoint y: 169, endPoint x: 380, endPoint y: 131, distance: 78.0
click at [380, 131] on p "1. Les huiles corporelles peuvent être jusqu’à 10x plus efficaces que les crème…" at bounding box center [519, 164] width 282 height 104
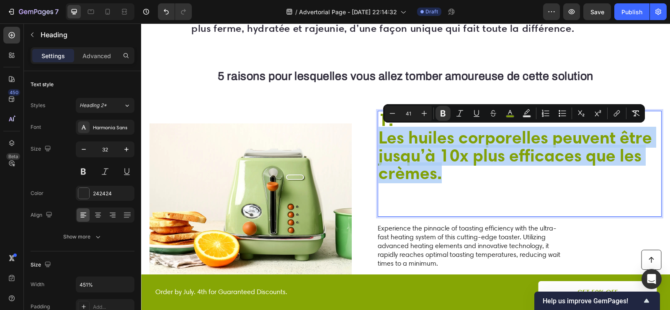
type input "32"
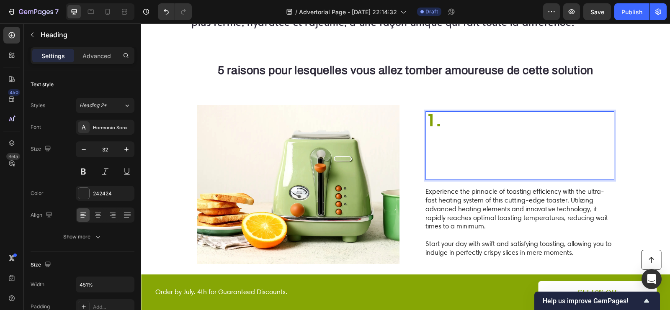
scroll to position [576, 0]
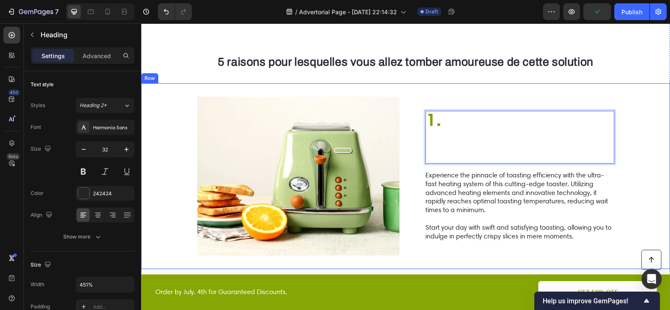
drag, startPoint x: 445, startPoint y: 121, endPoint x: 422, endPoint y: 121, distance: 23.0
click at [422, 121] on div "Image 1. Heading 16 Experience the pinnacle of toasting efficiency with the ult…" at bounding box center [405, 176] width 529 height 186
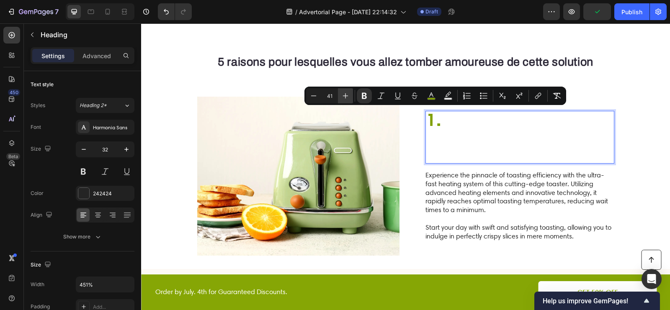
click at [344, 91] on button "Plus" at bounding box center [345, 95] width 15 height 15
type input "44"
click at [455, 123] on p "1." at bounding box center [519, 136] width 187 height 51
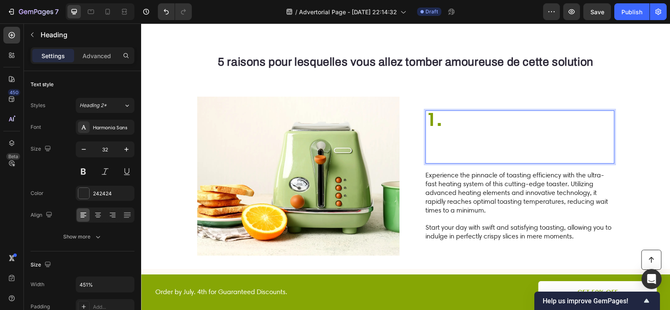
drag, startPoint x: 450, startPoint y: 123, endPoint x: 398, endPoint y: 123, distance: 51.9
click at [398, 123] on div "Image 1. Heading 16 Experience the pinnacle of toasting efficiency with the ult…" at bounding box center [405, 176] width 529 height 186
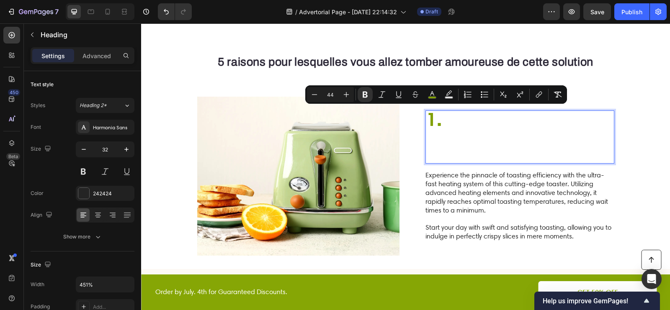
click at [331, 95] on input "44" at bounding box center [330, 95] width 17 height 10
click at [332, 95] on input "44" at bounding box center [330, 95] width 17 height 10
type input "100"
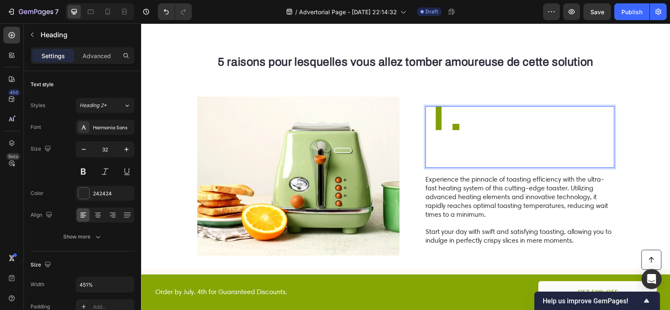
click at [476, 132] on p "1." at bounding box center [519, 137] width 187 height 60
click at [455, 185] on p "Experience the pinnacle of toasting efficiency with the ultra-fast heating syst…" at bounding box center [519, 209] width 188 height 69
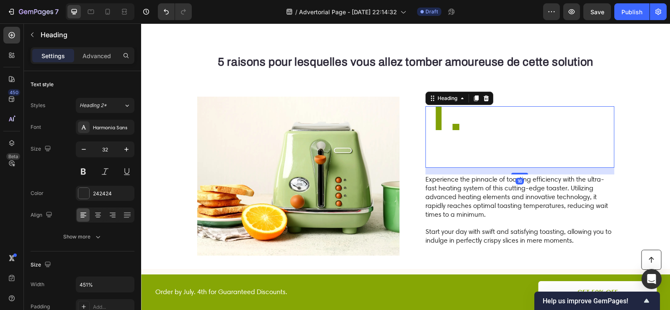
click at [448, 129] on strong "1." at bounding box center [444, 115] width 36 height 52
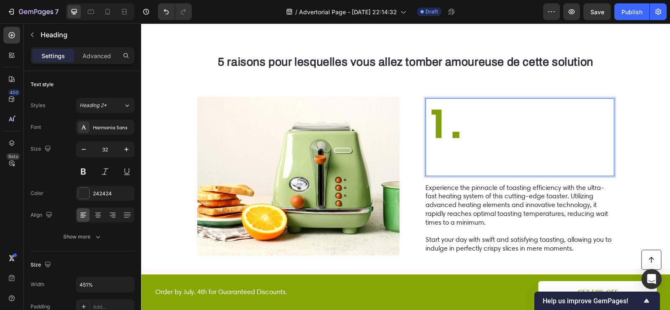
scroll to position [568, 0]
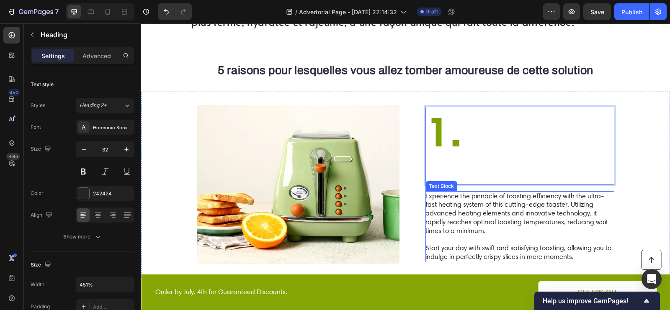
click at [466, 239] on p "Experience the pinnacle of toasting efficiency with the ultra-fast heating syst…" at bounding box center [519, 226] width 188 height 69
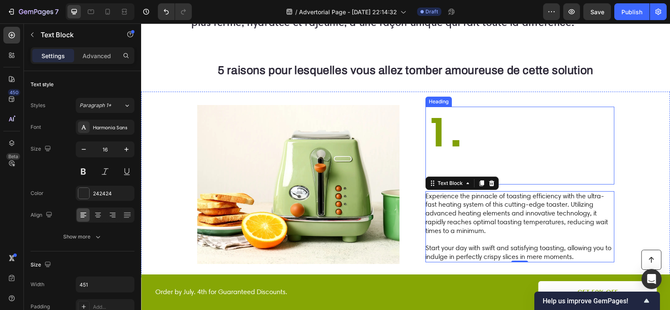
click at [449, 144] on strong "1." at bounding box center [444, 131] width 36 height 52
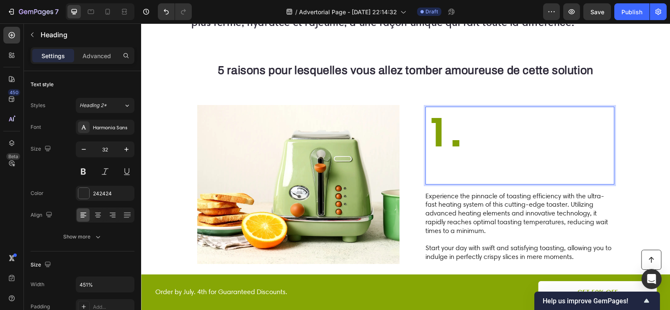
scroll to position [576, 0]
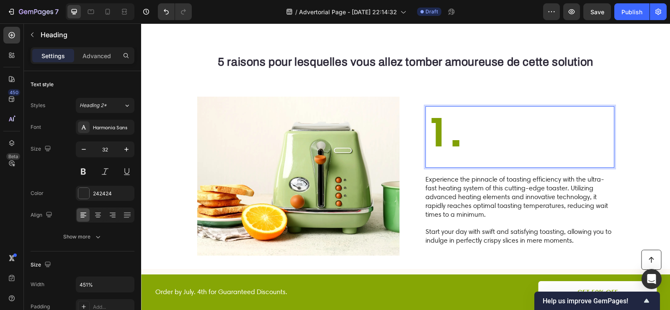
click at [438, 162] on p "1." at bounding box center [519, 137] width 187 height 60
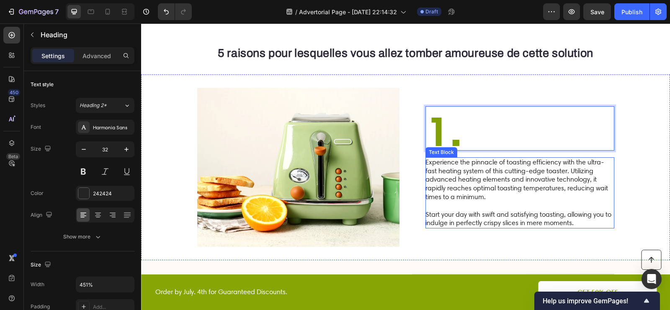
click at [453, 180] on p "Experience the pinnacle of toasting efficiency with the ultra-fast heating syst…" at bounding box center [519, 192] width 188 height 69
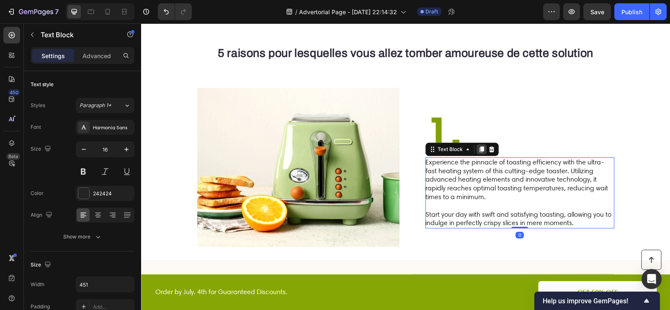
click at [481, 151] on icon at bounding box center [481, 149] width 7 height 7
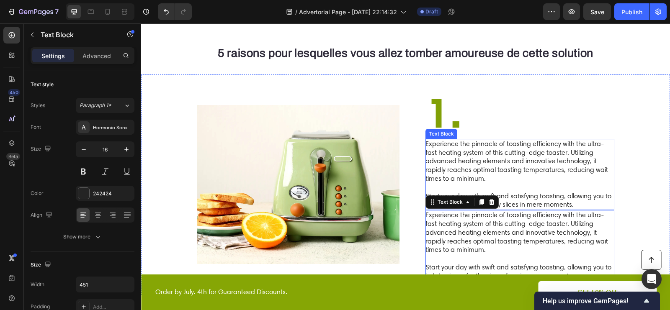
click at [473, 165] on p "Experience the pinnacle of toasting efficiency with the ultra-fast heating syst…" at bounding box center [519, 174] width 188 height 69
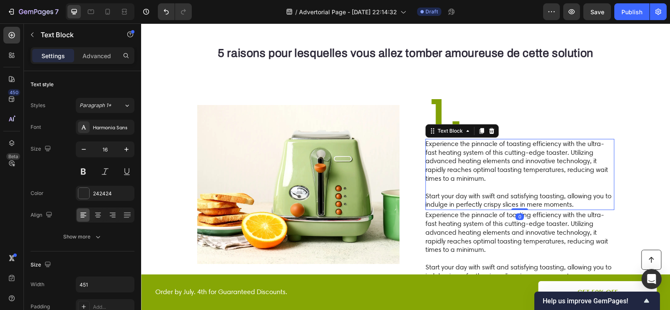
click at [472, 165] on p "Experience the pinnacle of toasting efficiency with the ultra-fast heating syst…" at bounding box center [519, 174] width 188 height 69
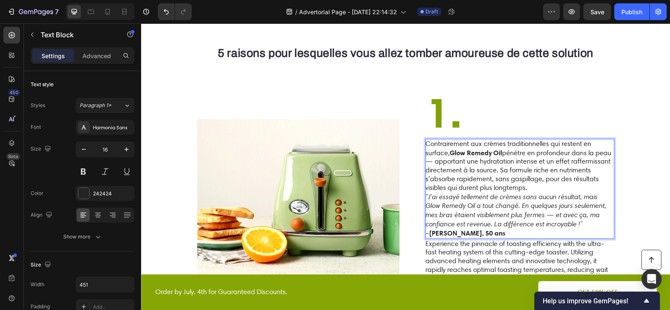
scroll to position [660, 0]
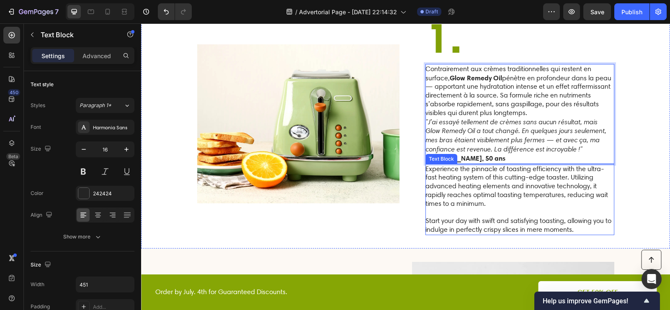
click at [468, 208] on p "Experience the pinnacle of toasting efficiency with the ultra-fast heating syst…" at bounding box center [519, 199] width 188 height 69
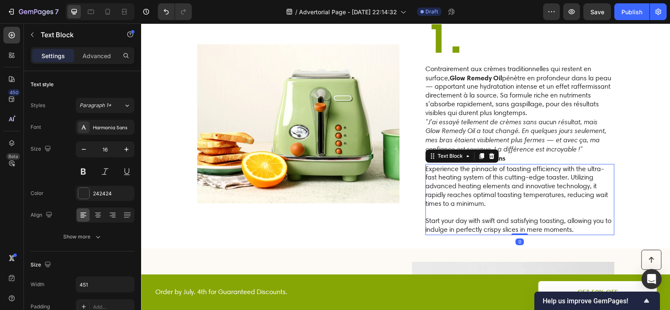
click at [468, 208] on p "Experience the pinnacle of toasting efficiency with the ultra-fast heating syst…" at bounding box center [519, 199] width 188 height 69
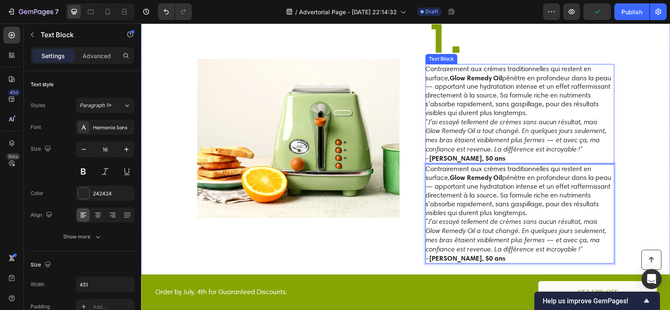
click at [467, 120] on icon ""J’ai essayé tellement de crèmes sans aucun résultat, mais Glow Remedy Oil a to…" at bounding box center [515, 136] width 181 height 36
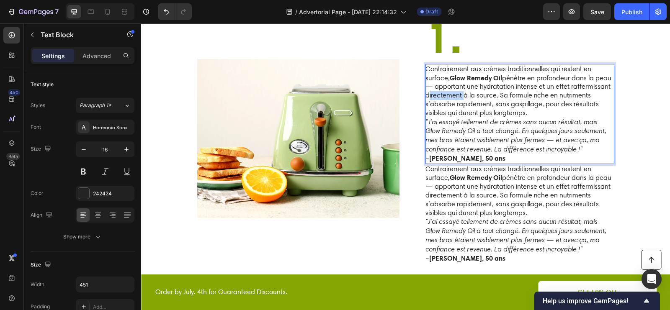
click at [456, 94] on p "Contrairement aux crèmes traditionnelles qui restent en surface, Glow Remedy Oi…" at bounding box center [519, 91] width 188 height 53
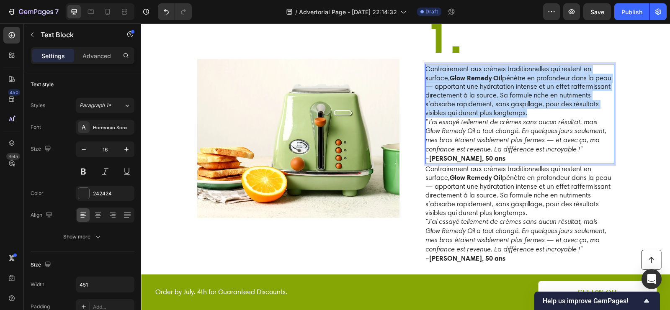
click at [456, 94] on p "Contrairement aux crèmes traditionnelles qui restent en surface, Glow Remedy Oi…" at bounding box center [519, 91] width 188 height 53
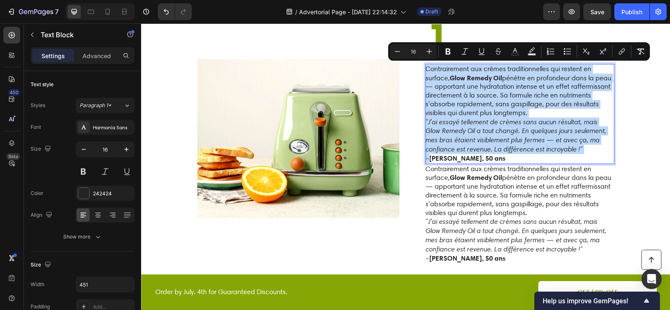
click at [487, 125] on icon ""J’ai essayé tellement de crèmes sans aucun résultat, mais Glow Remedy Oil a to…" at bounding box center [515, 136] width 181 height 36
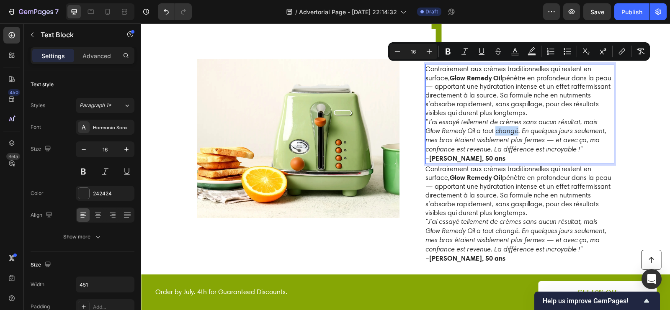
click at [487, 125] on icon ""J’ai essayé tellement de crèmes sans aucun résultat, mais Glow Remedy Oil a to…" at bounding box center [515, 136] width 181 height 36
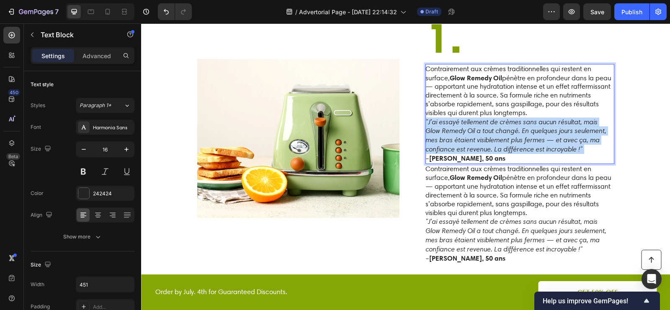
click at [487, 125] on icon ""J’ai essayé tellement de crèmes sans aucun résultat, mais Glow Remedy Oil a to…" at bounding box center [515, 136] width 181 height 36
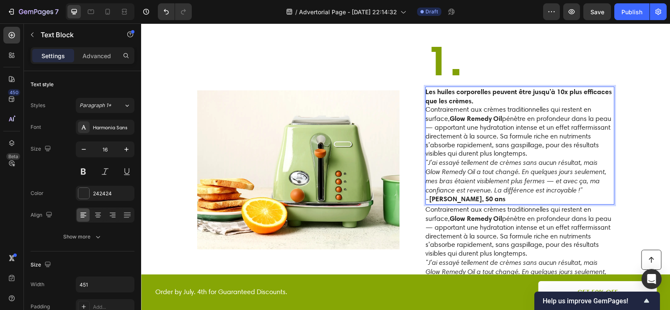
scroll to position [633, 0]
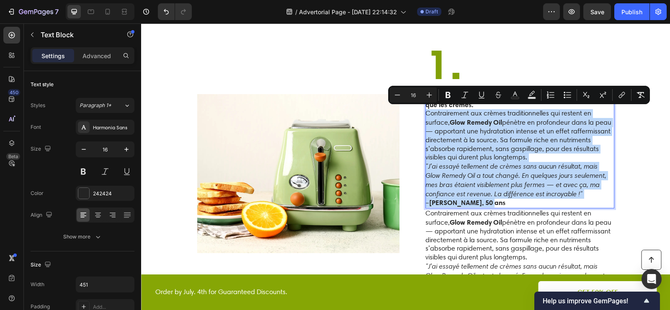
drag, startPoint x: 426, startPoint y: 111, endPoint x: 526, endPoint y: 198, distance: 132.4
click at [526, 198] on div "Les huiles corporelles peuvent être jusqu’à 10x plus efficaces que les crèmes. …" at bounding box center [519, 149] width 189 height 118
copy div "Contrairement aux crèmes traditionnelles qui restent en surface, Glow Remedy Oi…"
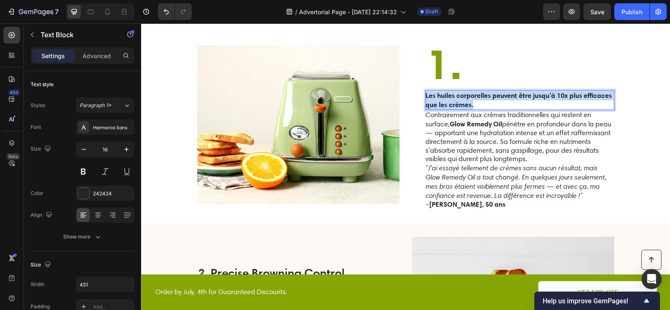
drag, startPoint x: 490, startPoint y: 105, endPoint x: 422, endPoint y: 95, distance: 69.4
click at [422, 95] on div "Image ⁠⁠⁠⁠⁠⁠⁠ 1. Heading Les huiles corporelles peuvent être jusqu’à 10x plus e…" at bounding box center [405, 125] width 529 height 198
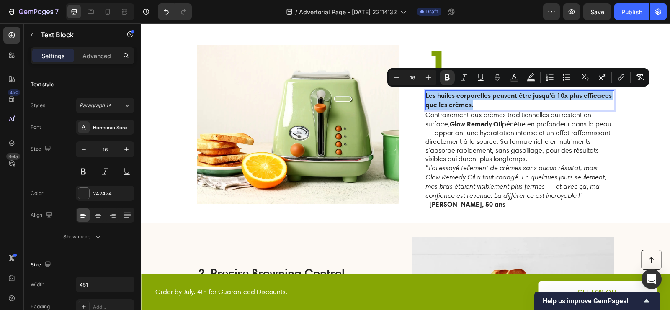
click at [413, 78] on input "16" at bounding box center [412, 77] width 17 height 10
type input "32"
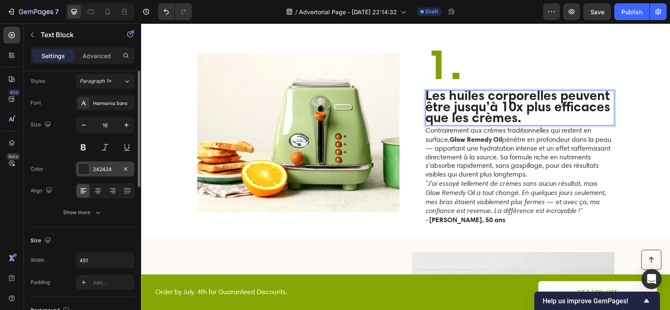
scroll to position [0, 0]
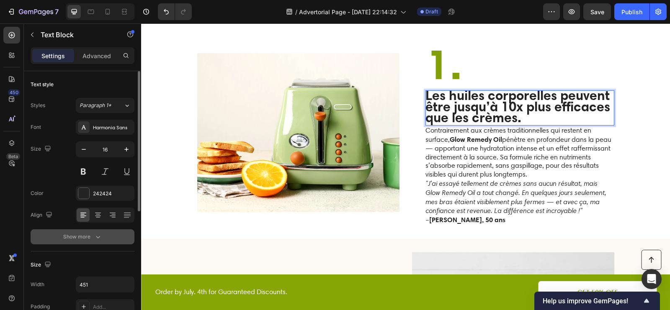
click at [86, 235] on div "Show more" at bounding box center [82, 237] width 39 height 8
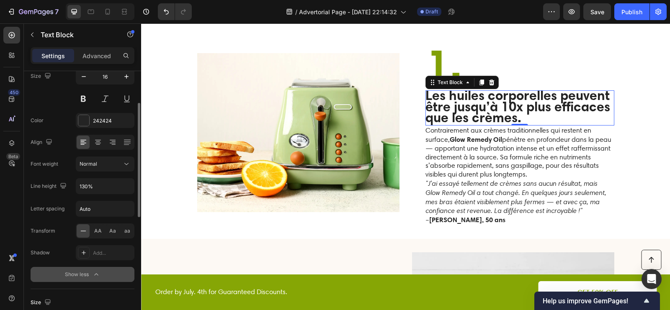
scroll to position [80, 0]
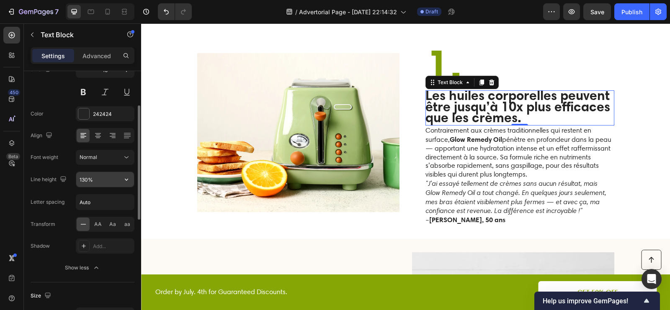
click at [110, 180] on input "130%" at bounding box center [105, 179] width 58 height 15
click at [134, 178] on button "button" at bounding box center [126, 179] width 15 height 15
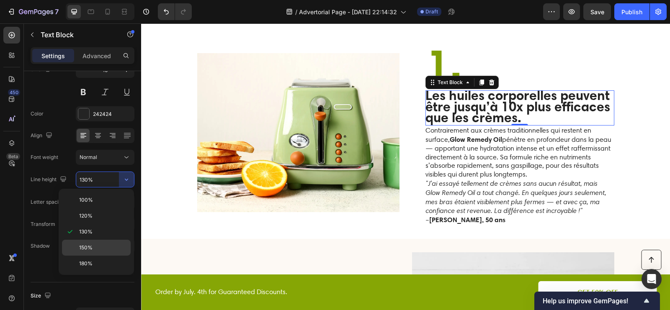
click at [94, 249] on p "150%" at bounding box center [103, 248] width 48 height 8
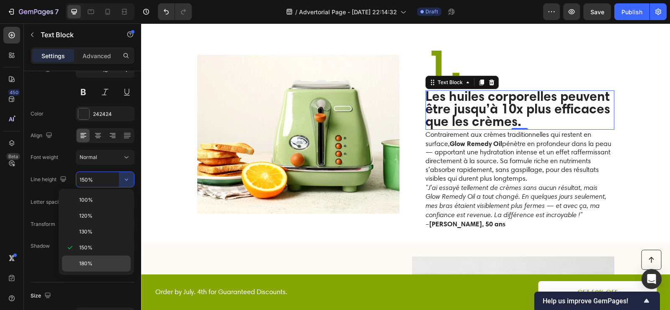
click at [90, 260] on span "180%" at bounding box center [85, 264] width 13 height 8
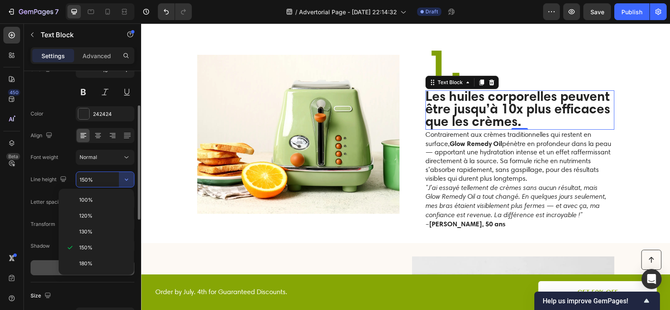
type input "180%"
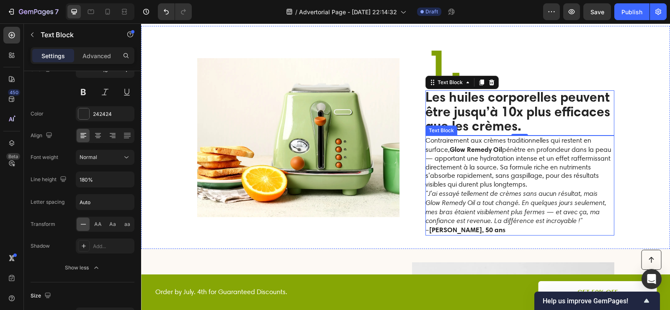
click at [469, 141] on p "Contrairement aux crèmes traditionnelles qui restent en surface, Glow Remedy Oi…" at bounding box center [519, 162] width 188 height 53
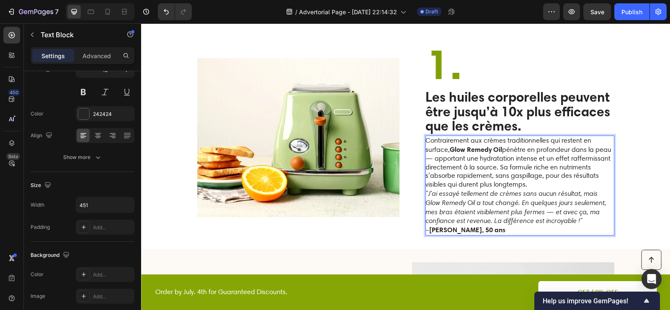
click at [483, 150] on strong "Glow Remedy Oil" at bounding box center [476, 149] width 52 height 8
click at [499, 148] on strong "Oil" at bounding box center [497, 149] width 9 height 8
click at [537, 182] on p "Contrairement aux crèmes traditionnelles qui restent en surface, l'Huile Liftan…" at bounding box center [519, 162] width 188 height 52
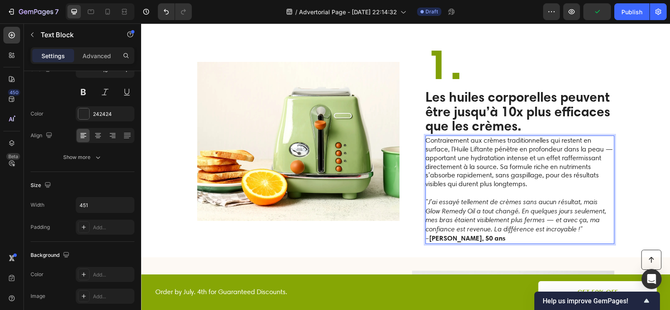
click at [452, 194] on p "Rich Text Editor. Editing area: main" at bounding box center [519, 193] width 188 height 9
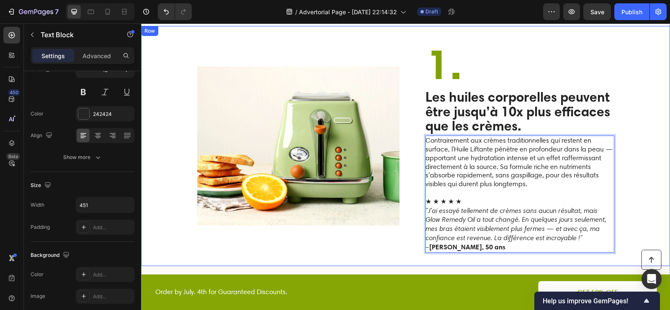
click at [653, 189] on div "Image ⁠⁠⁠⁠⁠⁠⁠ 1. Heading Les huiles corporelles peuvent être jusqu’à 10x plus e…" at bounding box center [405, 146] width 529 height 240
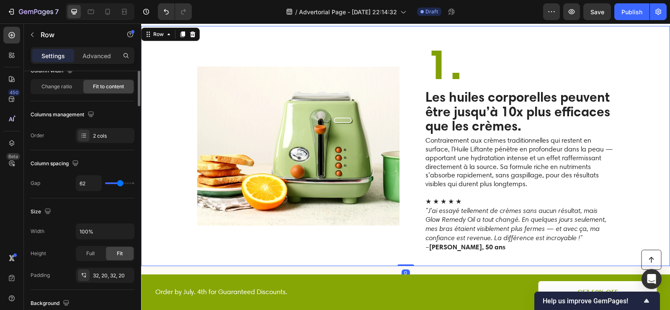
scroll to position [0, 0]
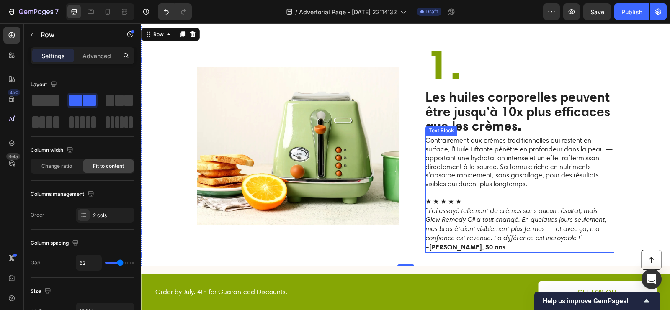
click at [441, 201] on p "★ ★ ★ ★ ★" at bounding box center [519, 202] width 188 height 9
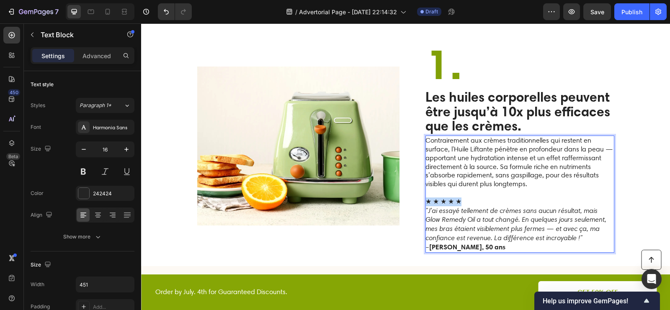
click at [441, 201] on p "★ ★ ★ ★ ★" at bounding box center [519, 202] width 188 height 9
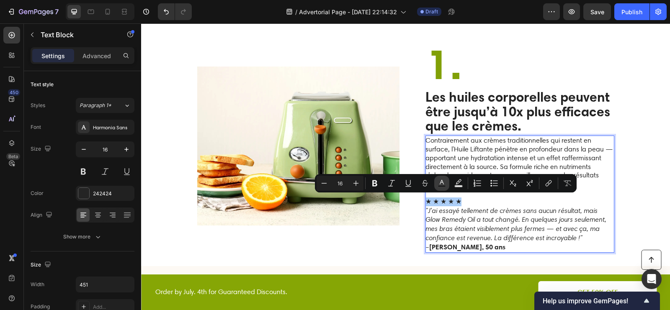
click at [444, 187] on rect "Editor contextual toolbar" at bounding box center [442, 186] width 8 height 2
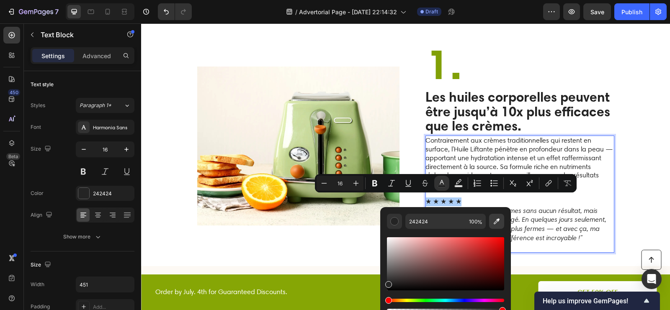
click at [496, 224] on icon "Editor contextual toolbar" at bounding box center [496, 221] width 8 height 8
type input "86A507"
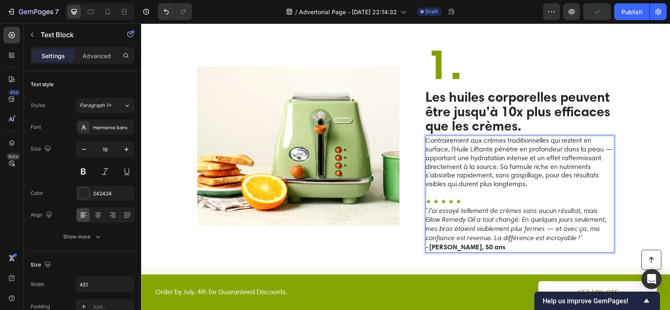
click at [541, 209] on icon ""J’ai essayé tellement de crèmes sans aucun résultat, mais Glow Remedy Oil a to…" at bounding box center [515, 224] width 181 height 36
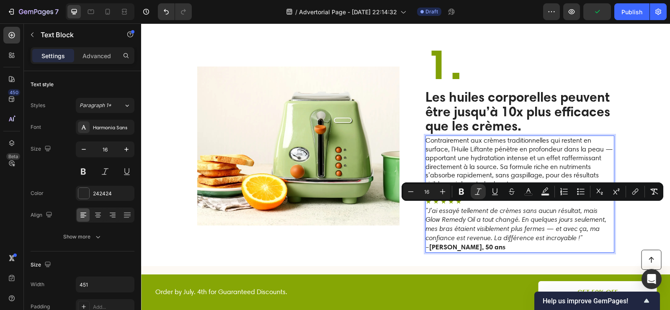
click at [492, 208] on icon ""J’ai essayé tellement de crèmes sans aucun résultat, mais Glow Remedy Oil a to…" at bounding box center [515, 224] width 181 height 36
drag, startPoint x: 596, startPoint y: 209, endPoint x: 459, endPoint y: 220, distance: 137.7
click at [458, 220] on icon ""J’ai essayé tellement de crèmes sans aucun résultat, mais Glow Remedy Oil a to…" at bounding box center [515, 224] width 181 height 36
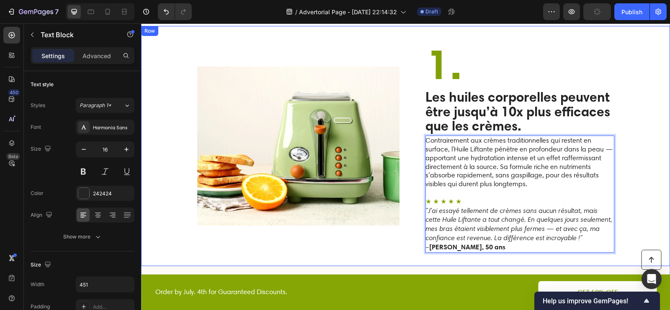
click at [635, 214] on div "Image ⁠⁠⁠⁠⁠⁠⁠ 1. Heading Les huiles corporelles peuvent être jusqu’à 10x plus e…" at bounding box center [405, 146] width 529 height 240
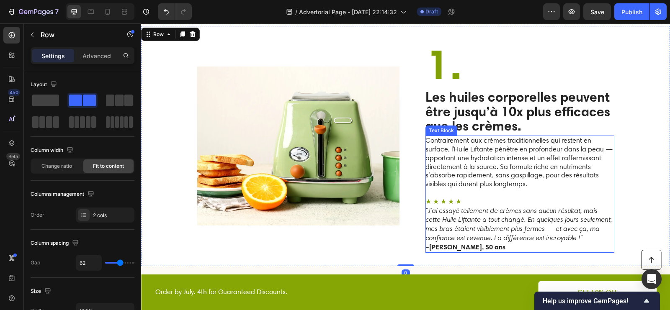
click at [581, 239] on p ""J’ai essayé tellement de crèmes sans aucun résultat, mais cette Huile Liftante…" at bounding box center [519, 224] width 188 height 36
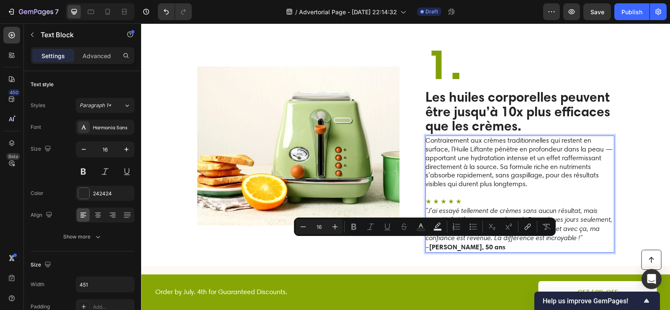
click at [583, 235] on p ""J’ai essayé tellement de crèmes sans aucun résultat, mais cette Huile Liftante…" at bounding box center [519, 224] width 188 height 36
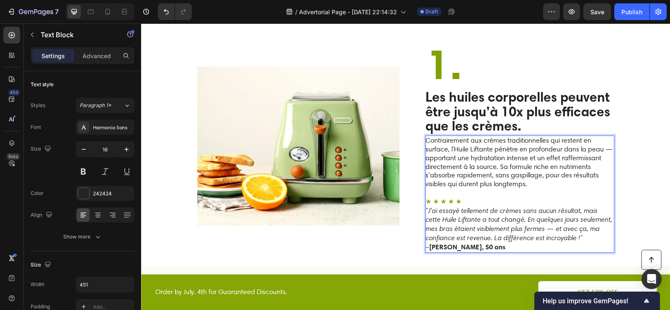
click at [583, 235] on p ""J’ai essayé tellement de crèmes sans aucun résultat, mais cette Huile Liftante…" at bounding box center [519, 224] width 188 height 36
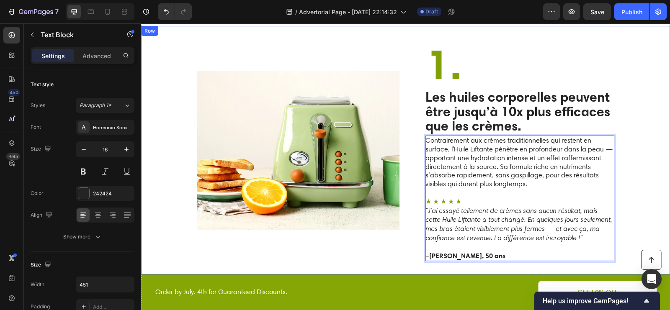
click at [656, 213] on div "Image ⁠⁠⁠⁠⁠⁠⁠ 1. Heading Les huiles corporelles peuvent être jusqu’à 10x plus e…" at bounding box center [405, 150] width 529 height 249
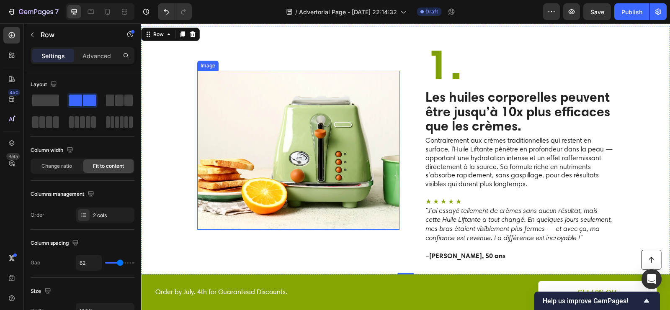
click at [302, 154] on img at bounding box center [298, 150] width 202 height 159
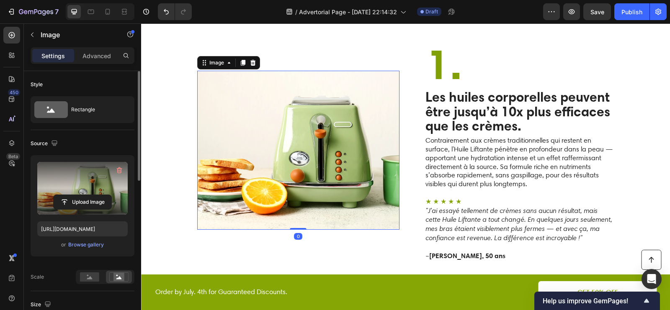
click at [70, 192] on label at bounding box center [82, 188] width 90 height 53
click at [70, 195] on input "file" at bounding box center [83, 202] width 58 height 14
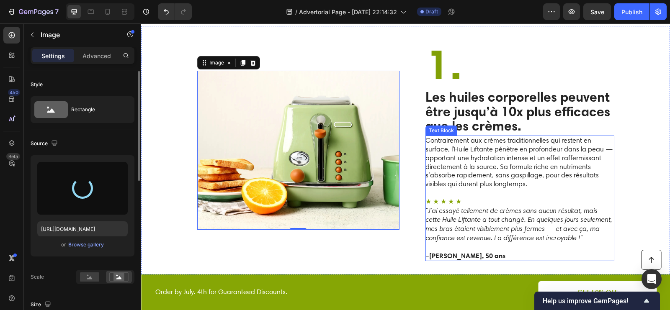
type input "https://cdn.shopify.com/s/files/1/0676/2971/1663/files/gempages_579465421715931…"
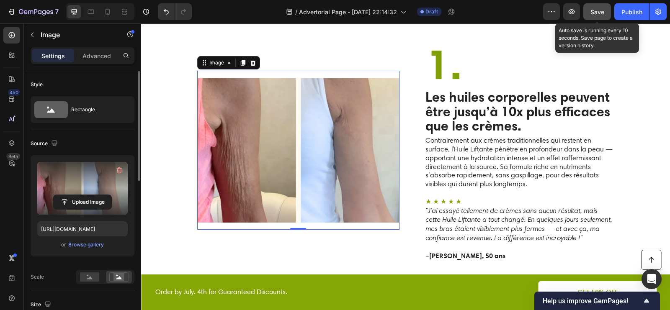
click at [589, 18] on button "Save" at bounding box center [597, 11] width 28 height 17
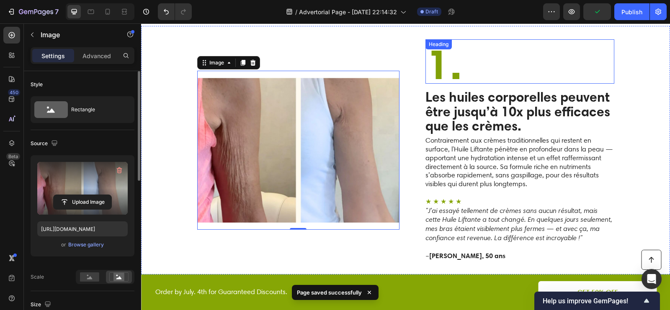
click at [444, 64] on strong "1." at bounding box center [444, 64] width 36 height 52
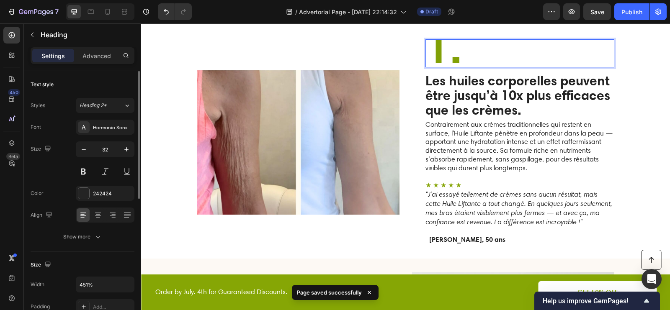
scroll to position [623, 0]
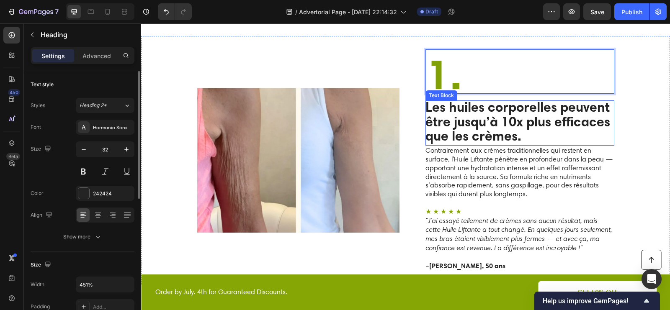
click at [483, 138] on strong "Les huiles corporelles peuvent être jusqu’à 10x plus efficaces que les crèmes." at bounding box center [517, 122] width 185 height 46
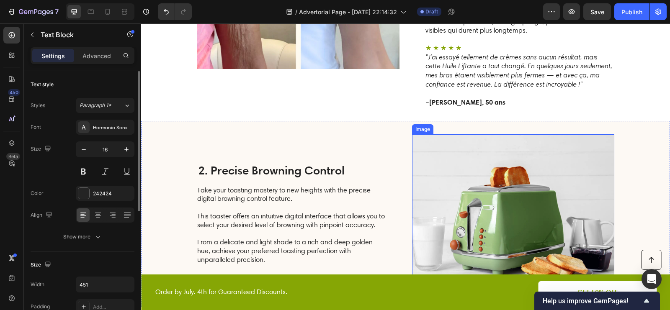
scroll to position [786, 0]
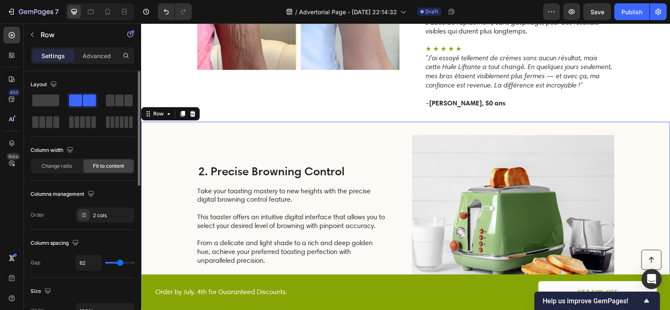
click at [389, 132] on div "2. Precise Browning Control Heading Take your toasting mastery to new heights w…" at bounding box center [405, 215] width 529 height 186
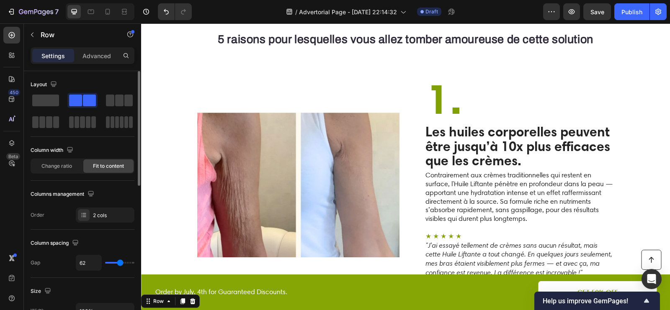
scroll to position [591, 0]
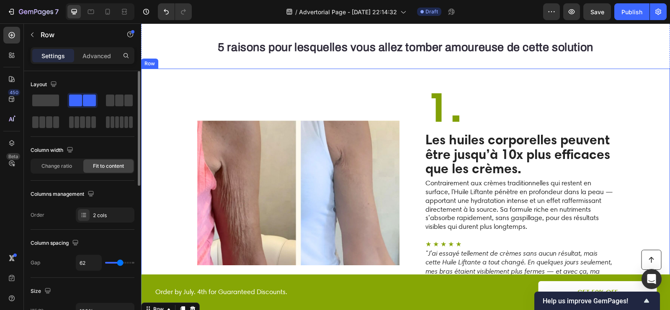
click at [394, 96] on div "Image" at bounding box center [298, 193] width 202 height 222
click at [181, 59] on icon at bounding box center [182, 61] width 5 height 6
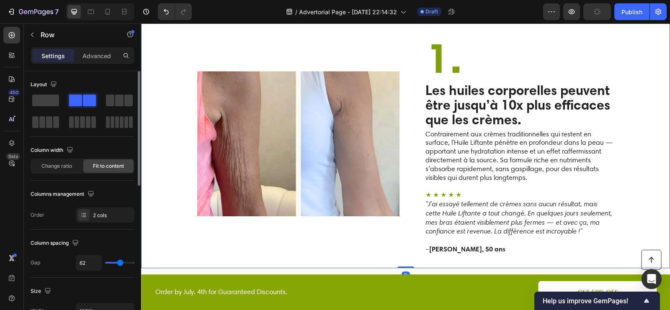
scroll to position [899, 0]
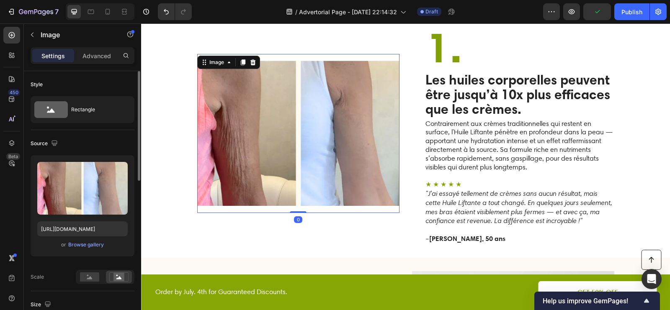
click at [348, 132] on img at bounding box center [298, 133] width 202 height 159
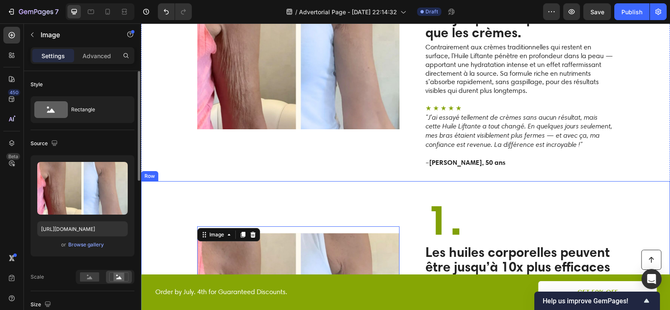
scroll to position [789, 0]
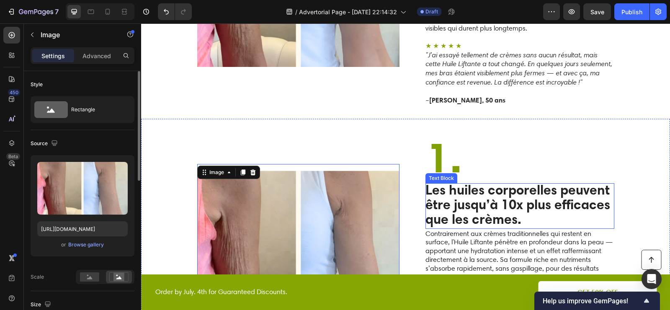
click at [443, 161] on strong "1." at bounding box center [444, 157] width 36 height 52
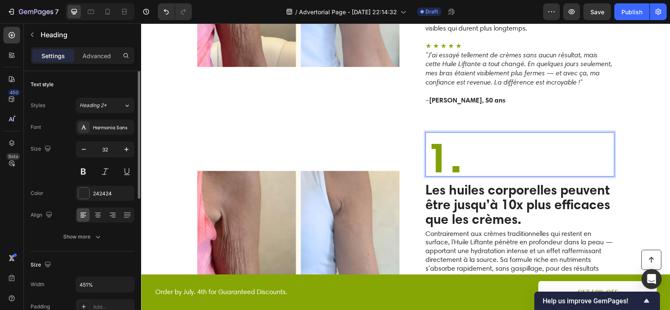
click at [443, 162] on strong "1." at bounding box center [444, 157] width 36 height 52
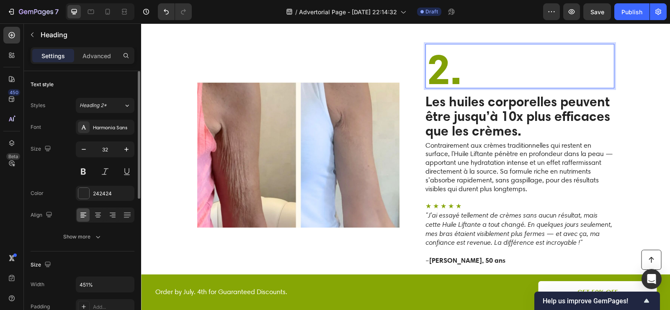
scroll to position [1055, 0]
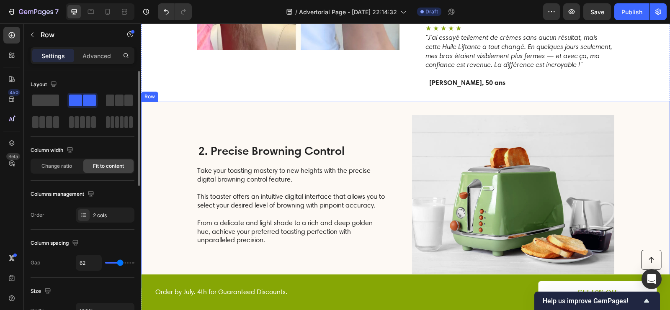
click at [332, 115] on div "2. Precise Browning Control Heading Take your toasting mastery to new heights w…" at bounding box center [291, 194] width 189 height 159
click at [193, 91] on icon at bounding box center [192, 94] width 5 height 6
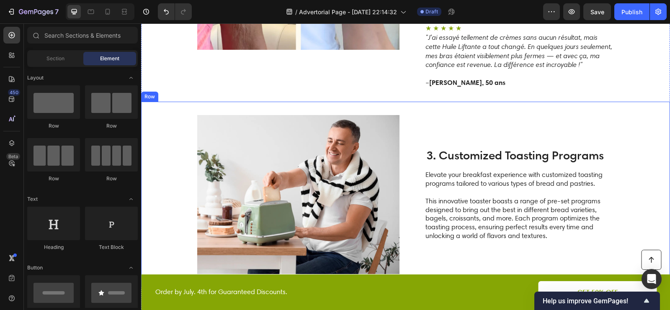
click at [242, 105] on div "Image 3. Customized Toasting Programs Heading Elevate your breakfast experience…" at bounding box center [405, 195] width 529 height 186
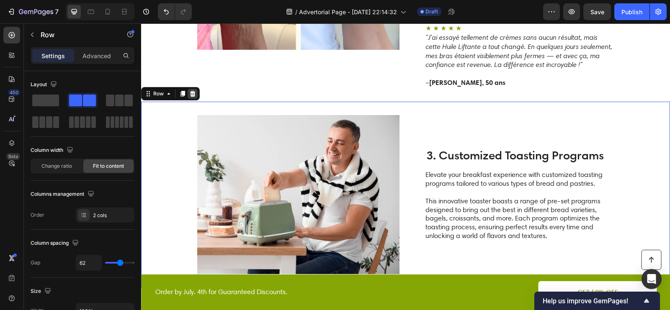
click at [190, 90] on icon at bounding box center [192, 93] width 7 height 7
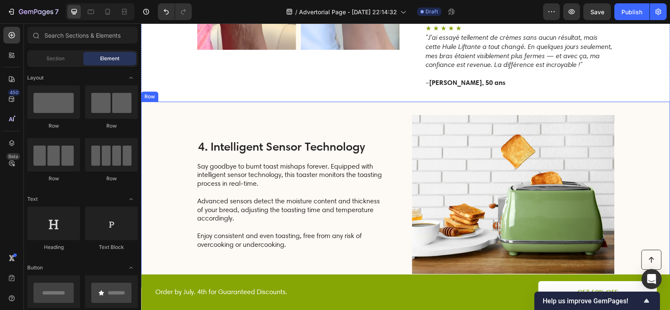
click at [214, 102] on div "4. Intelligent Sensor Technology Heading Say goodbye to burnt toast mishaps for…" at bounding box center [405, 195] width 529 height 186
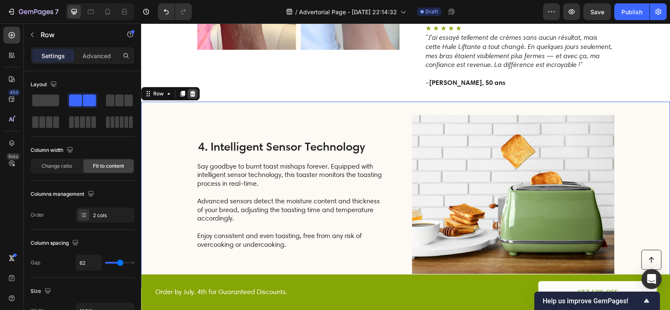
click at [192, 91] on icon at bounding box center [192, 94] width 5 height 6
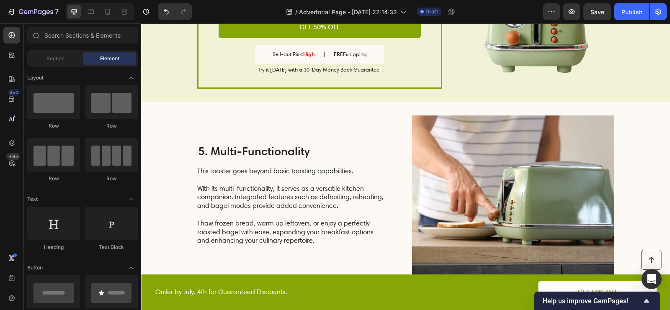
scroll to position [1227, 0]
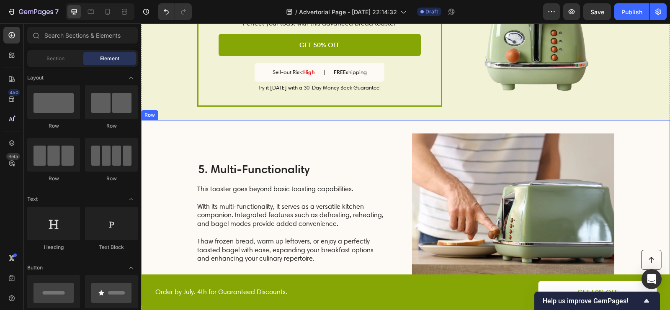
click at [294, 142] on div "5. Multi-Functionality Heading This toaster goes beyond basic toasting capabili…" at bounding box center [291, 213] width 189 height 159
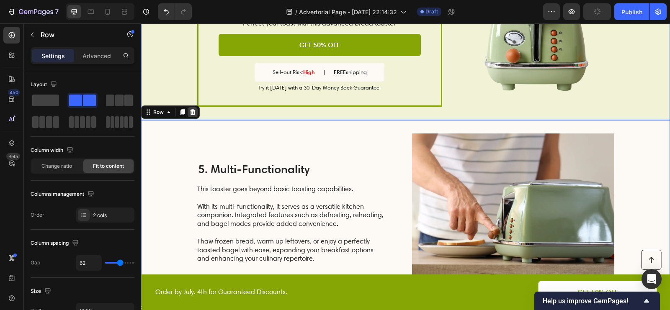
click at [192, 111] on icon at bounding box center [192, 112] width 5 height 6
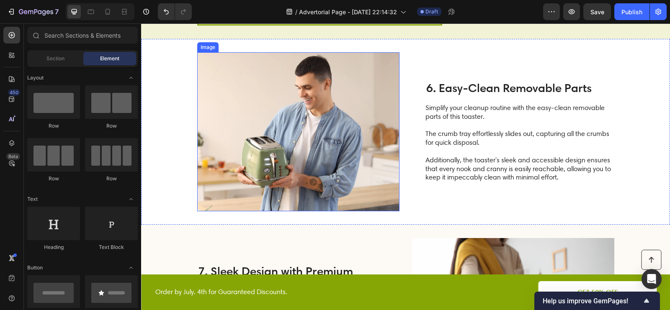
scroll to position [1288, 0]
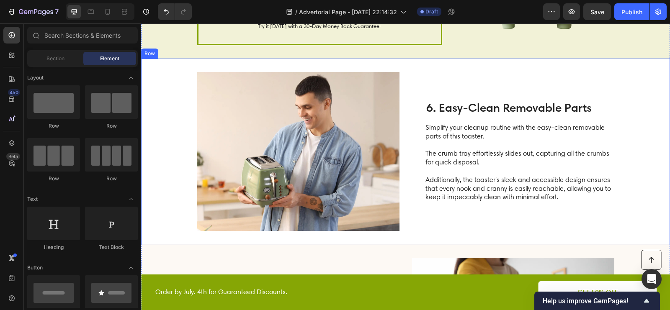
click at [440, 74] on div "6. Easy-Clean Removable Parts Heading Simplify your cleanup routine with the ea…" at bounding box center [519, 151] width 189 height 159
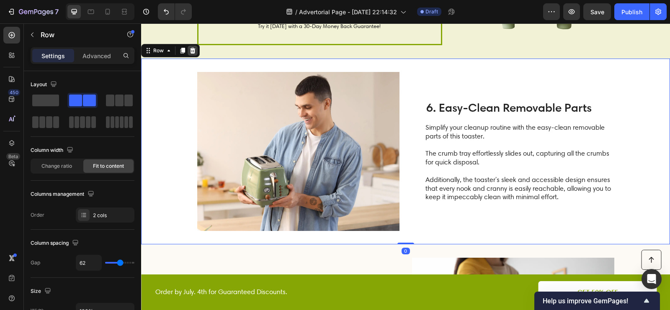
click at [192, 47] on icon at bounding box center [192, 50] width 7 height 7
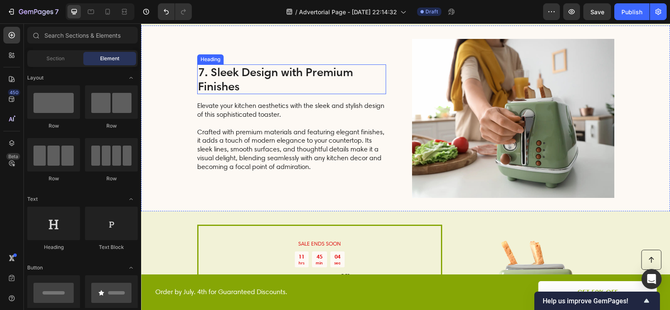
scroll to position [1324, 0]
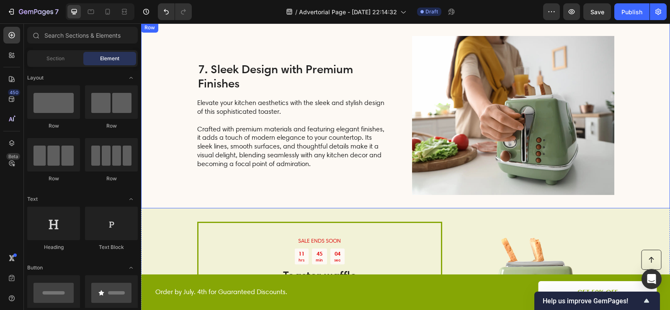
click at [329, 40] on div "7. Sleek Design with Premium Finishes Heading Elevate your kitchen aesthetics w…" at bounding box center [291, 115] width 189 height 159
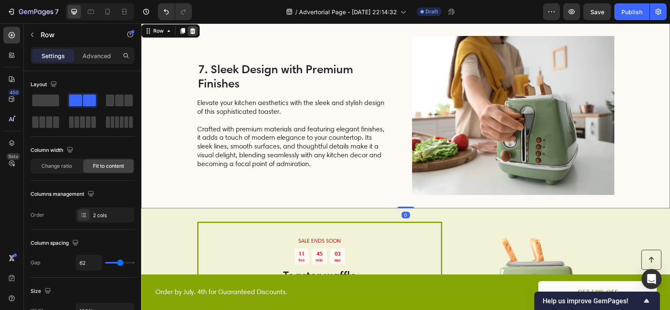
click at [191, 28] on icon at bounding box center [192, 31] width 7 height 7
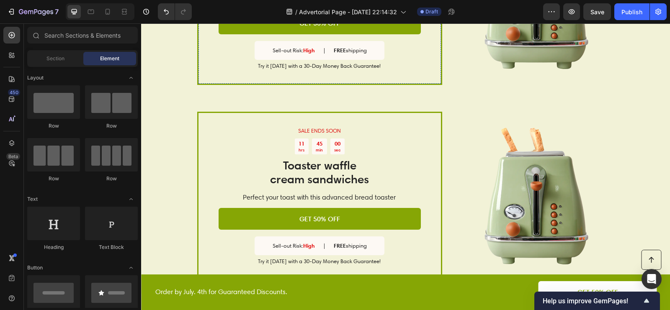
scroll to position [1252, 0]
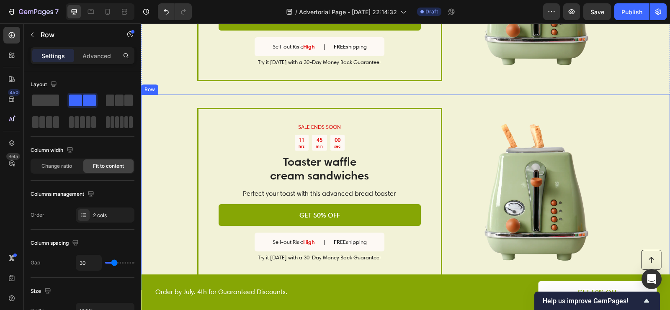
click at [270, 95] on div "SALE ENDS SOON Text Block 11 hrs 45 min 00 sec Countdown Timer Toaster waffle c…" at bounding box center [405, 192] width 529 height 195
click at [190, 88] on icon at bounding box center [192, 87] width 5 height 6
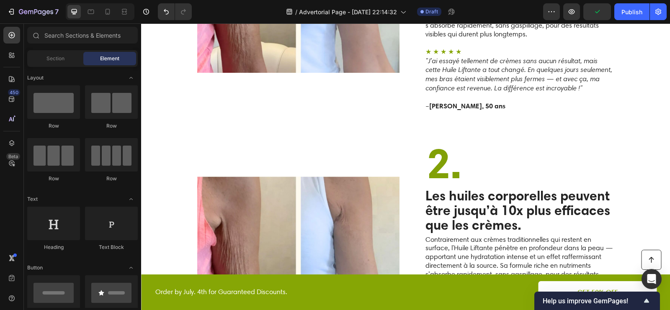
scroll to position [815, 0]
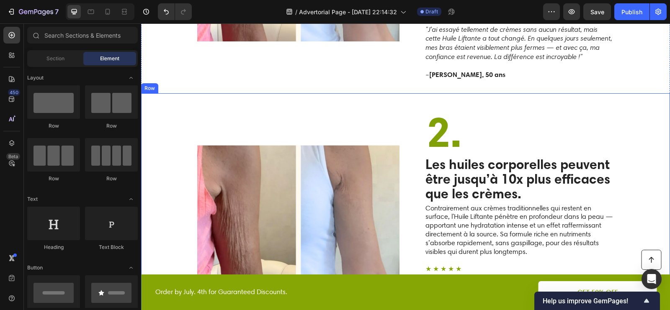
click at [459, 181] on strong "Les huiles corporelles peuvent être jusqu’à 10x plus efficaces que les crèmes." at bounding box center [517, 179] width 185 height 46
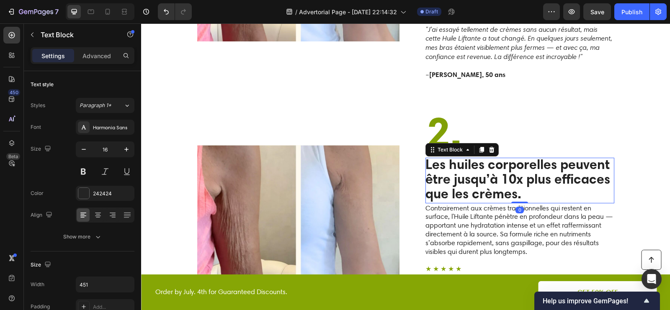
click at [459, 181] on strong "Les huiles corporelles peuvent être jusqu’à 10x plus efficaces que les crèmes." at bounding box center [517, 179] width 185 height 46
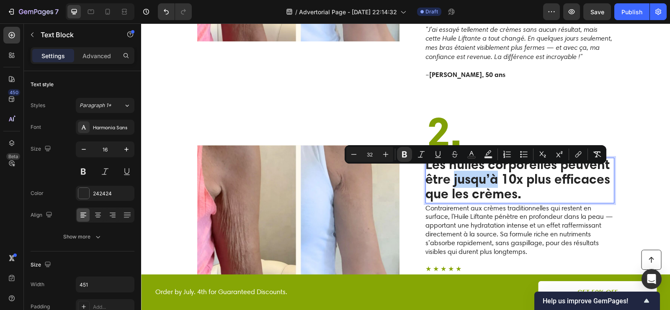
click at [459, 181] on strong "Les huiles corporelles peuvent être jusqu’à 10x plus efficaces que les crèmes." at bounding box center [517, 179] width 185 height 46
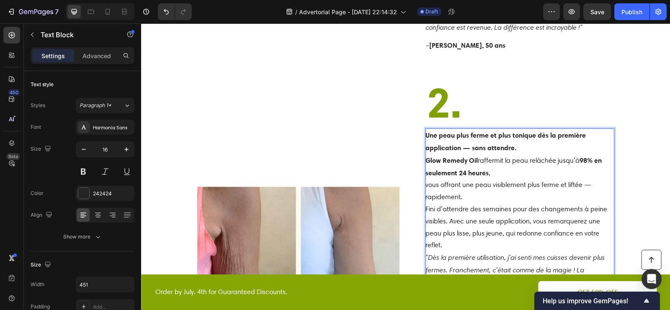
scroll to position [846, 0]
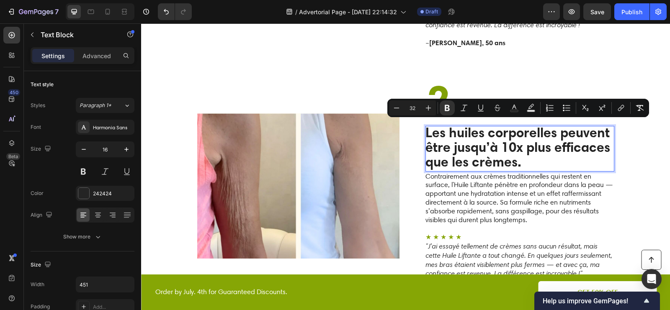
click at [517, 159] on strong "Les huiles corporelles peuvent être jusqu’à 10x plus efficaces que les crèmes." at bounding box center [517, 147] width 185 height 46
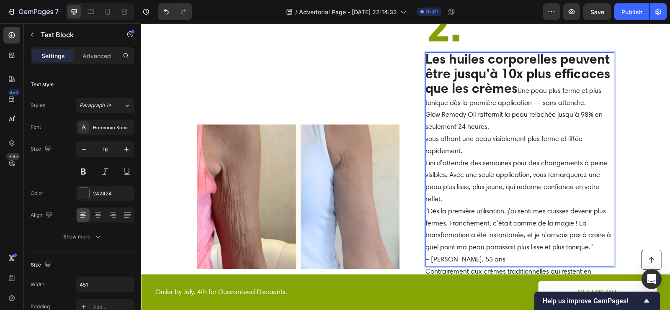
scroll to position [937, 0]
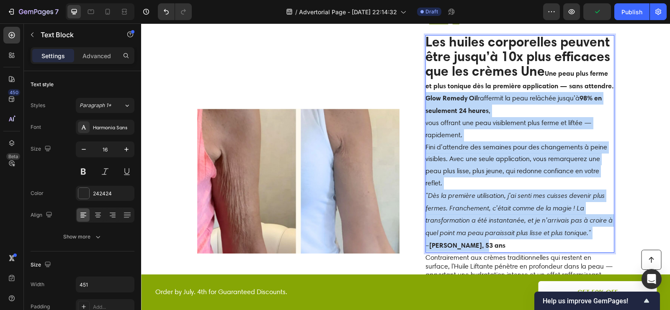
drag, startPoint x: 427, startPoint y: 92, endPoint x: 526, endPoint y: 238, distance: 176.6
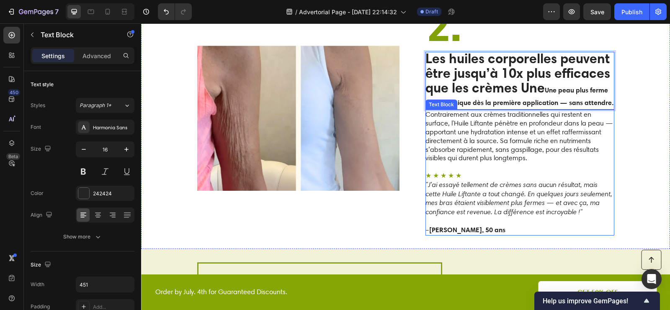
scroll to position [895, 0]
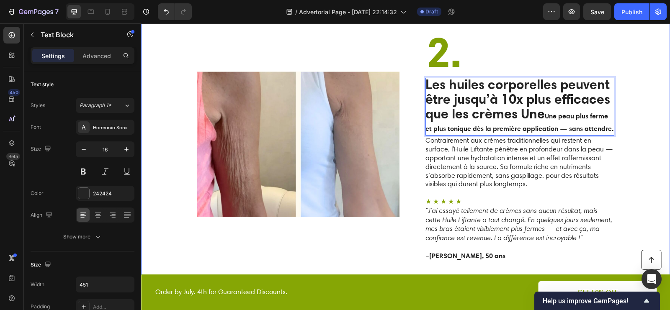
drag, startPoint x: 547, startPoint y: 115, endPoint x: 422, endPoint y: 60, distance: 136.5
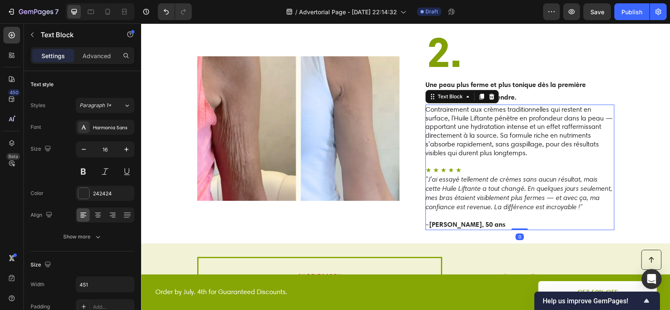
click at [465, 143] on p "Contrairement aux crèmes traditionnelles qui restent en surface, l'Huile Liftan…" at bounding box center [519, 131] width 188 height 52
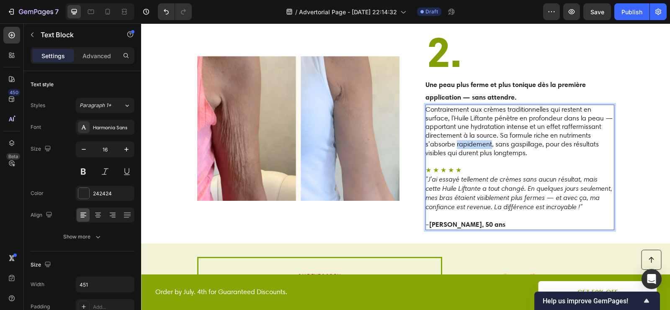
click at [465, 142] on p "Contrairement aux crèmes traditionnelles qui restent en surface, l'Huile Liftan…" at bounding box center [519, 131] width 188 height 52
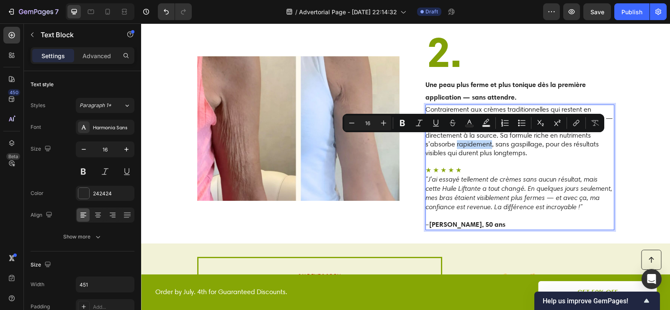
click at [471, 140] on p "Contrairement aux crèmes traditionnelles qui restent en surface, l'Huile Liftan…" at bounding box center [519, 131] width 188 height 52
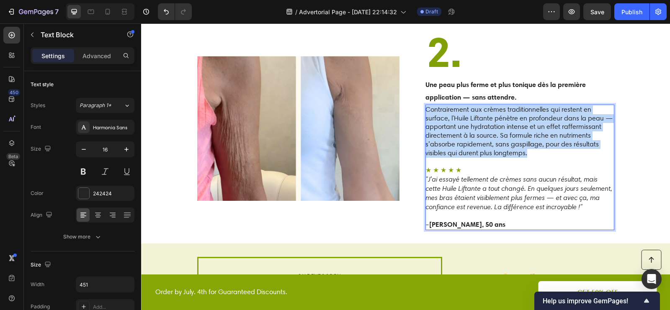
drag, startPoint x: 532, startPoint y: 148, endPoint x: 426, endPoint y: 96, distance: 118.1
click at [426, 96] on div "2. Heading Une peau plus ferme et plus tonique dès la première application — sa…" at bounding box center [519, 128] width 189 height 203
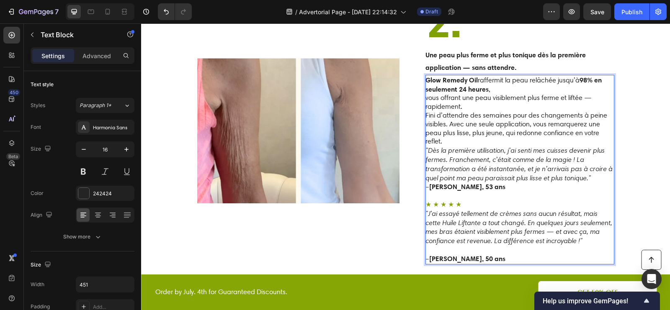
scroll to position [926, 0]
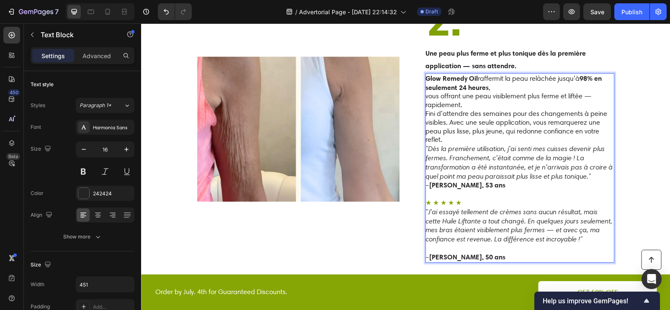
click at [462, 137] on p "Glow Remedy Oil raffermit la peau relâchée jusqu’à 98% en seulement 24 heures ,…" at bounding box center [519, 109] width 188 height 70
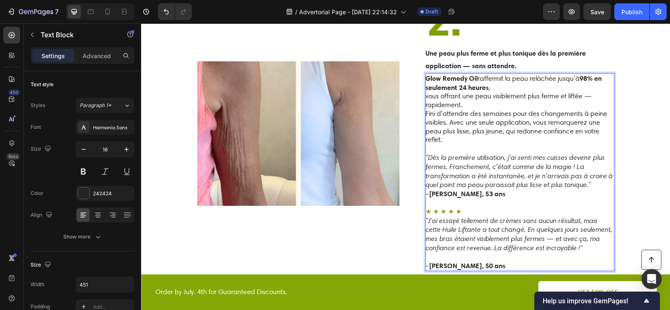
click at [461, 208] on span "★ ★ ★ ★ ★" at bounding box center [443, 212] width 36 height 8
copy span "★ ★ ★ ★ ★"
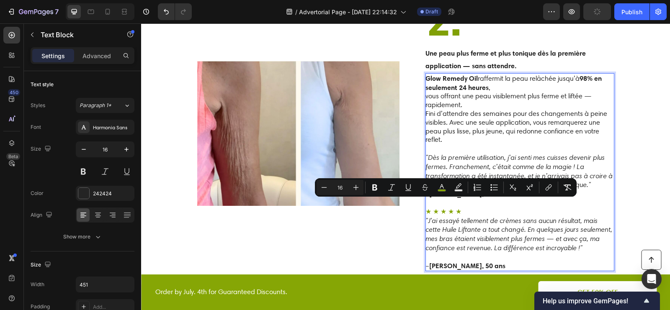
click at [450, 146] on p "Rich Text Editor. Editing area: main" at bounding box center [519, 148] width 188 height 9
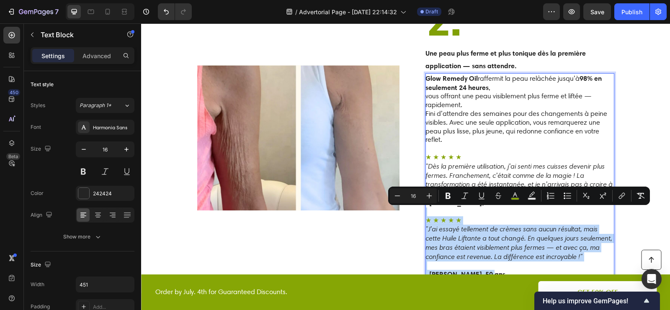
drag, startPoint x: 486, startPoint y: 267, endPoint x: 428, endPoint y: 203, distance: 86.5
click at [428, 203] on div "Glow Remedy Oil raffermit la peau relâchée jusqu’à 98% en seulement 24 heures ,…" at bounding box center [519, 176] width 189 height 207
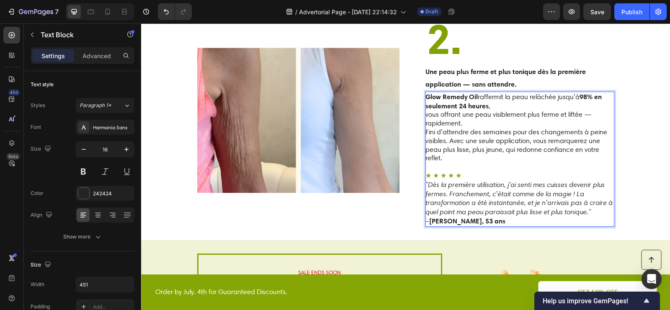
scroll to position [894, 0]
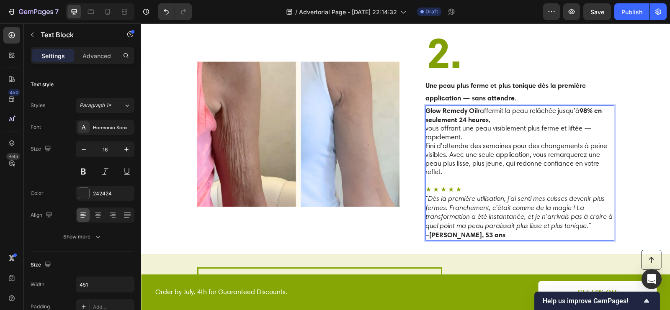
click at [501, 116] on p "Glow Remedy Oil raffermit la peau relâchée jusqu’à 98% en seulement 24 heures ,…" at bounding box center [519, 141] width 188 height 70
click at [427, 126] on p "Glow Remedy Oil raffermit la peau relâchée jusqu’à 98% en seulement 24 heures ,…" at bounding box center [519, 141] width 188 height 70
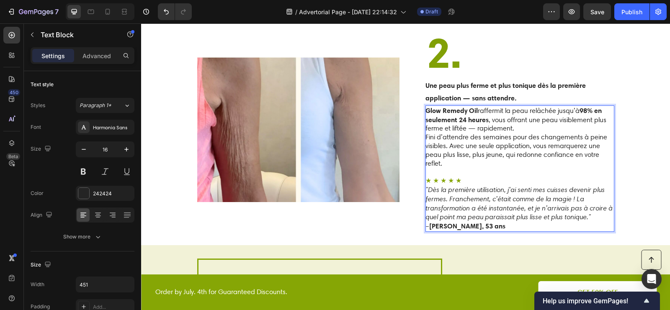
click at [522, 125] on p "Glow Remedy Oil raffermit la peau relâchée jusqu’à 98% en seulement 24 heures ,…" at bounding box center [519, 137] width 188 height 62
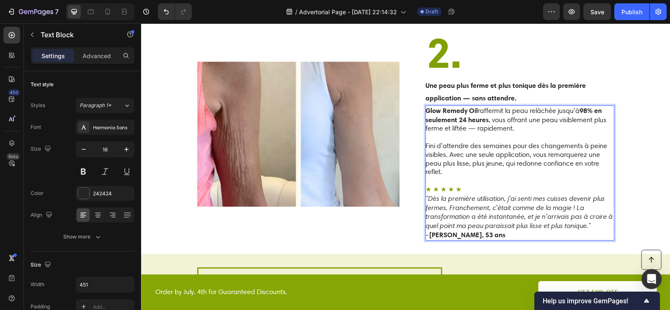
click at [449, 179] on p "Rich Text Editor. Editing area: main" at bounding box center [519, 181] width 188 height 9
click at [501, 81] on strong "Une peau plus ferme et plus tonique dès la première application — sans attendre." at bounding box center [505, 91] width 160 height 21
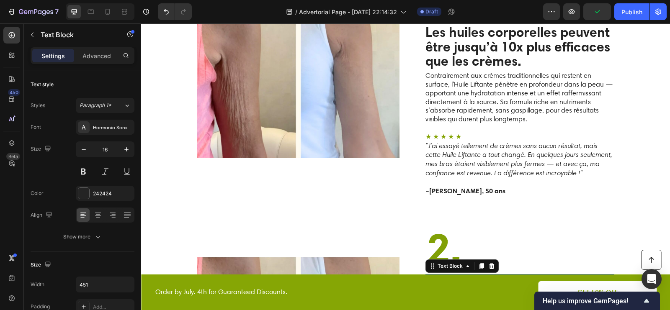
scroll to position [629, 0]
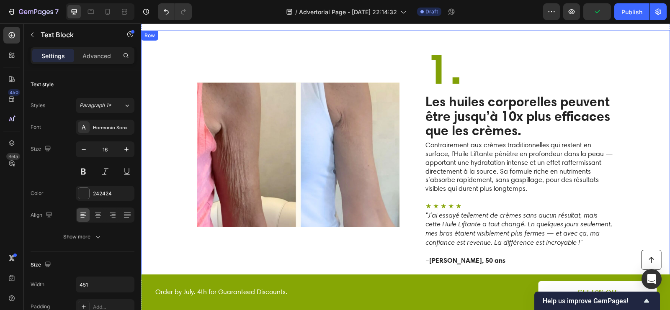
click at [474, 105] on strong "Les huiles corporelles peuvent être jusqu’à 10x plus efficaces que les crèmes." at bounding box center [517, 116] width 185 height 46
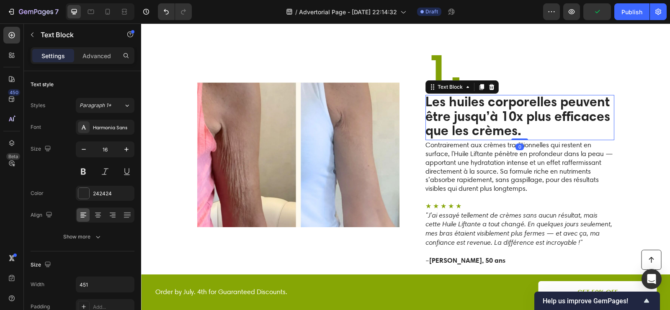
click at [468, 109] on strong "Les huiles corporelles peuvent être jusqu’à 10x plus efficaces que les crèmes." at bounding box center [517, 116] width 185 height 46
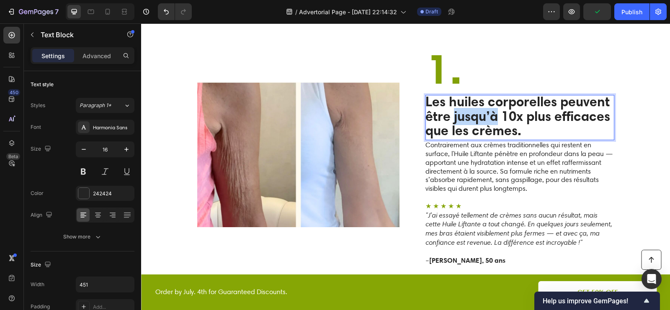
click at [468, 109] on strong "Les huiles corporelles peuvent être jusqu’à 10x plus efficaces que les crèmes." at bounding box center [517, 116] width 185 height 46
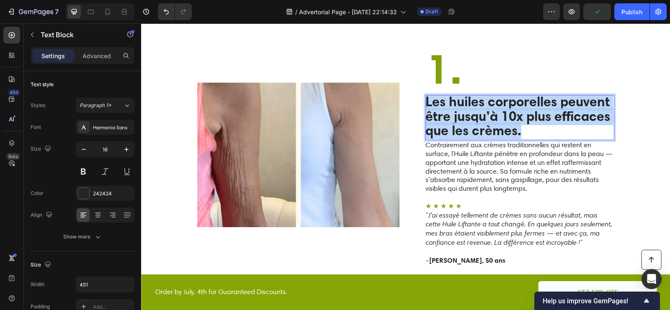
click at [468, 109] on strong "Les huiles corporelles peuvent être jusqu’à 10x plus efficaces que les crèmes." at bounding box center [517, 116] width 185 height 46
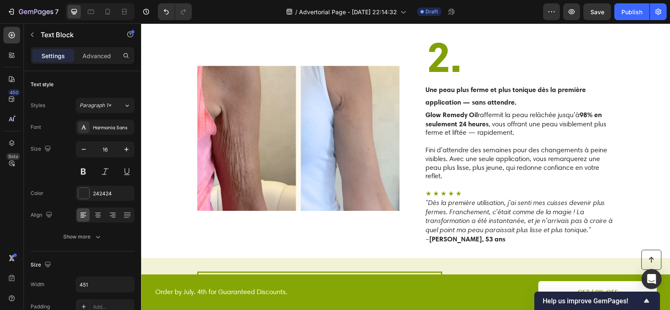
scroll to position [865, 0]
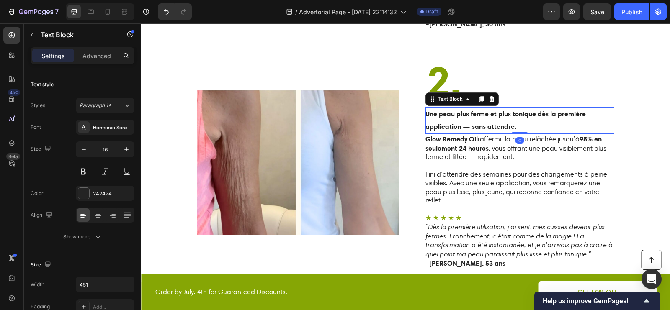
click at [464, 116] on p "Une peau plus ferme et plus tonique dès la première application — sans attendre." at bounding box center [519, 120] width 188 height 25
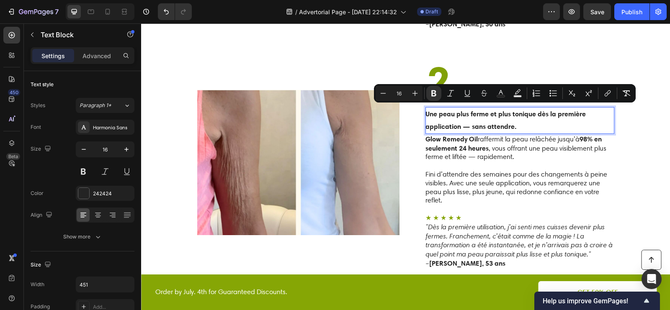
click at [406, 93] on input "16" at bounding box center [399, 93] width 17 height 10
click at [415, 92] on icon "Editor contextual toolbar" at bounding box center [415, 93] width 8 height 8
click at [415, 94] on icon "Editor contextual toolbar" at bounding box center [415, 93] width 8 height 8
click at [415, 93] on icon "Editor contextual toolbar" at bounding box center [415, 93] width 8 height 8
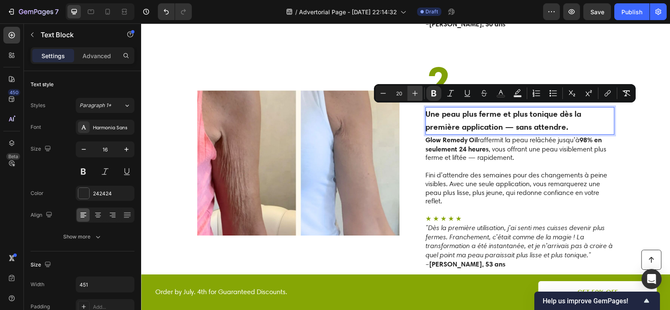
click at [415, 93] on icon "Editor contextual toolbar" at bounding box center [415, 93] width 8 height 8
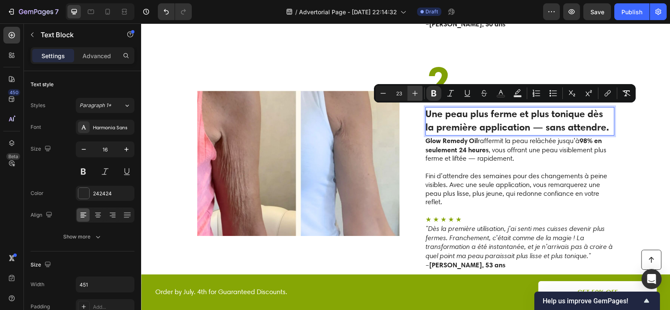
click at [415, 93] on icon "Editor contextual toolbar" at bounding box center [415, 93] width 8 height 8
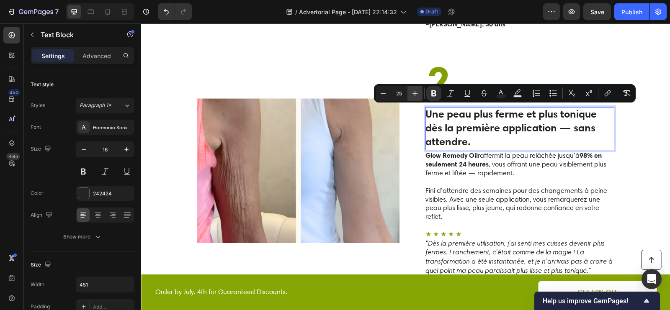
click at [415, 93] on icon "Editor contextual toolbar" at bounding box center [415, 93] width 8 height 8
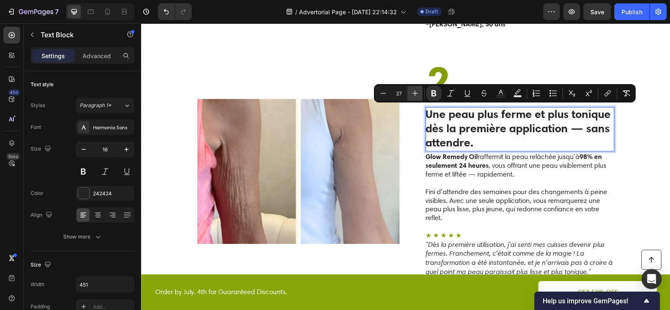
click at [415, 93] on icon "Editor contextual toolbar" at bounding box center [415, 93] width 8 height 8
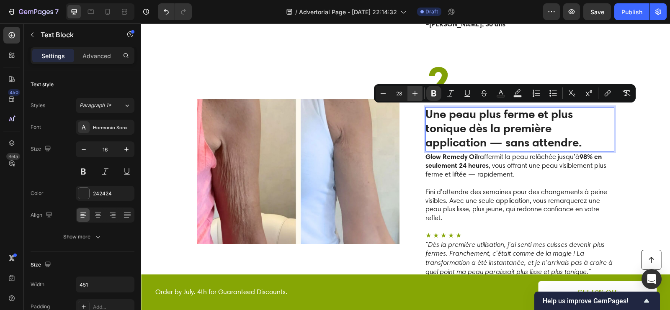
click at [415, 93] on icon "Editor contextual toolbar" at bounding box center [415, 93] width 8 height 8
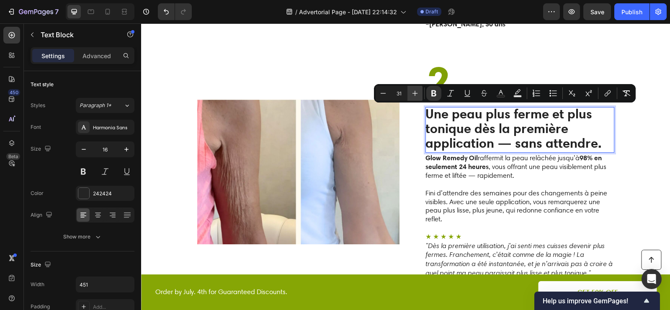
click at [415, 93] on icon "Editor contextual toolbar" at bounding box center [415, 93] width 8 height 8
type input "32"
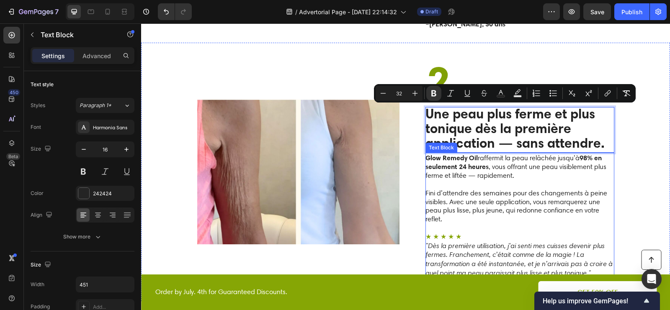
click at [493, 180] on p "Fini d’attendre des semaines pour des changements à peine visibles. Avec une se…" at bounding box center [519, 206] width 188 height 52
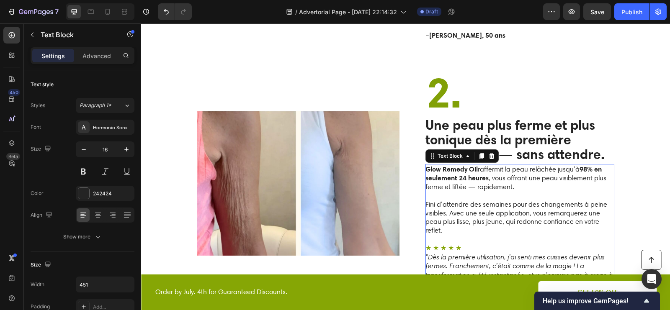
scroll to position [853, 0]
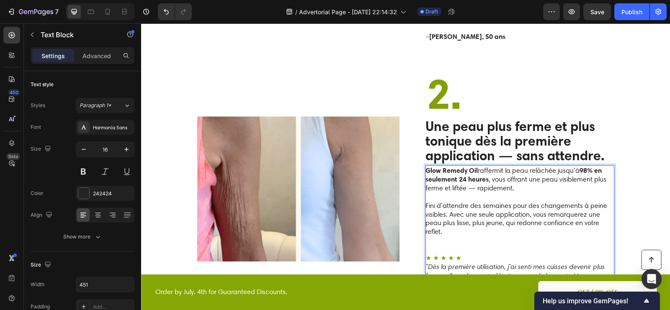
click at [477, 167] on p "Glow Remedy Oil raffermit la peau relâchée jusqu’à 98% en seulement 24 heures ,…" at bounding box center [519, 179] width 188 height 27
drag, startPoint x: 477, startPoint y: 167, endPoint x: 432, endPoint y: 166, distance: 44.4
click at [432, 166] on p "Glow Remedy Oil raffermit la peau relâchée jusqu’à 98% en seulement 24 heures ,…" at bounding box center [519, 179] width 188 height 27
drag, startPoint x: 468, startPoint y: 167, endPoint x: 427, endPoint y: 167, distance: 41.4
click at [427, 167] on p "L'Huile Liftante raffermit la peau relâchée jusqu’à 98% en seulement 24 heures …" at bounding box center [519, 179] width 188 height 27
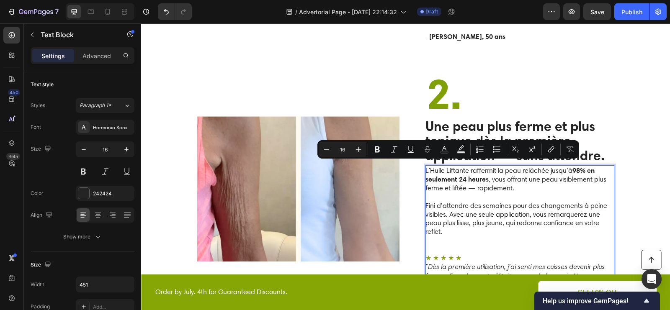
click at [427, 167] on p "L'Huile Liftante raffermit la peau relâchée jusqu’à 98% en seulement 24 heures …" at bounding box center [519, 179] width 188 height 27
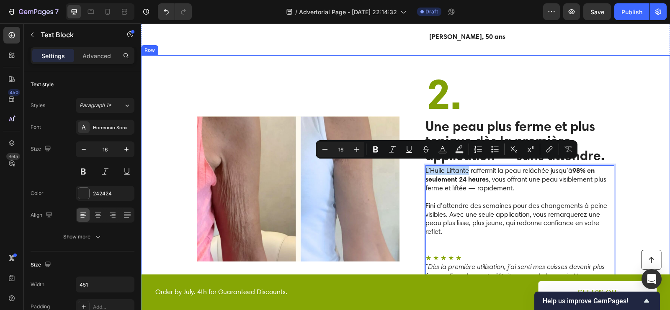
drag, startPoint x: 468, startPoint y: 168, endPoint x: 422, endPoint y: 168, distance: 46.0
click at [422, 168] on div "Image 2. Heading Une peau plus ferme et plus tonique dès la première applicatio…" at bounding box center [405, 188] width 529 height 267
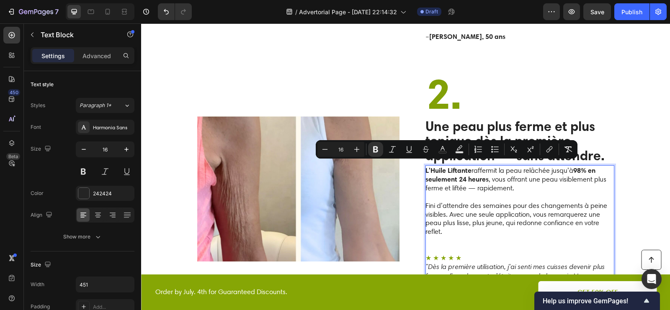
click at [501, 171] on p "L'Huile Liftante raffermit la peau relâchée jusqu’à 98% en seulement 24 heures …" at bounding box center [519, 179] width 188 height 27
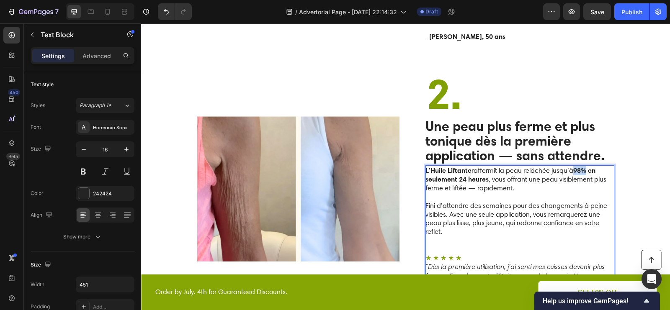
drag, startPoint x: 575, startPoint y: 166, endPoint x: 586, endPoint y: 167, distance: 10.5
click at [586, 167] on strong "98% en seulement 24 heures" at bounding box center [510, 175] width 170 height 18
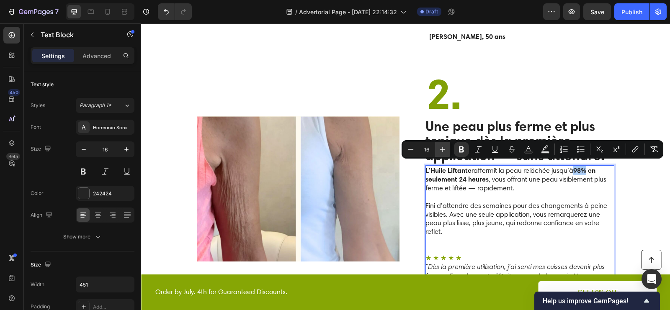
click at [445, 150] on icon "Editor contextual toolbar" at bounding box center [442, 149] width 8 height 8
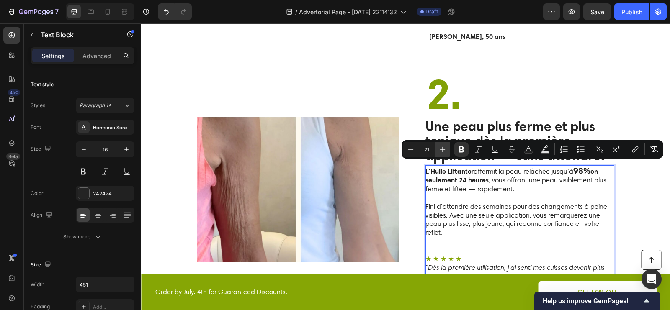
click at [445, 150] on icon "Editor contextual toolbar" at bounding box center [442, 149] width 8 height 8
type input "22"
click at [492, 178] on p "L'Huile Liftante raffermit la peau relâchée jusqu’à 98% en seulement 24 heures …" at bounding box center [519, 180] width 188 height 28
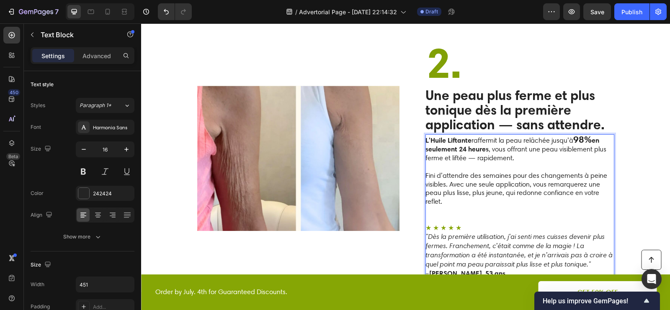
scroll to position [889, 0]
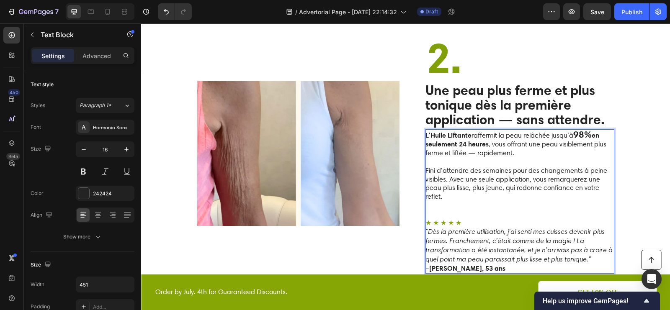
click at [496, 202] on p "Fini d’attendre des semaines pour des changements à peine visibles. Avec une se…" at bounding box center [519, 188] width 188 height 61
click at [474, 211] on p "Fini d’attendre des semaines pour des changements à peine visibles. Avec une se…" at bounding box center [519, 188] width 188 height 61
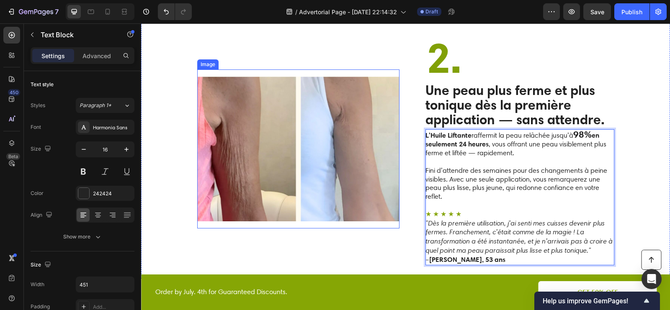
click at [339, 161] on img at bounding box center [298, 148] width 202 height 159
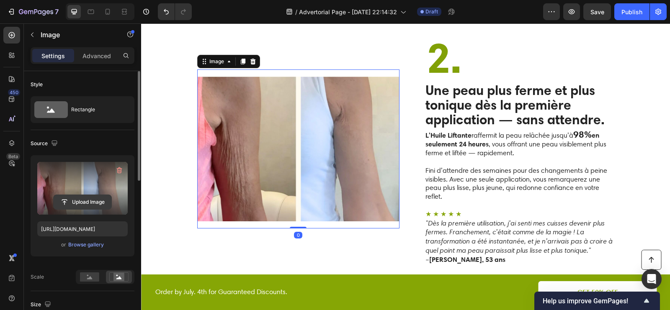
click at [84, 198] on input "file" at bounding box center [83, 202] width 58 height 14
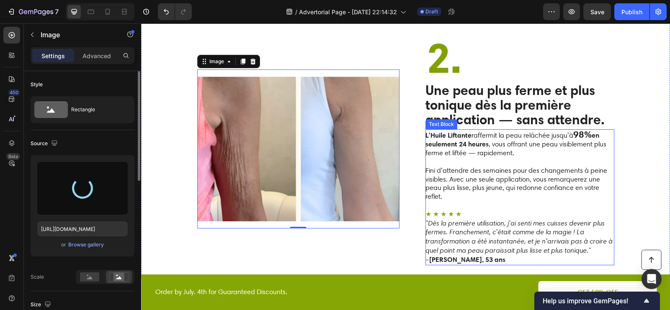
type input "https://cdn.shopify.com/s/files/1/0676/2971/1663/files/gempages_579465421715931…"
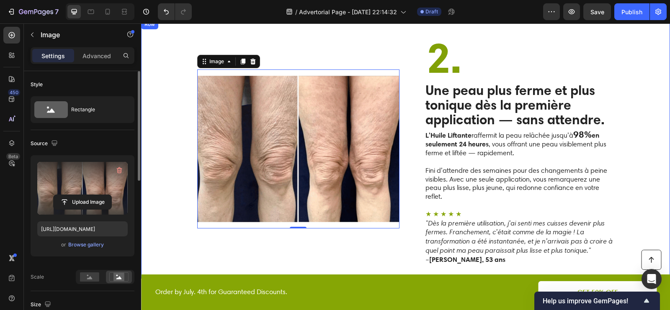
click at [635, 146] on div "Image 0 2. Heading Une peau plus ferme et plus tonique dès la première applicat…" at bounding box center [405, 148] width 529 height 259
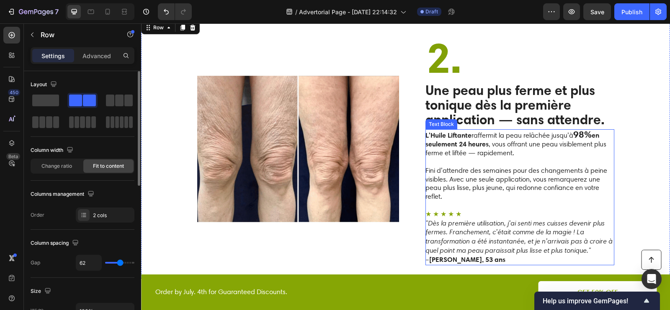
click at [460, 255] on strong "Emily S., 53 ans" at bounding box center [467, 259] width 76 height 8
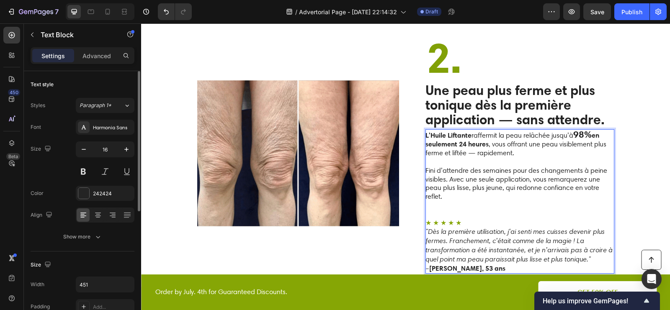
click at [461, 264] on strong "Emily S., 53 ans" at bounding box center [467, 268] width 76 height 8
click at [495, 227] on icon ""Dès la première utilisation, j’ai senti mes cuisses devenir plus fermes. Franc…" at bounding box center [518, 245] width 187 height 36
click at [445, 264] on strong "Emily S., 62 ans" at bounding box center [467, 268] width 76 height 8
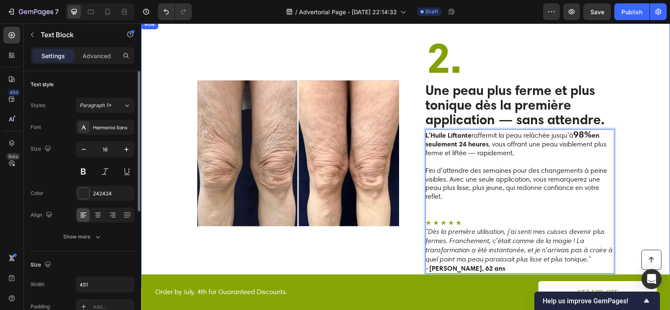
click at [621, 208] on div "Image 2. Heading Une peau plus ferme et plus tonique dès la première applicatio…" at bounding box center [405, 153] width 529 height 268
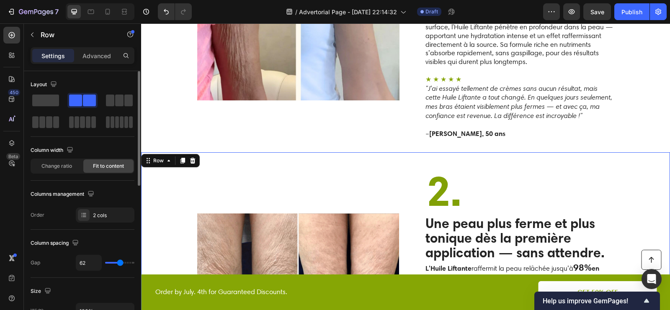
scroll to position [741, 0]
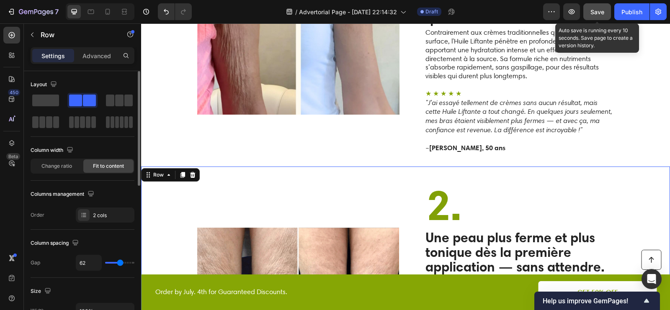
click at [601, 16] on button "Save" at bounding box center [597, 11] width 28 height 17
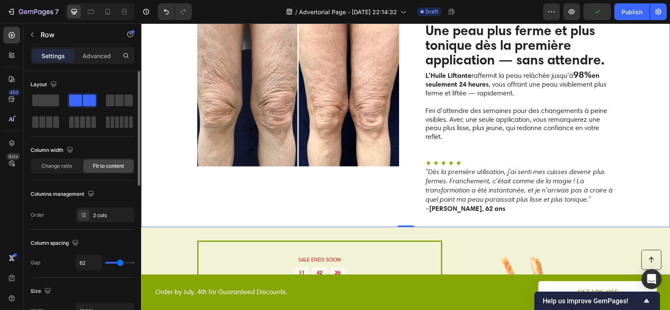
scroll to position [951, 0]
